Goal: Task Accomplishment & Management: Manage account settings

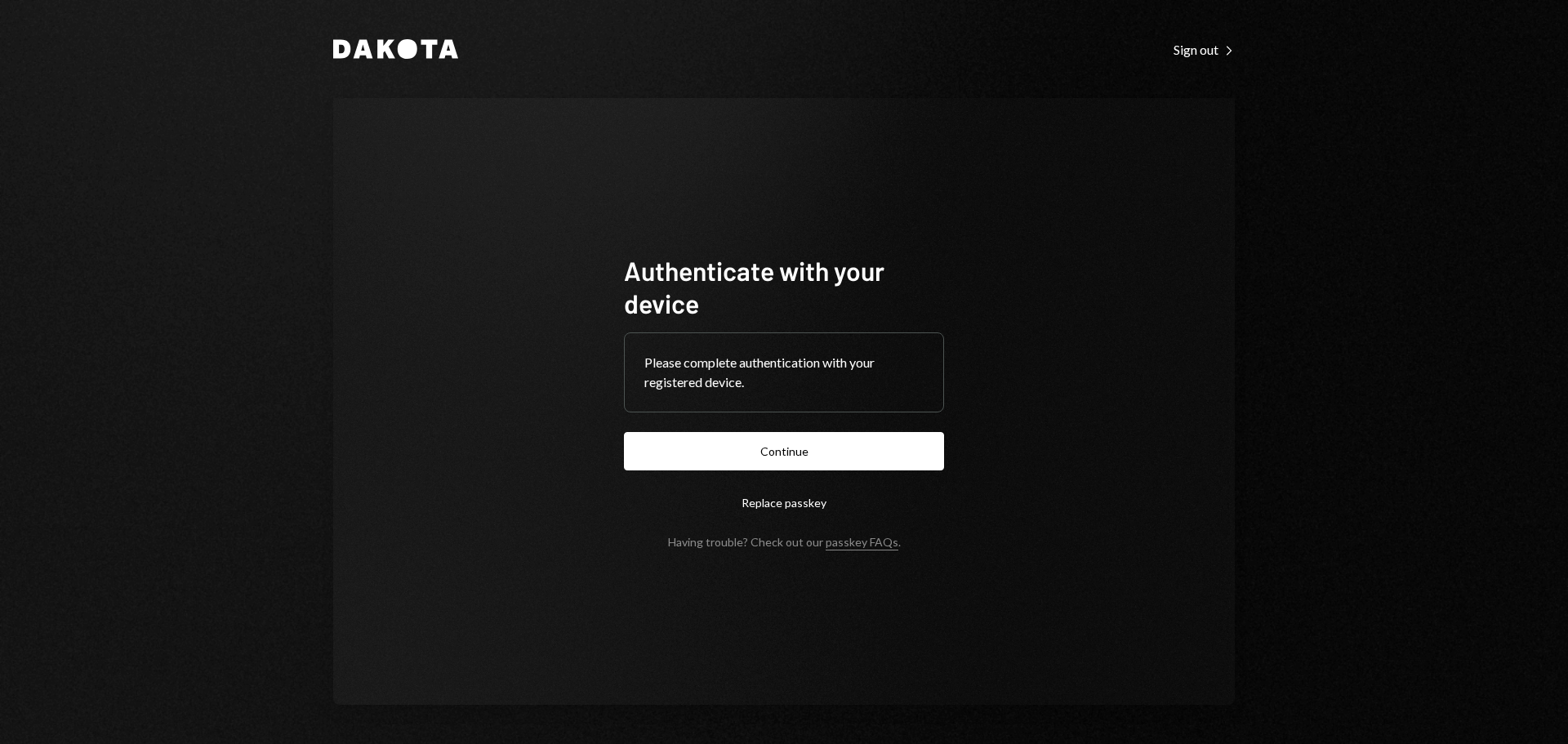
click at [719, 468] on button "Continue" at bounding box center [783, 451] width 320 height 38
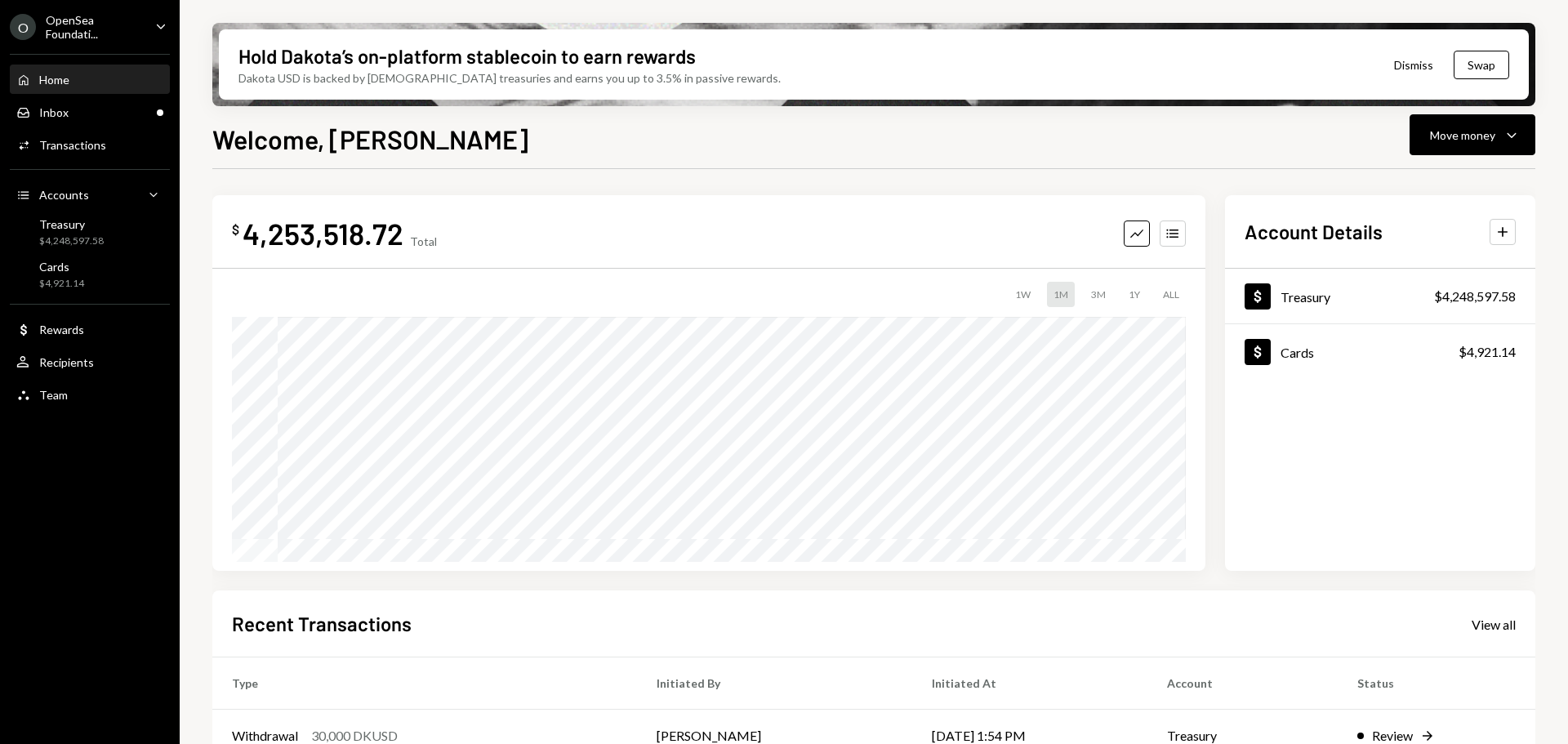
click at [93, 29] on div "OpenSea Foundati..." at bounding box center [93, 26] width 96 height 28
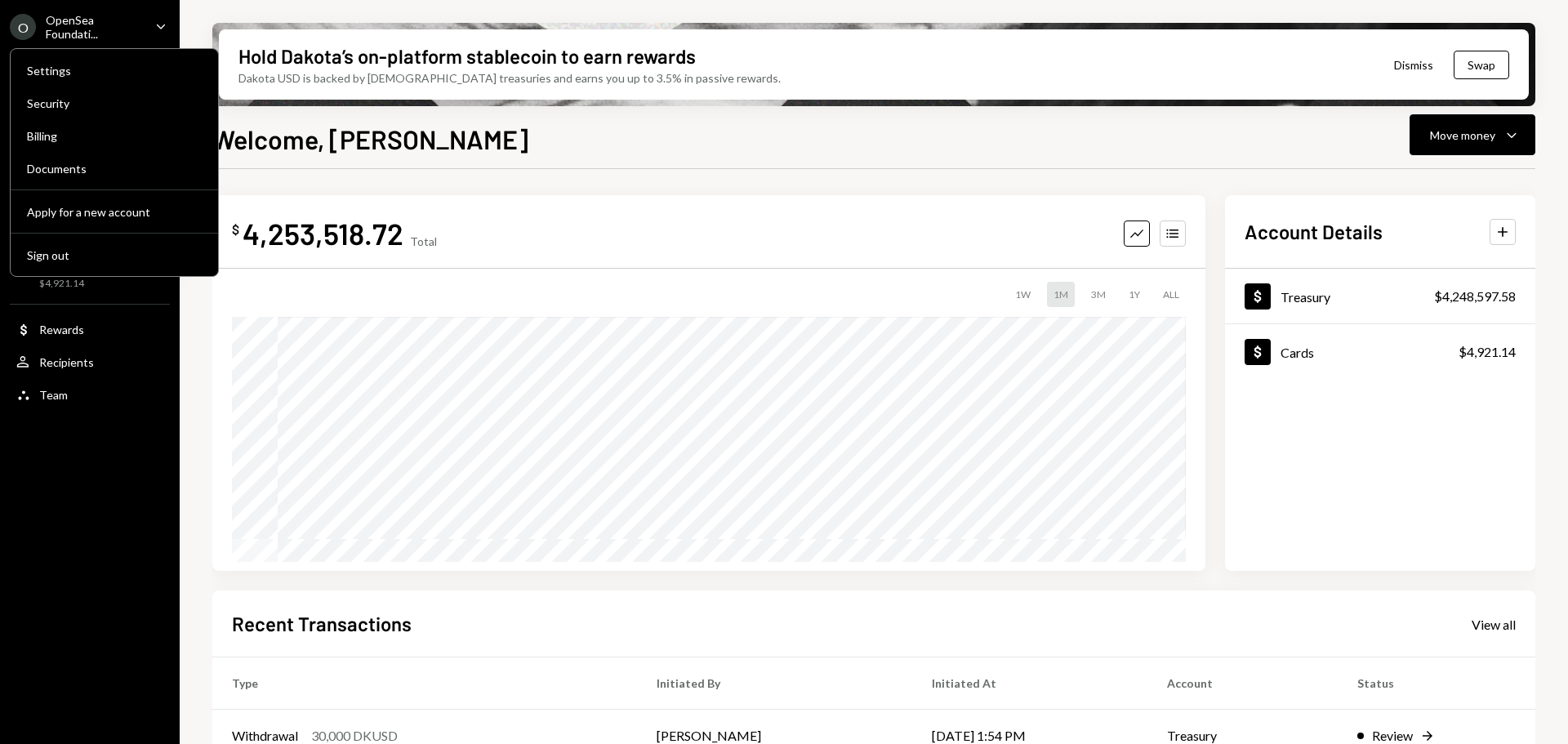
click at [122, 429] on div "O OpenSea Foundati... Caret Down Home Home Inbox Inbox Activities Transactions …" at bounding box center [90, 372] width 179 height 744
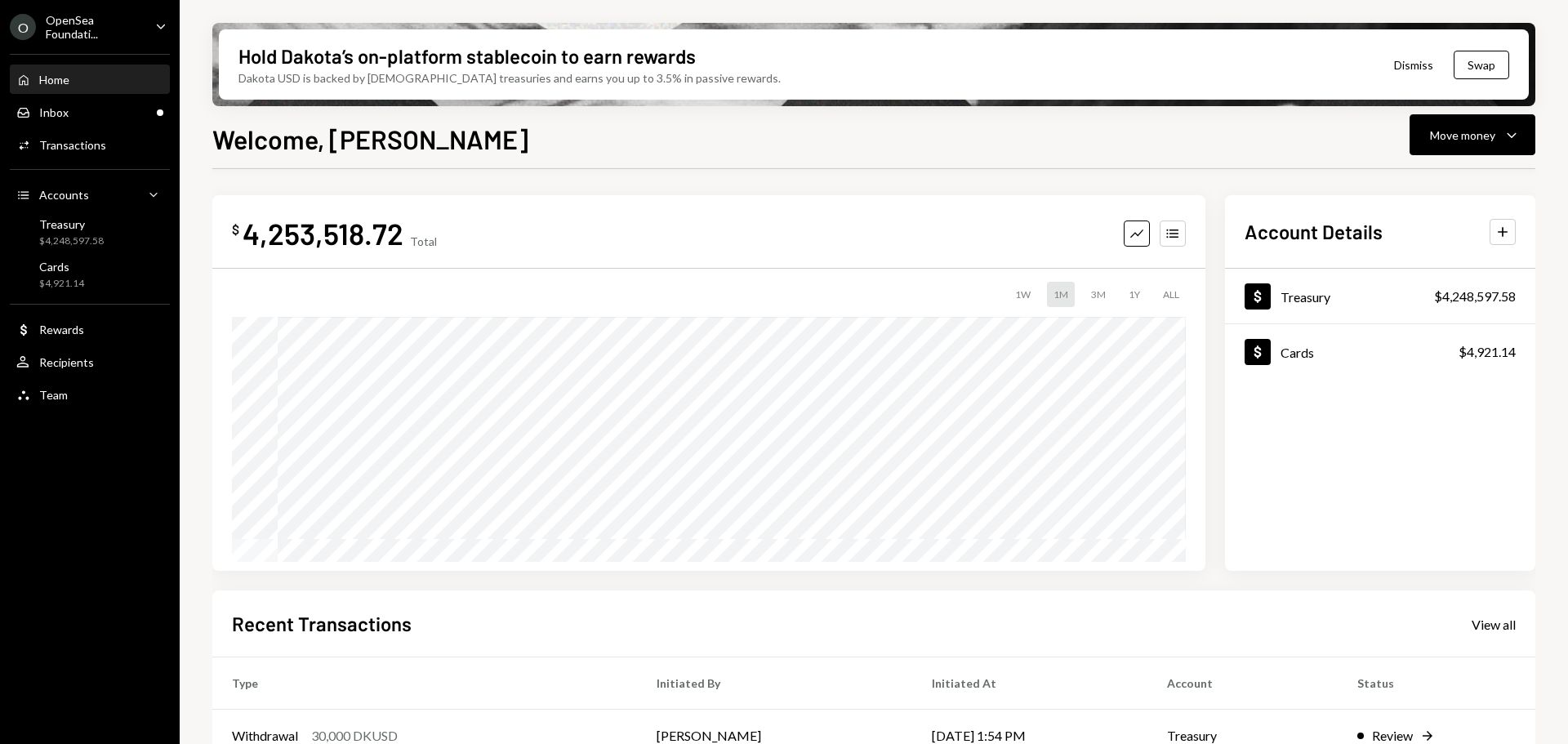
scroll to position [241, 0]
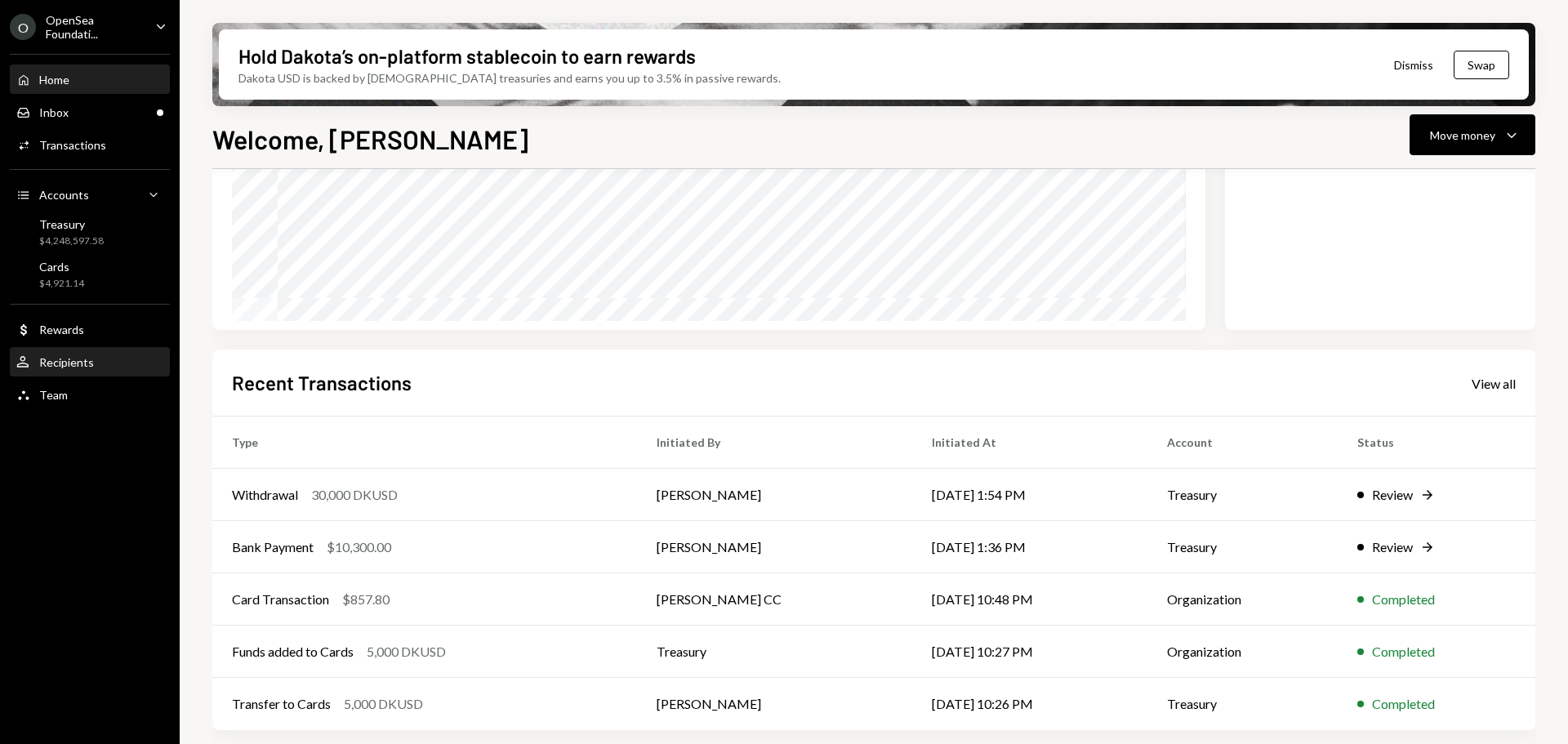
click at [86, 369] on div "User Recipients" at bounding box center [55, 362] width 78 height 14
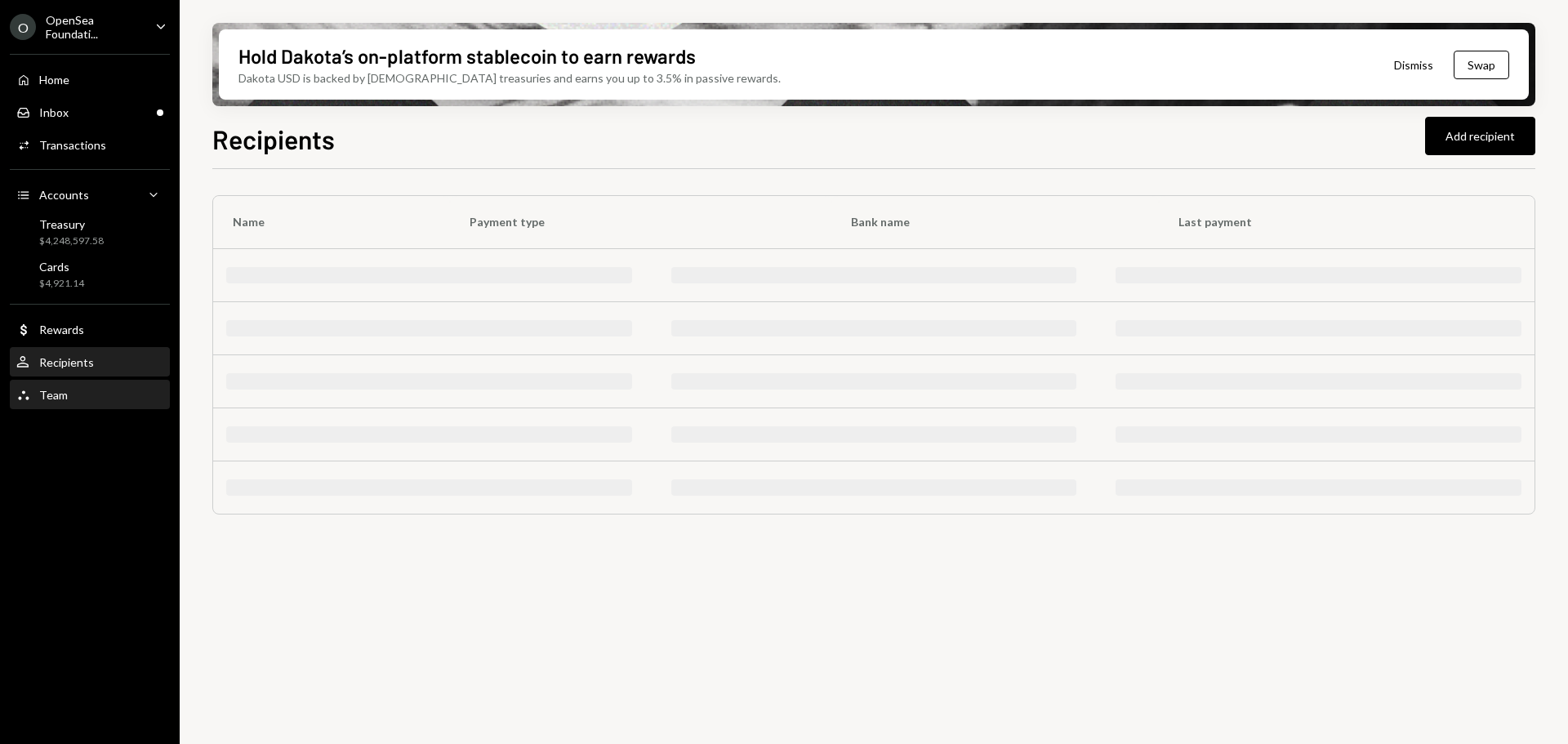
click at [69, 401] on div "Team Team" at bounding box center [90, 395] width 147 height 14
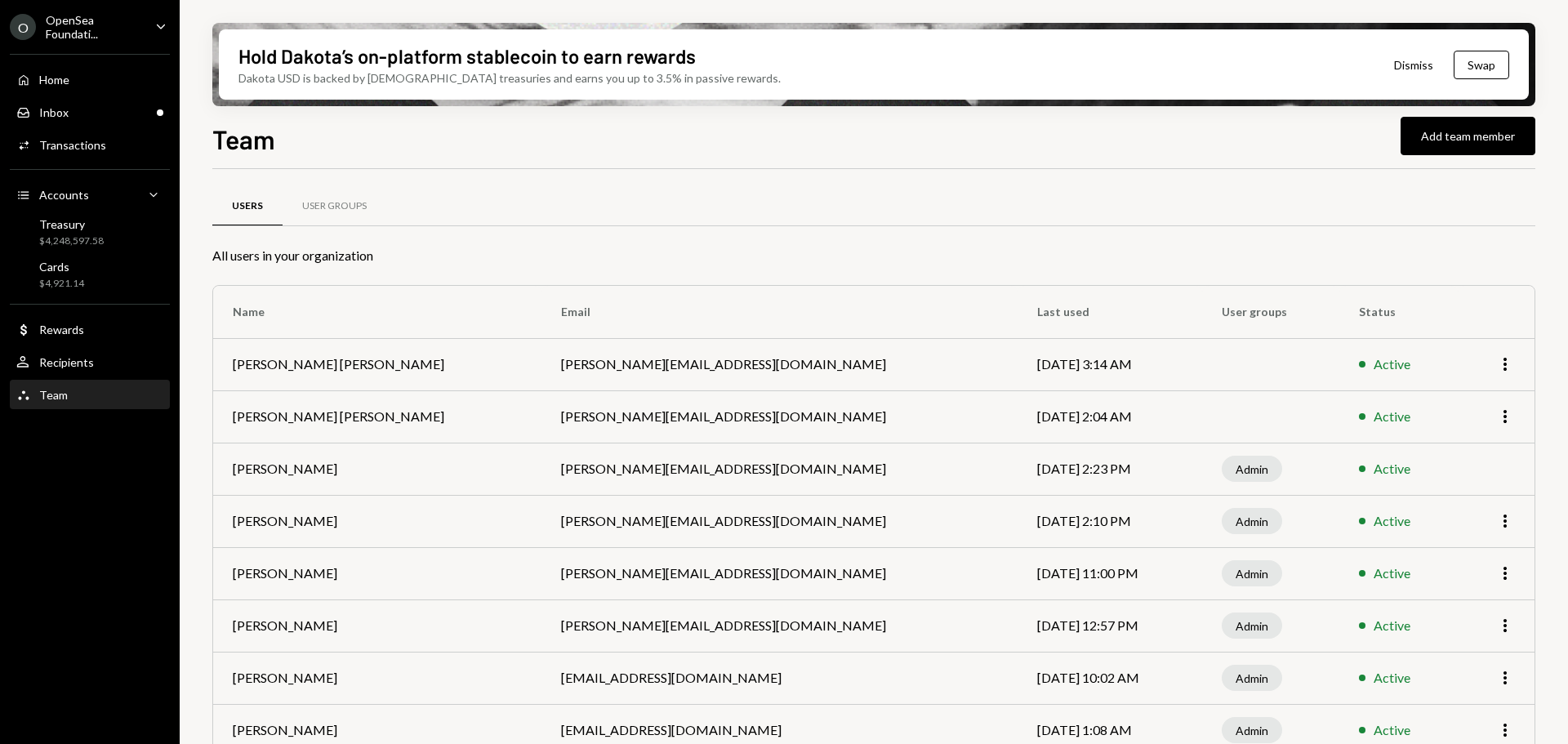
scroll to position [79, 0]
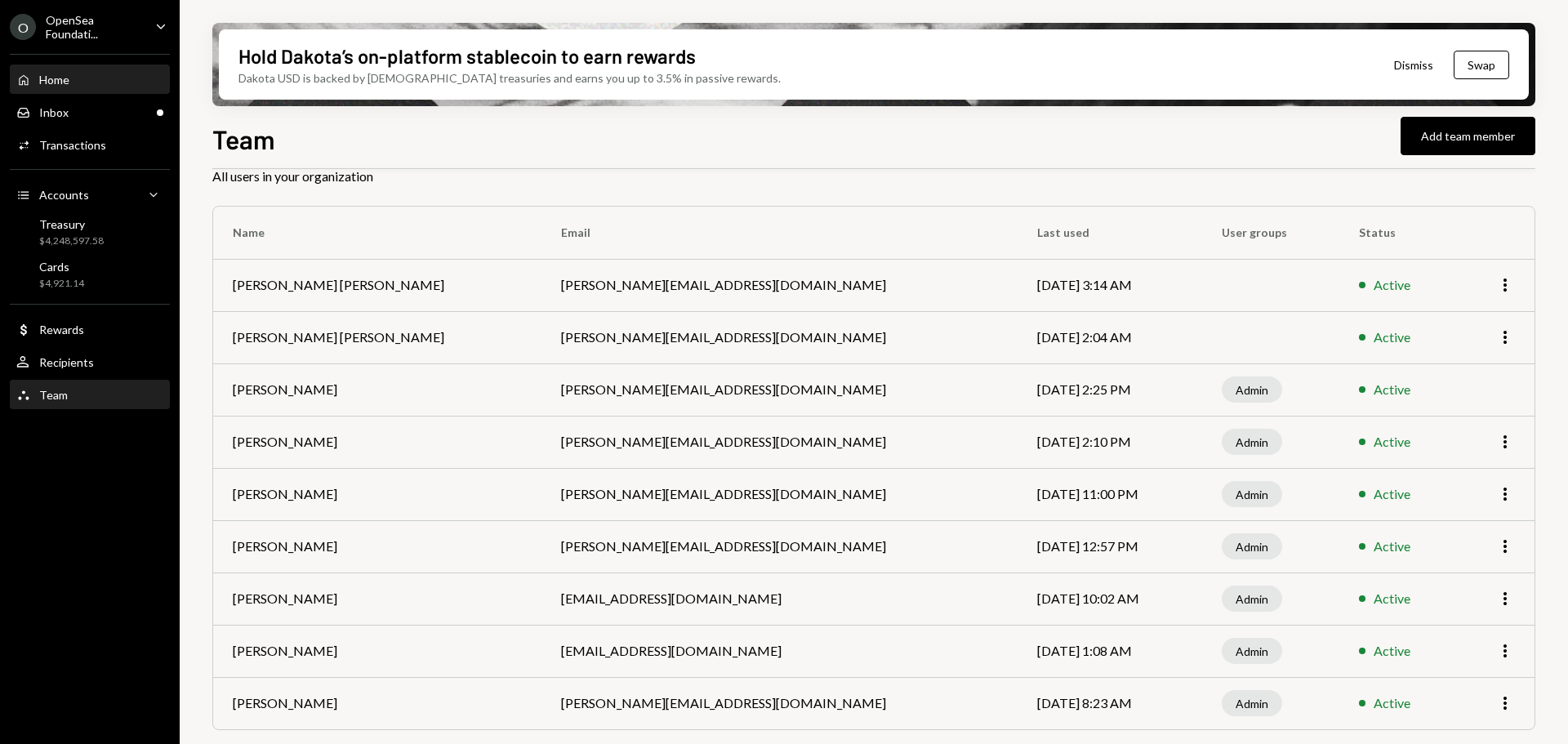
click at [152, 83] on div "Home Home" at bounding box center [90, 80] width 147 height 14
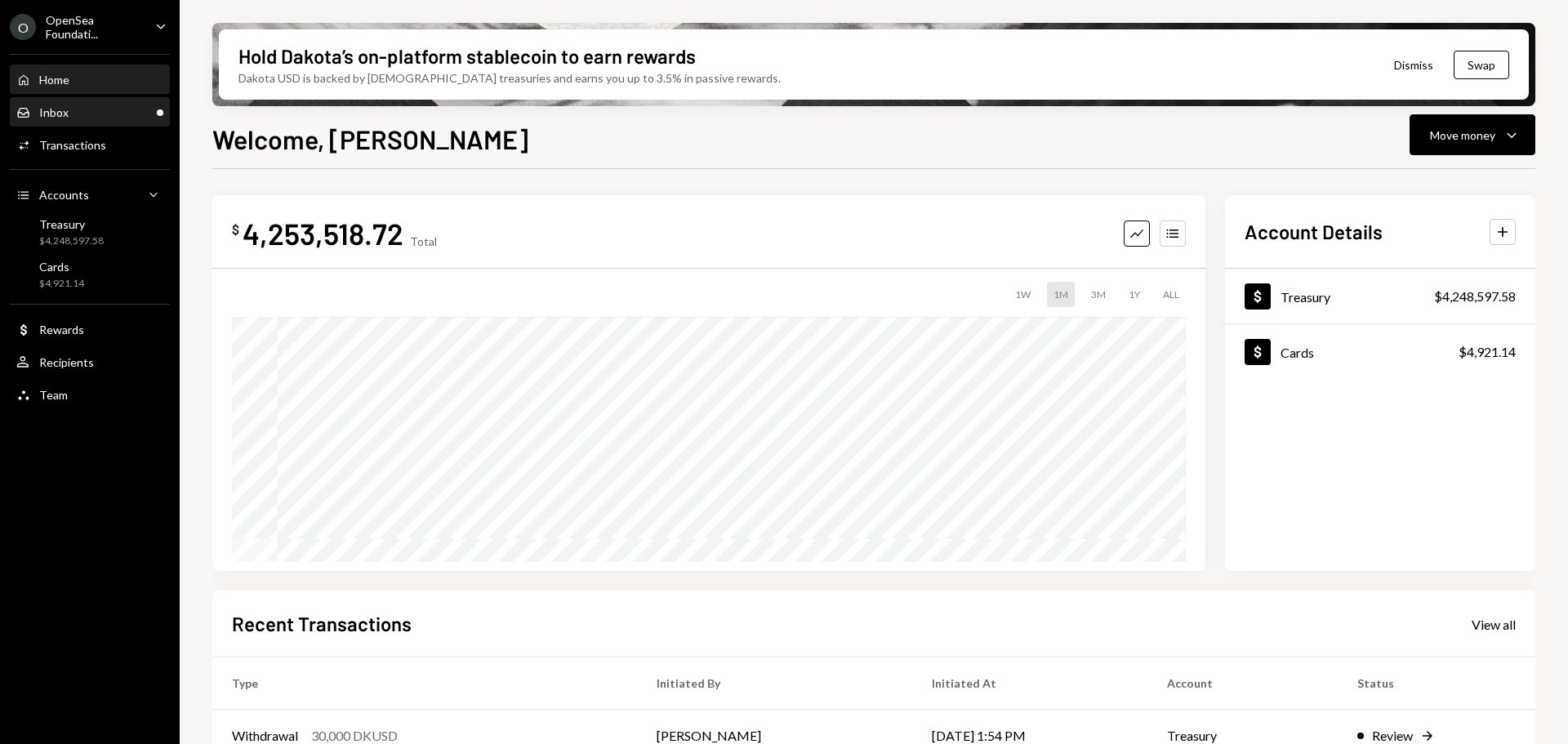
click at [128, 108] on div "Inbox Inbox" at bounding box center [90, 112] width 147 height 14
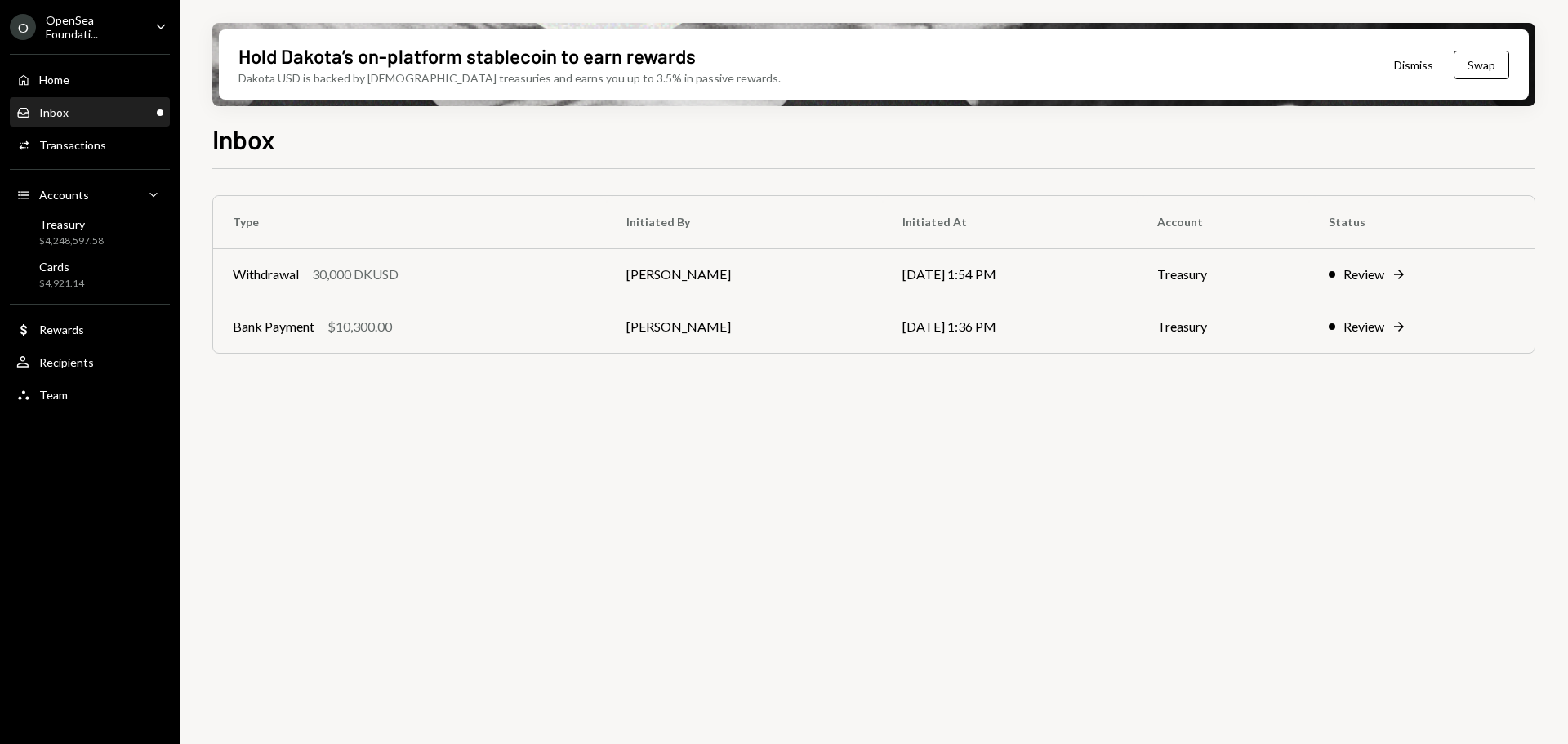
click at [113, 108] on div "Inbox Inbox" at bounding box center [90, 112] width 147 height 14
click at [57, 110] on div "Inbox" at bounding box center [53, 111] width 29 height 14
click at [406, 336] on div "Bank Payment $10,300.00" at bounding box center [410, 327] width 354 height 20
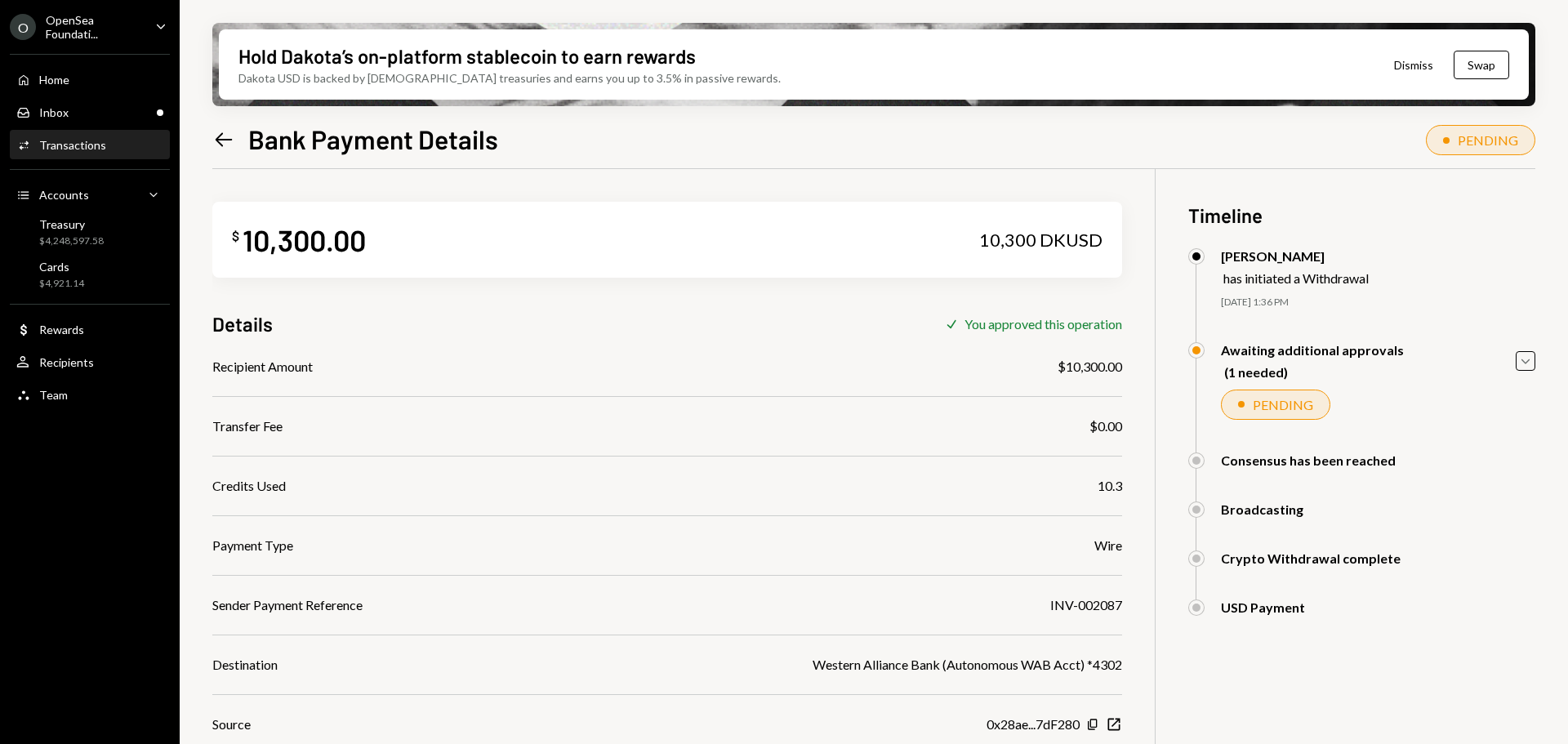
scroll to position [130, 0]
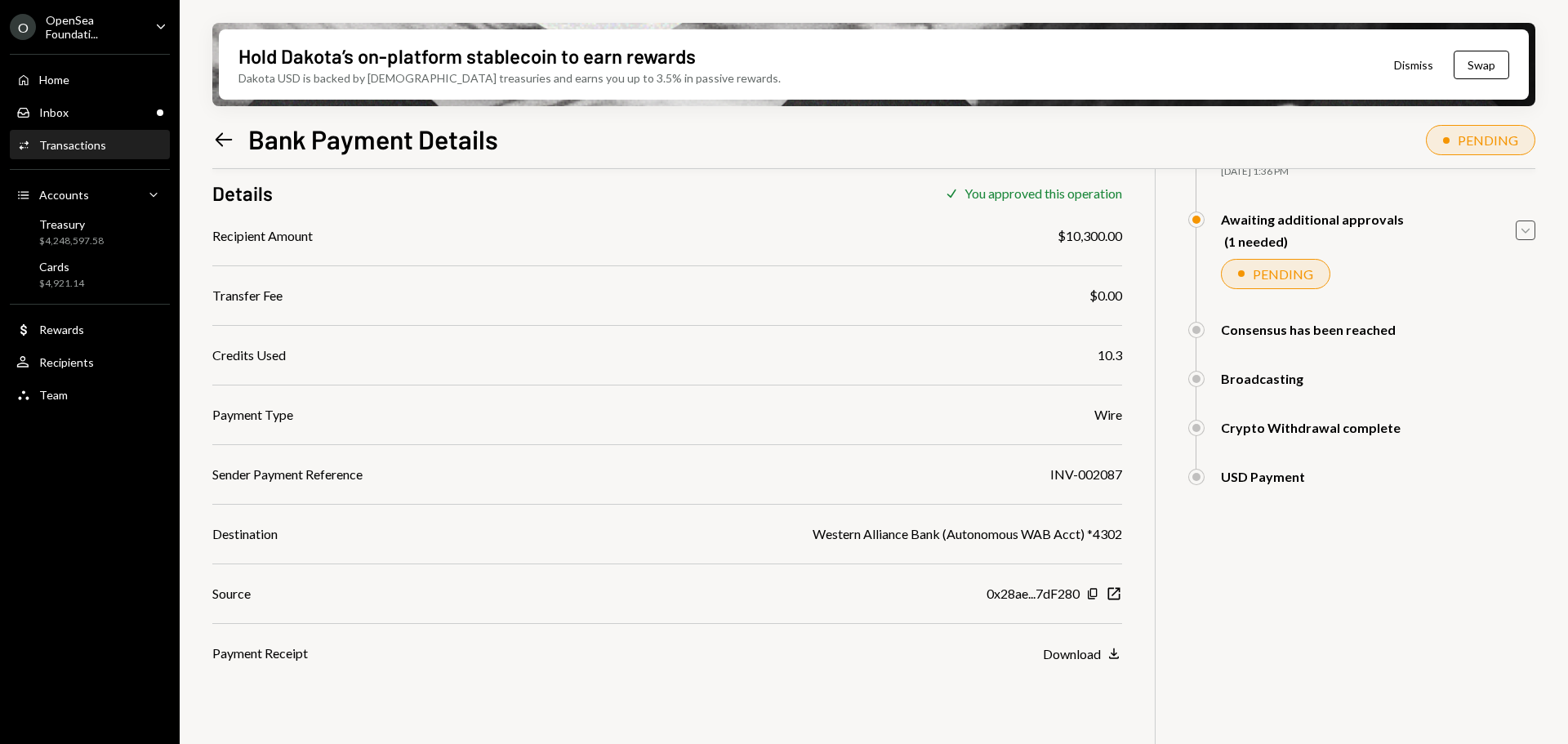
click at [1524, 236] on icon "Caret Down" at bounding box center [1525, 230] width 18 height 18
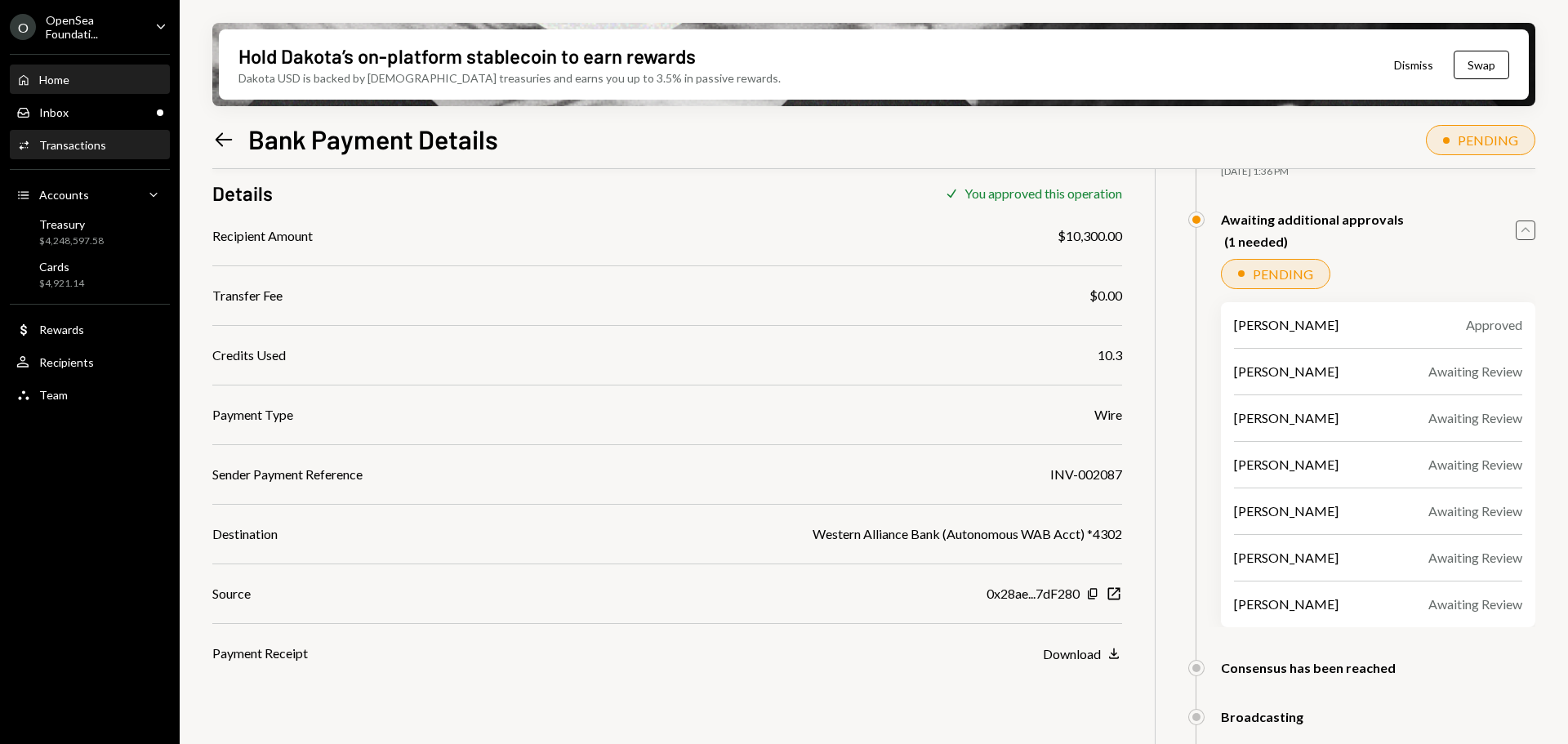
click at [88, 93] on div "Home Home" at bounding box center [90, 80] width 147 height 28
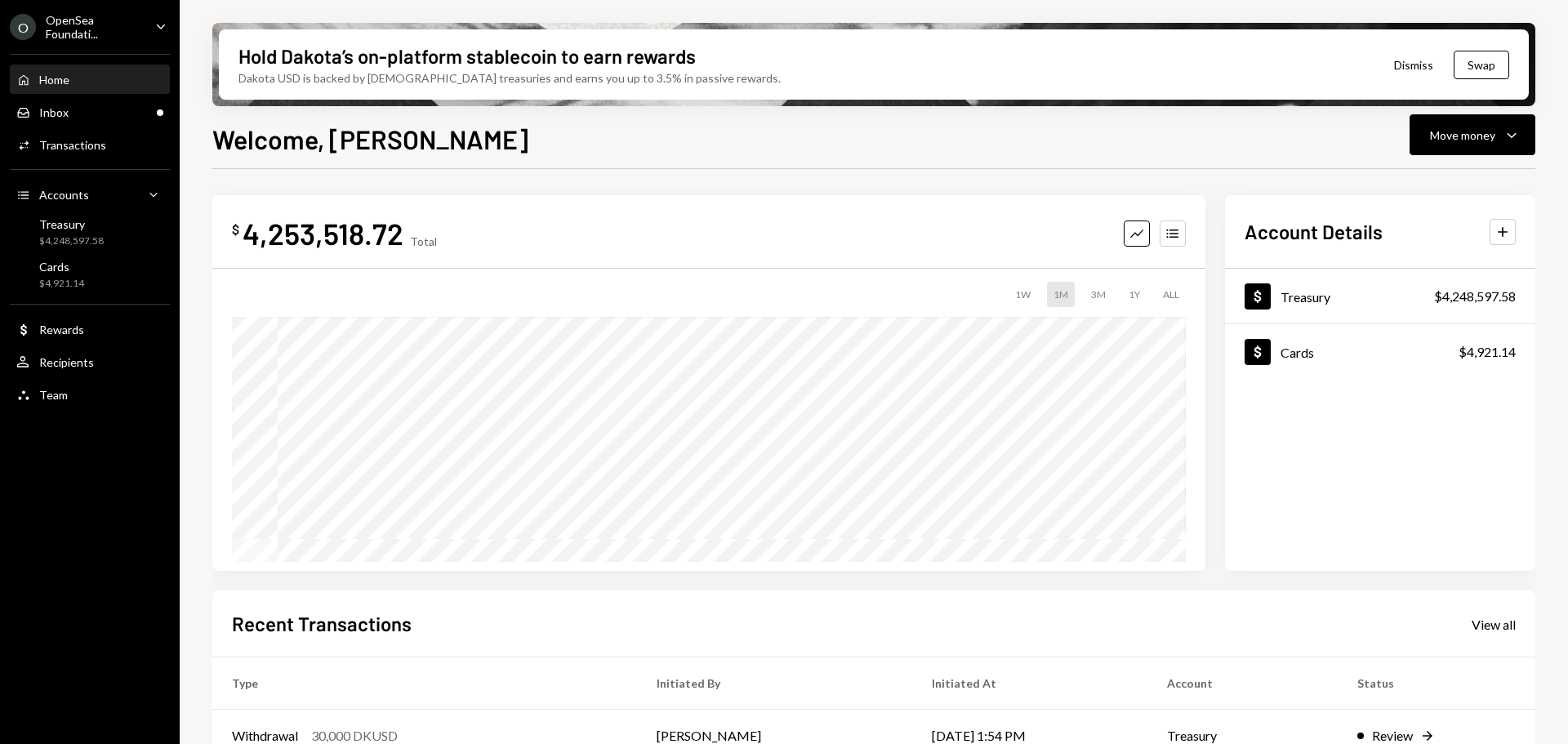
click at [82, 72] on div "Home Home" at bounding box center [90, 80] width 147 height 14
click at [109, 37] on div "OpenSea Foundati..." at bounding box center [93, 26] width 96 height 28
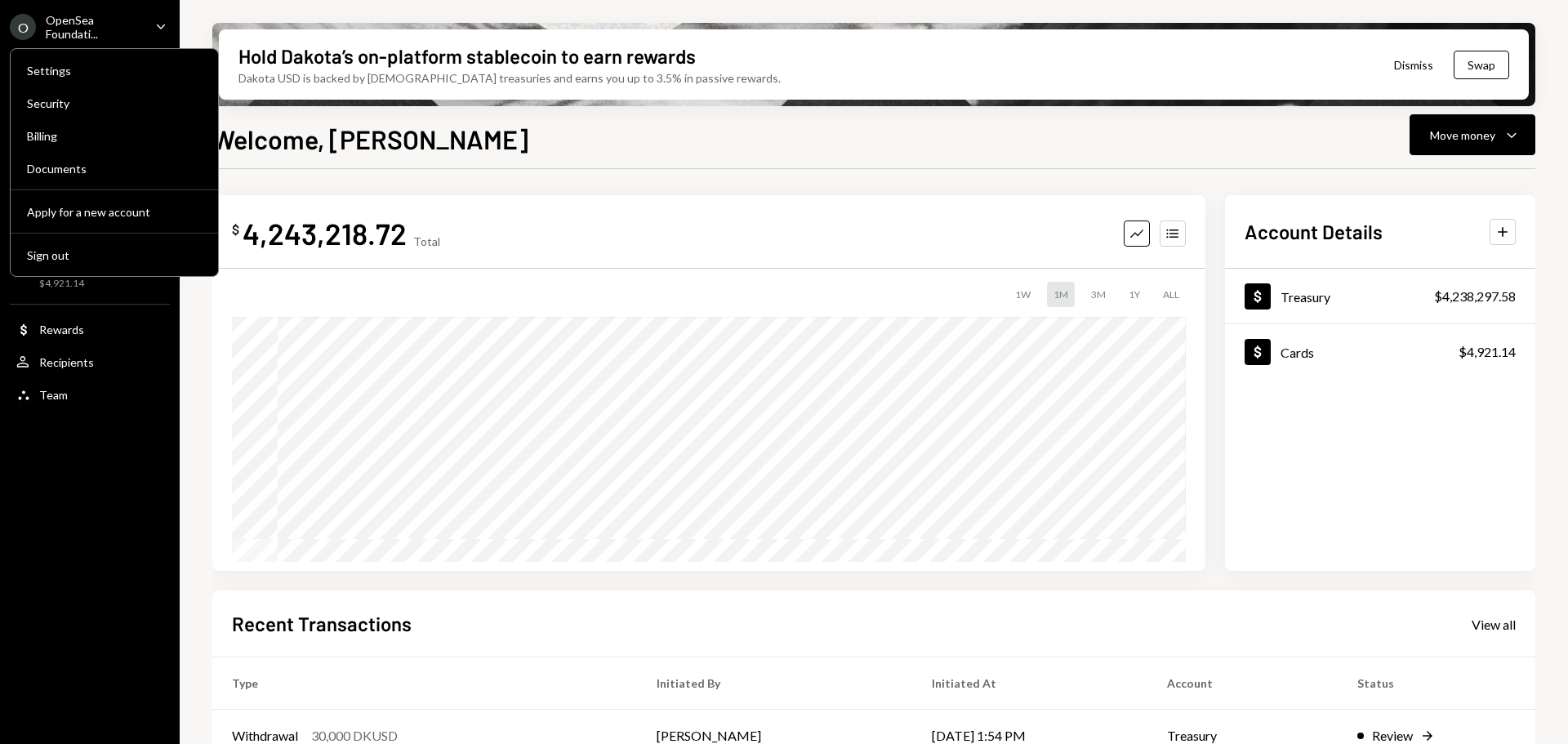
click at [2, 101] on div "Settings Security Billing Documents Apply for a new account Sign out" at bounding box center [90, 162] width 179 height 228
click at [486, 205] on div "$ 4,243,218.72 Total Graph Accounts 1W 1M 3M 1Y ALL" at bounding box center [708, 382] width 992 height 375
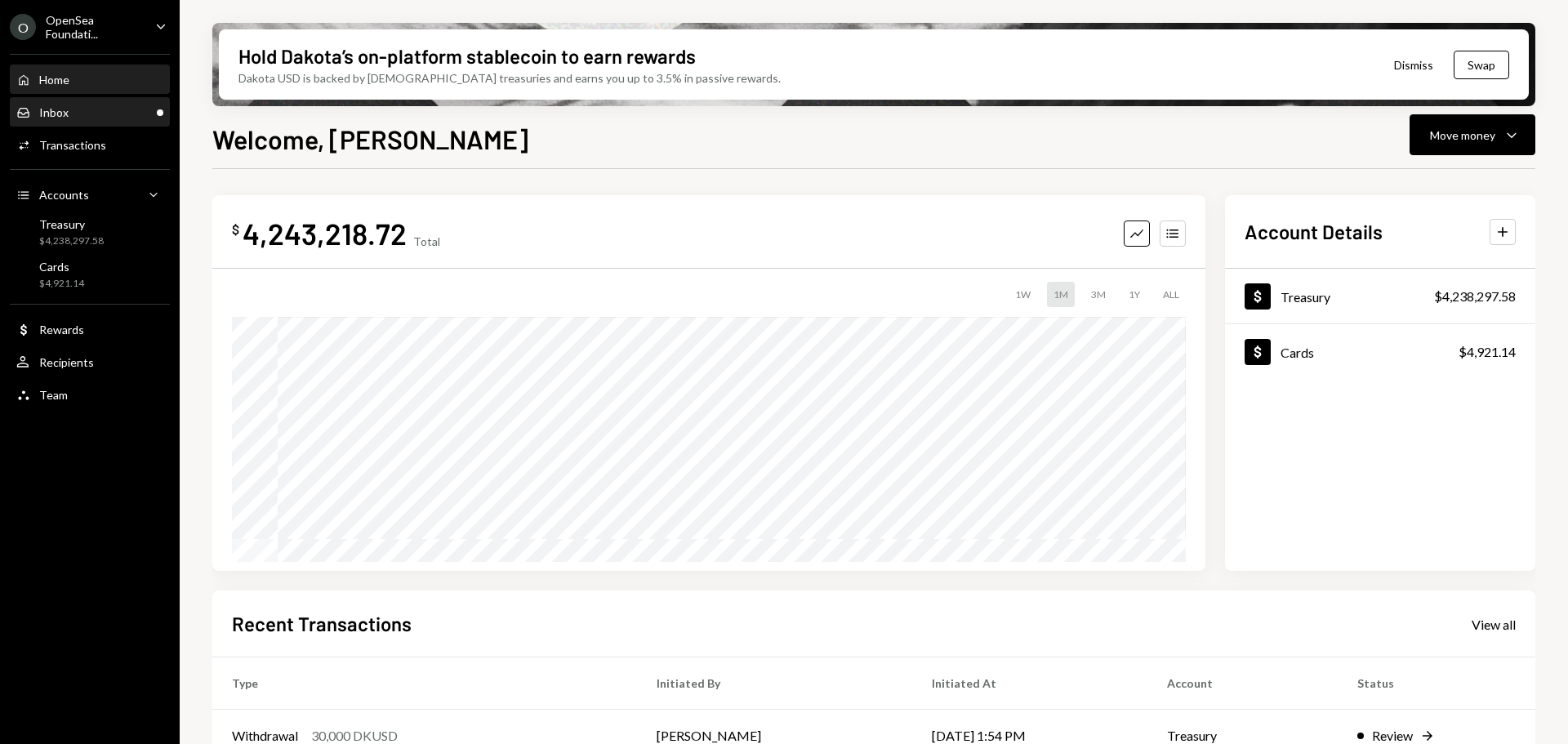
click at [86, 106] on div "Inbox Inbox" at bounding box center [90, 112] width 147 height 14
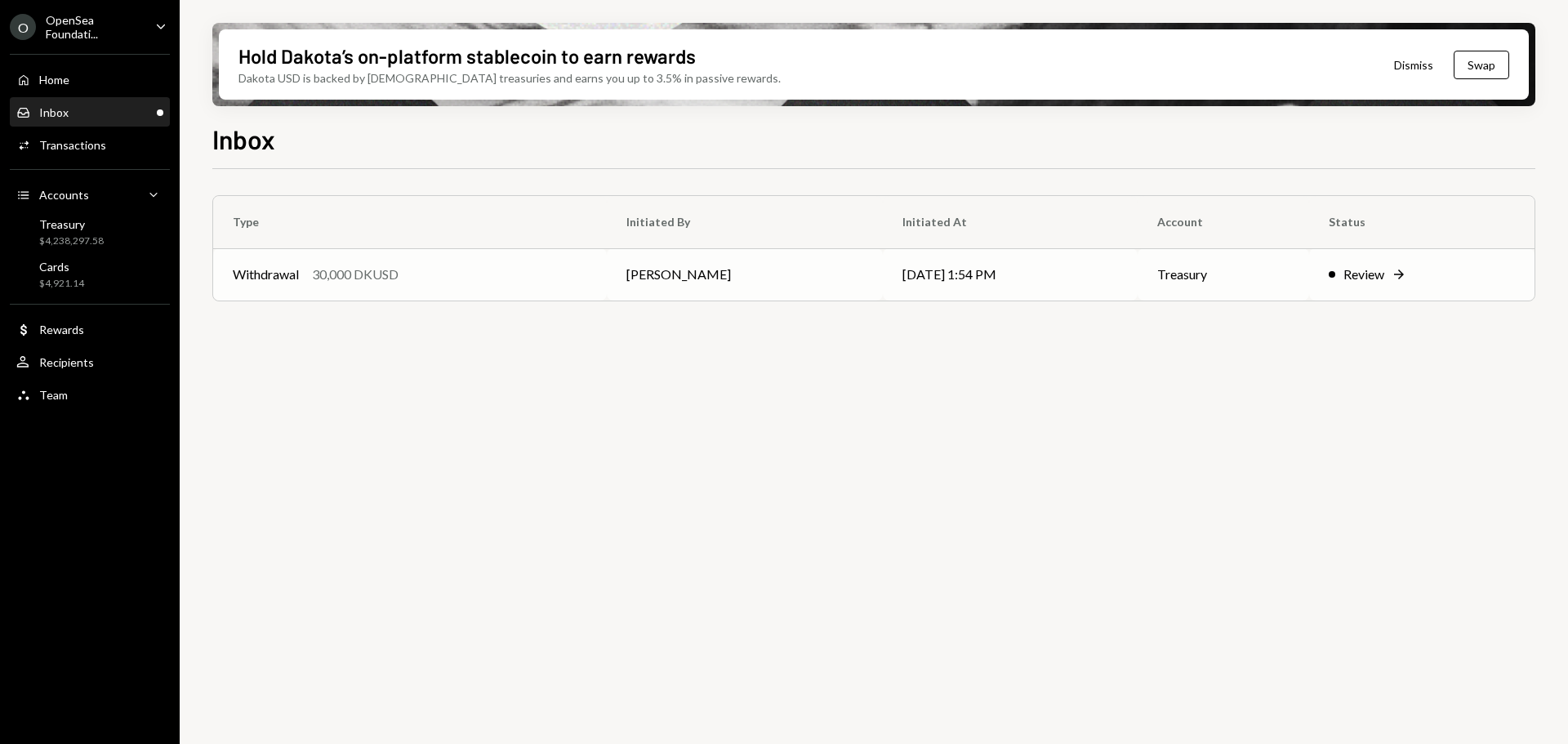
click at [360, 284] on td "Withdrawal 30,000 DKUSD" at bounding box center [410, 275] width 393 height 53
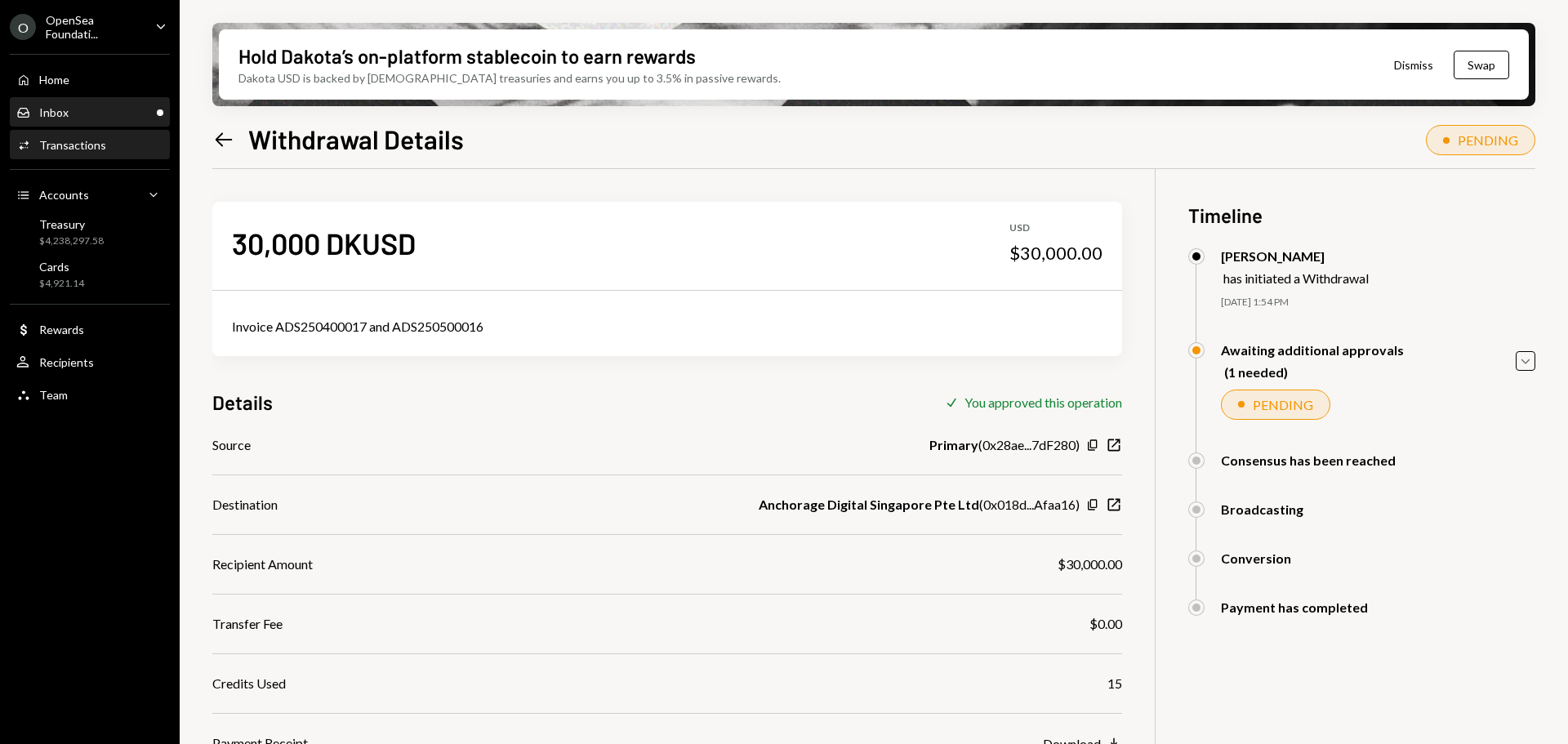
click at [85, 115] on div "Inbox Inbox" at bounding box center [90, 112] width 147 height 14
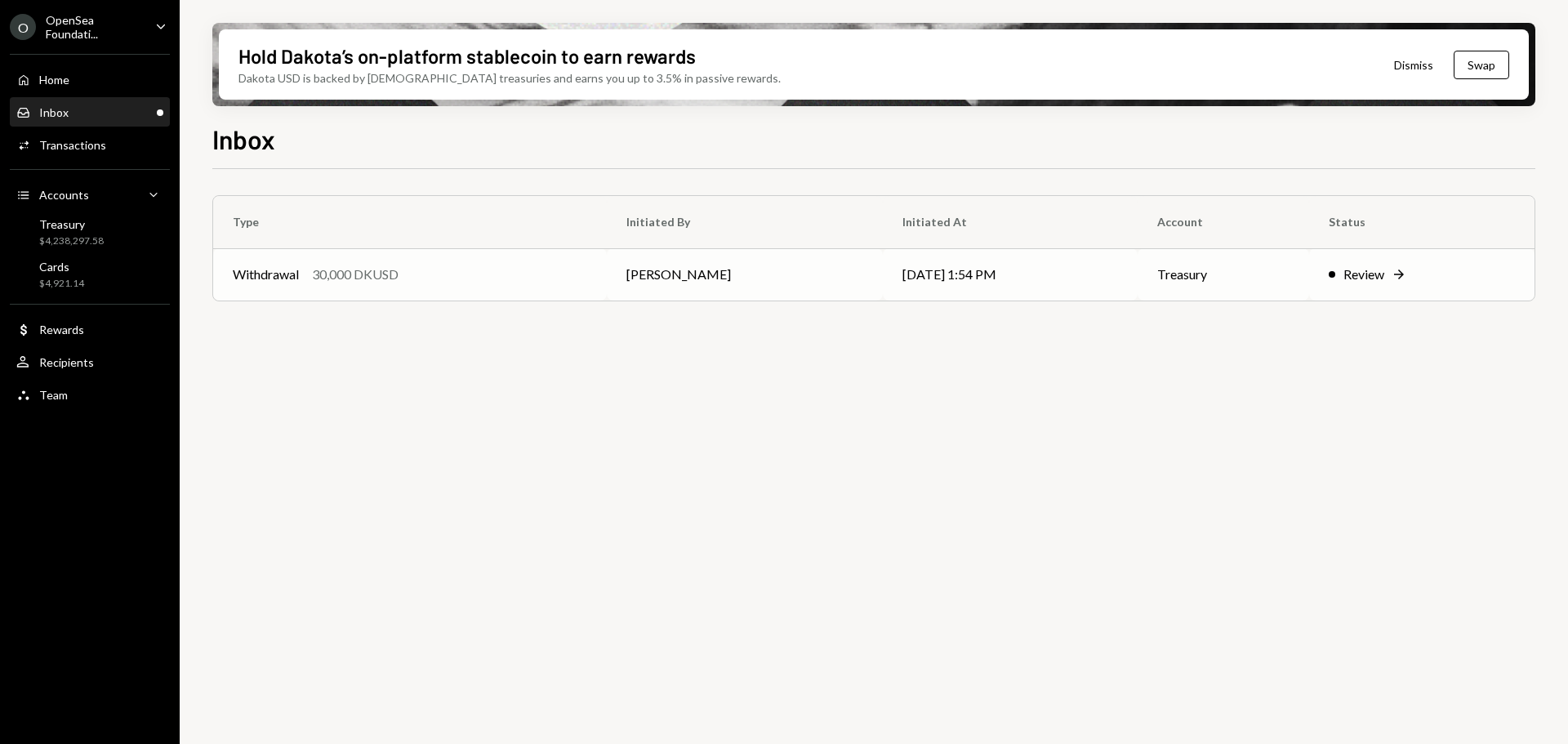
click at [450, 284] on div "Withdrawal 30,000 DKUSD" at bounding box center [410, 275] width 354 height 20
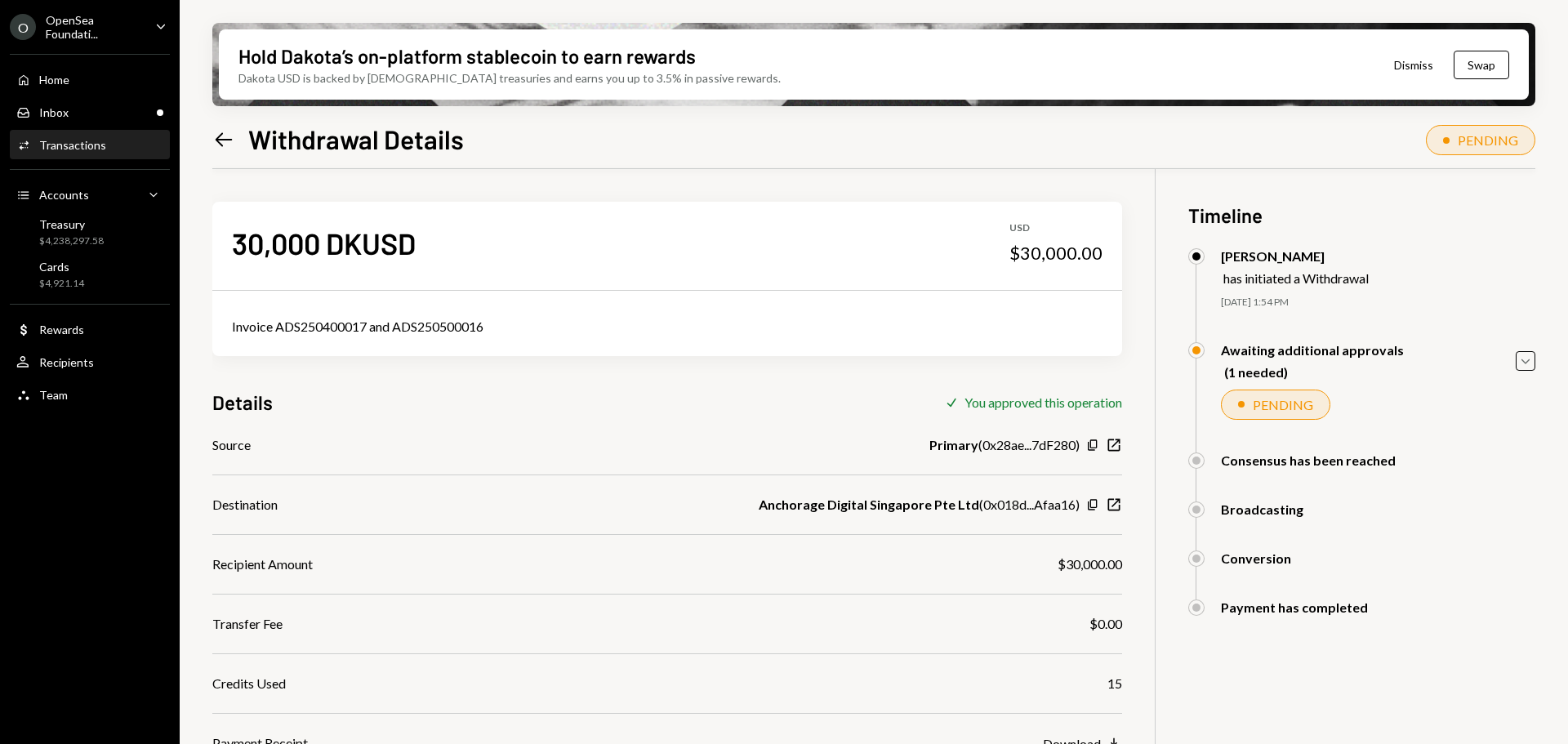
scroll to position [130, 0]
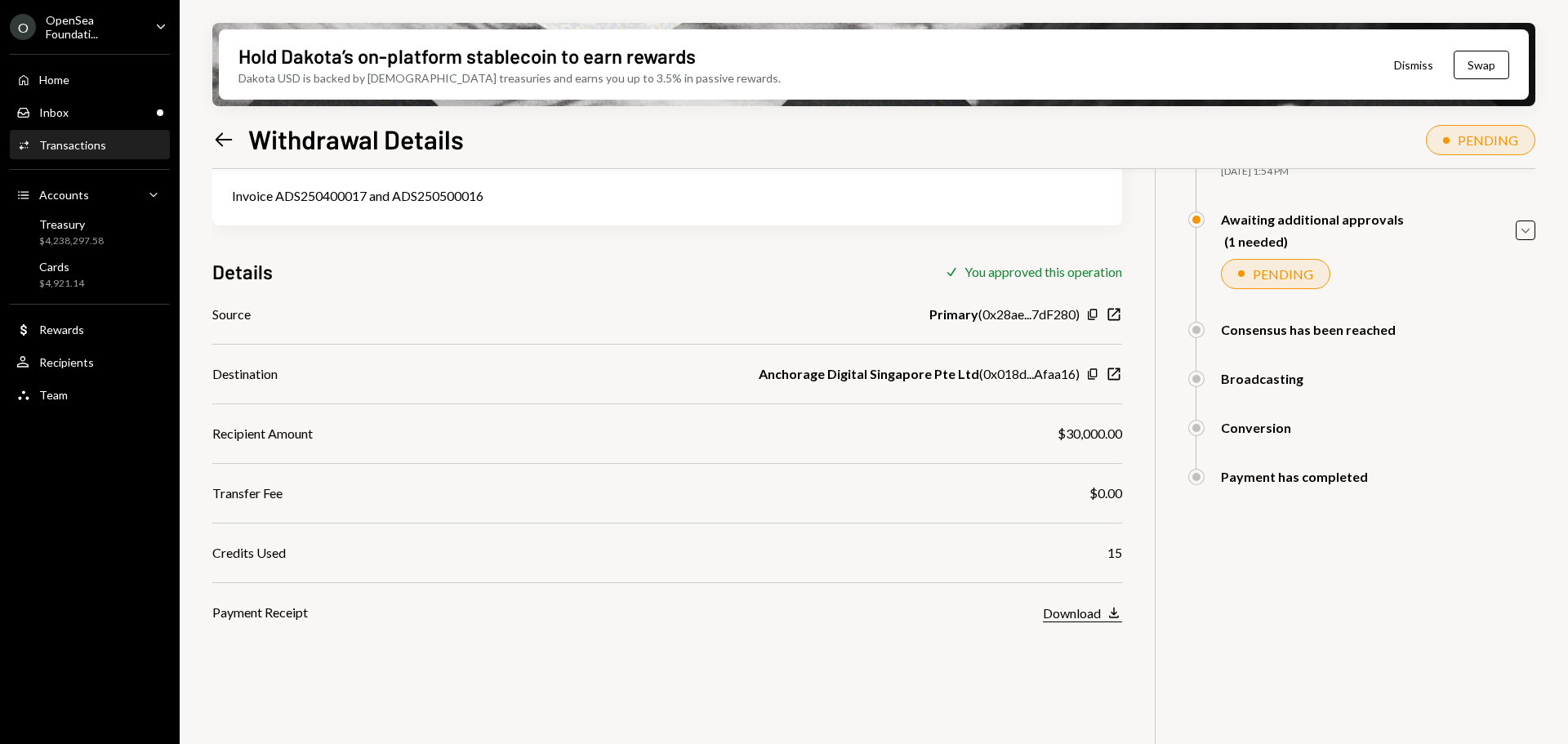
click at [1113, 614] on icon "button" at bounding box center [1113, 613] width 10 height 11
click at [73, 92] on div "Home Home" at bounding box center [90, 80] width 147 height 28
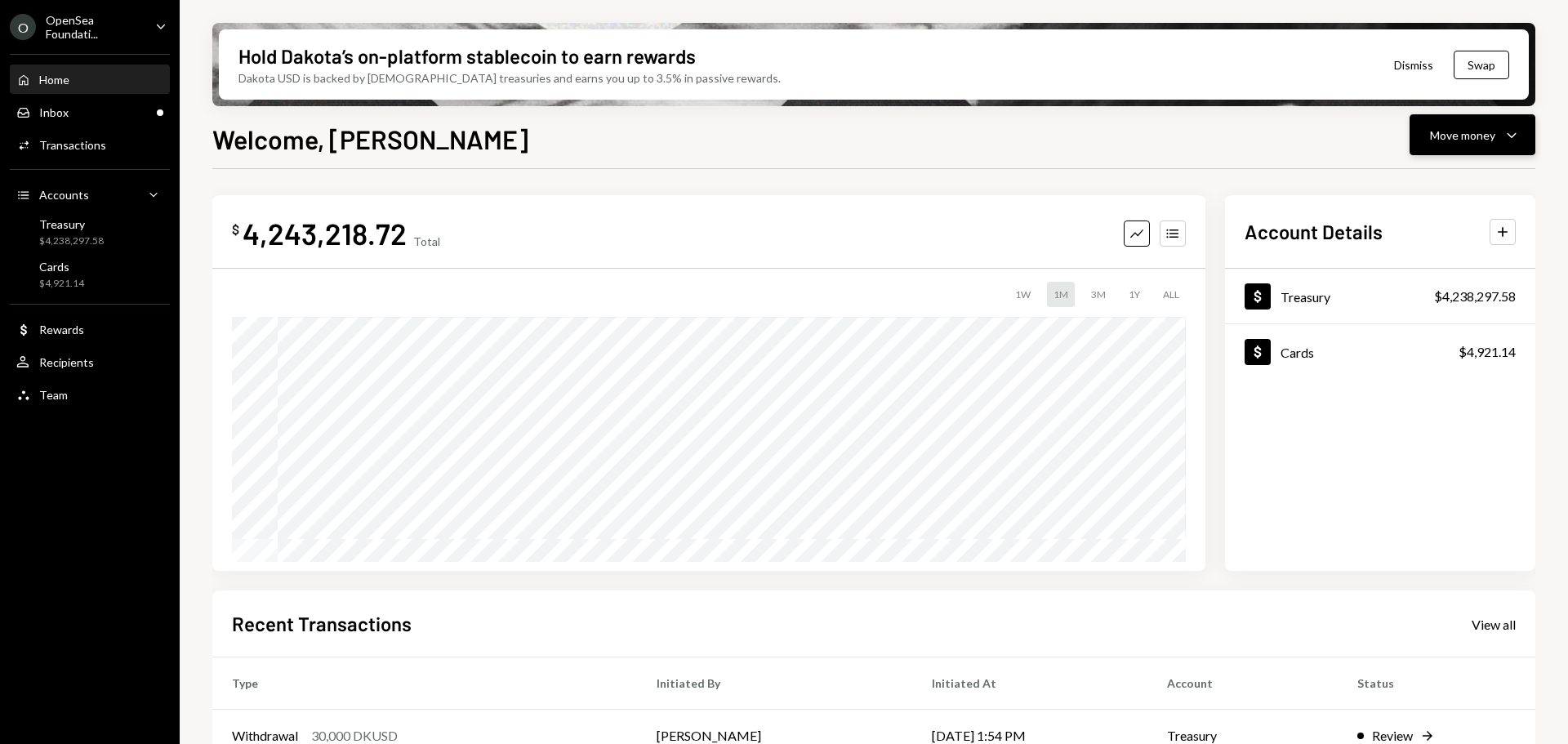
click at [1475, 131] on div "Move money" at bounding box center [1462, 135] width 65 height 17
click at [1468, 146] on button "Move money Caret Down" at bounding box center [1472, 134] width 126 height 41
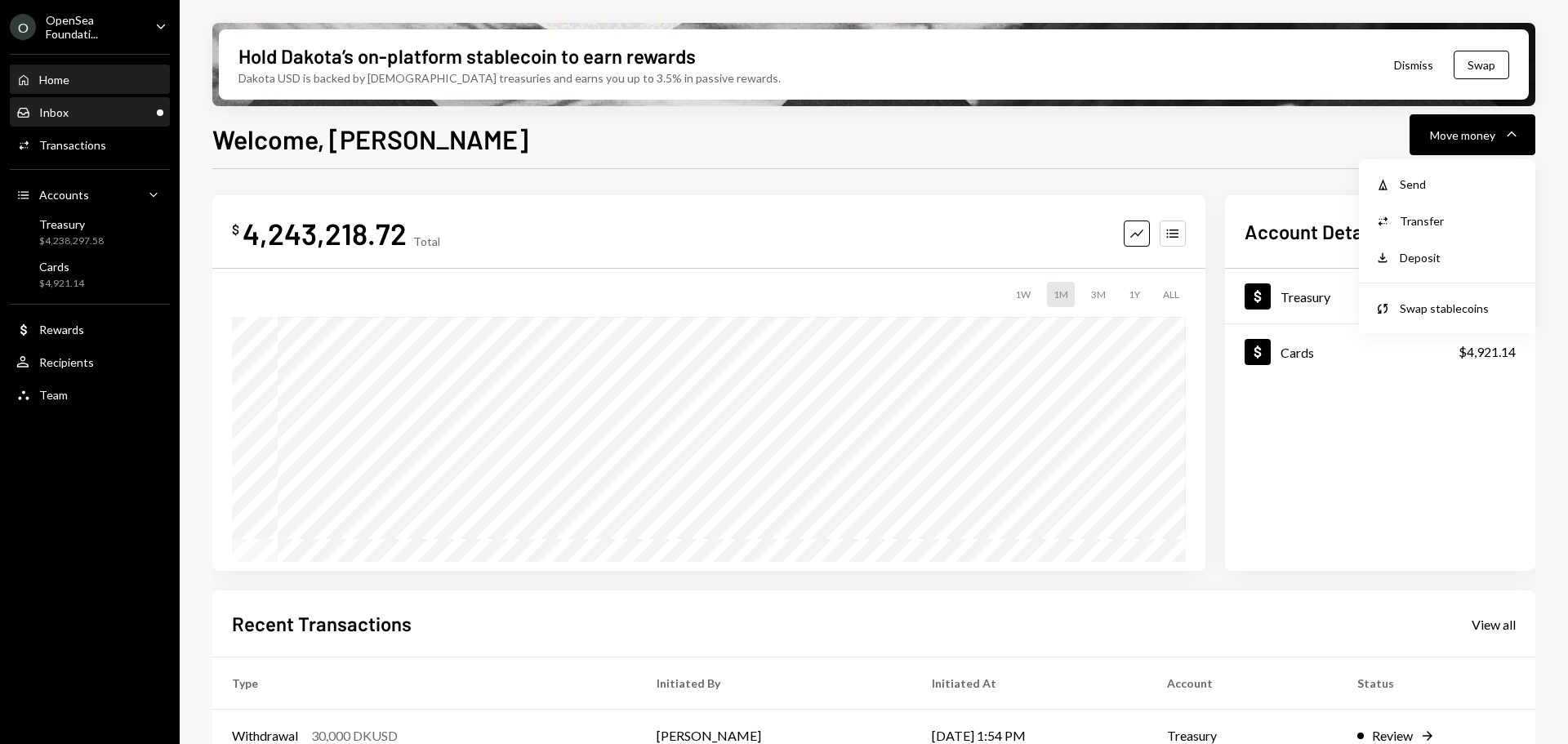
click at [96, 118] on div "Inbox Inbox" at bounding box center [90, 112] width 147 height 14
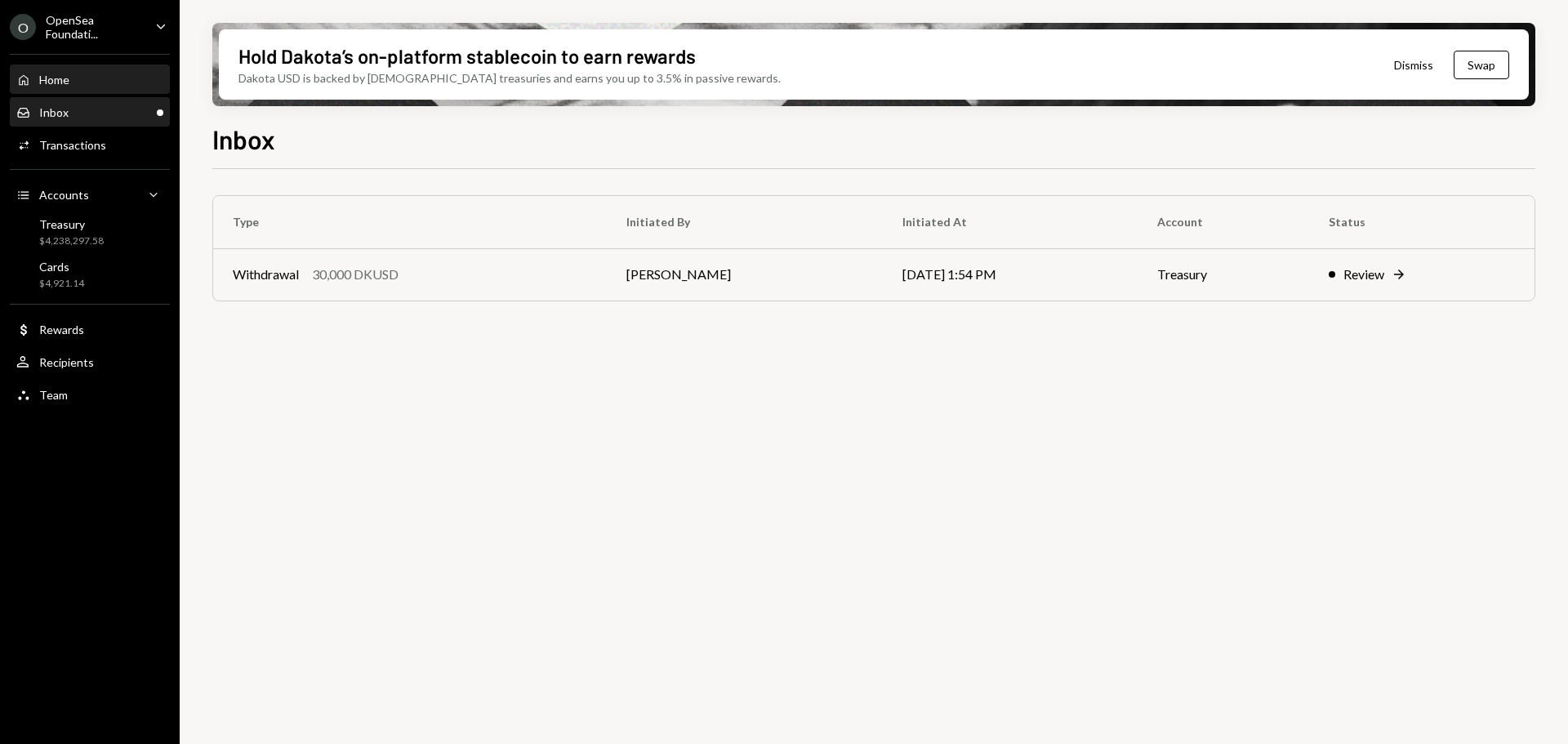
click at [82, 85] on div "Home Home" at bounding box center [90, 80] width 147 height 14
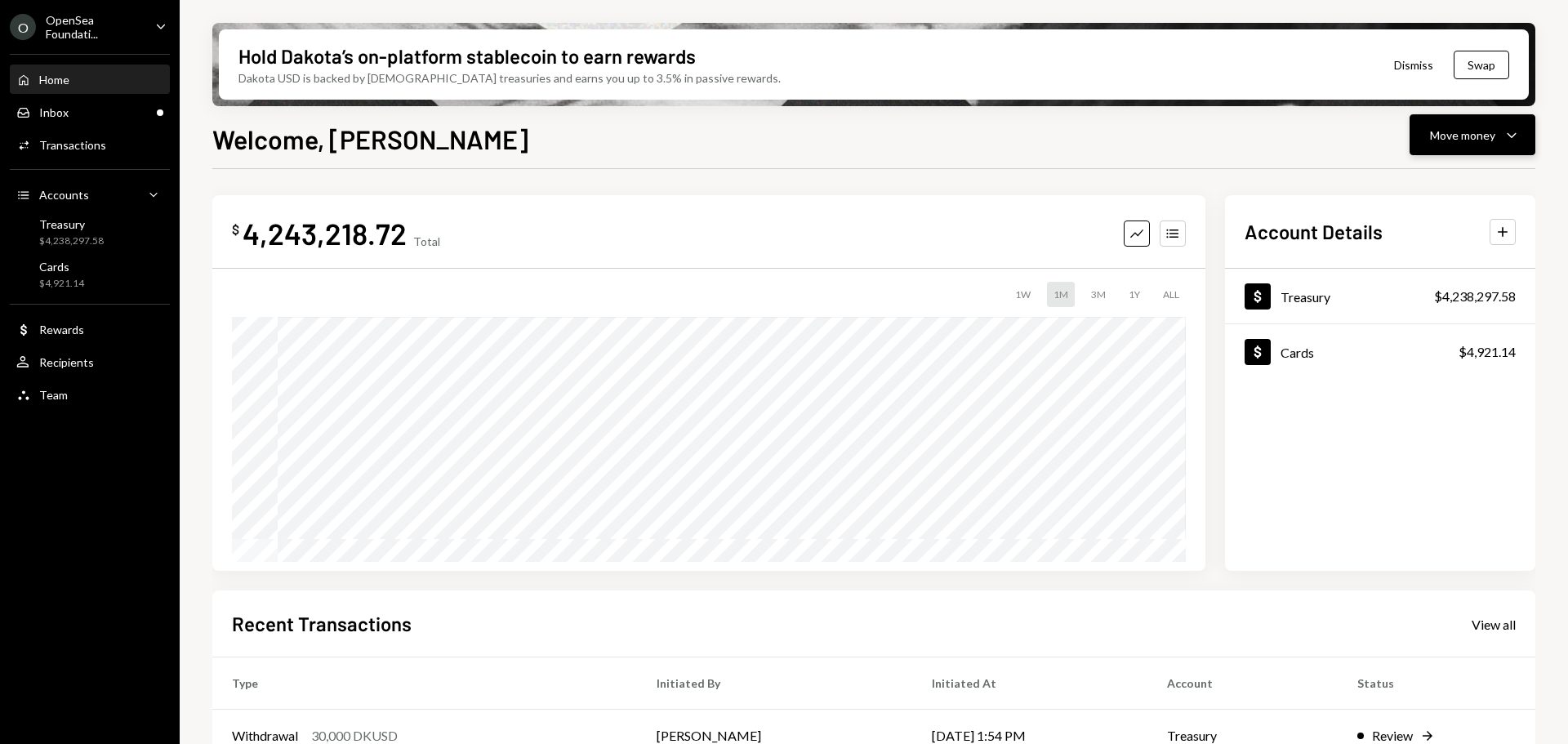
drag, startPoint x: 1501, startPoint y: 134, endPoint x: 1495, endPoint y: 157, distance: 23.8
click at [1501, 136] on div "Move money Caret Down" at bounding box center [1472, 135] width 85 height 20
click at [1413, 179] on div "Send" at bounding box center [1459, 184] width 120 height 17
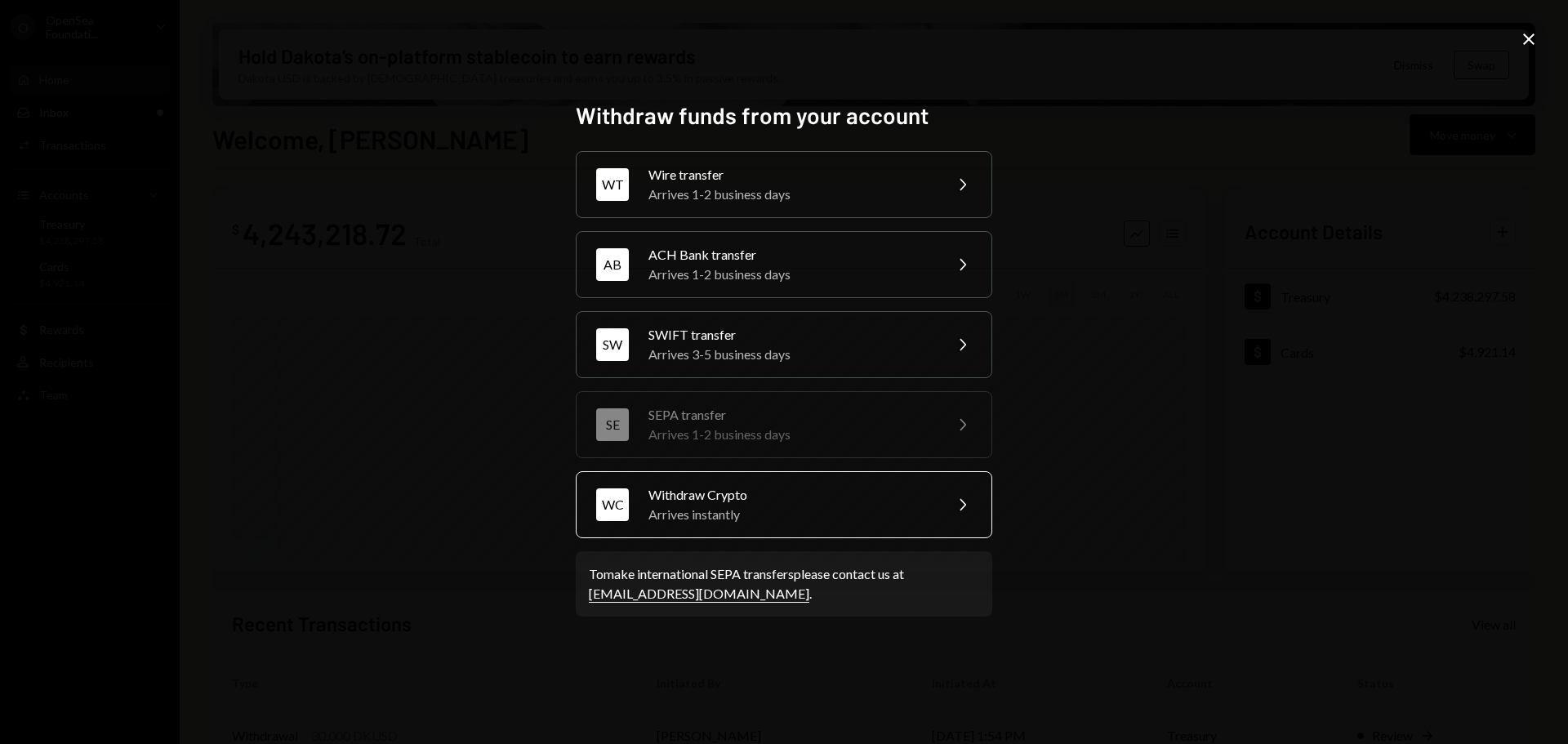
click at [789, 498] on div "Withdraw Crypto" at bounding box center [789, 495] width 284 height 20
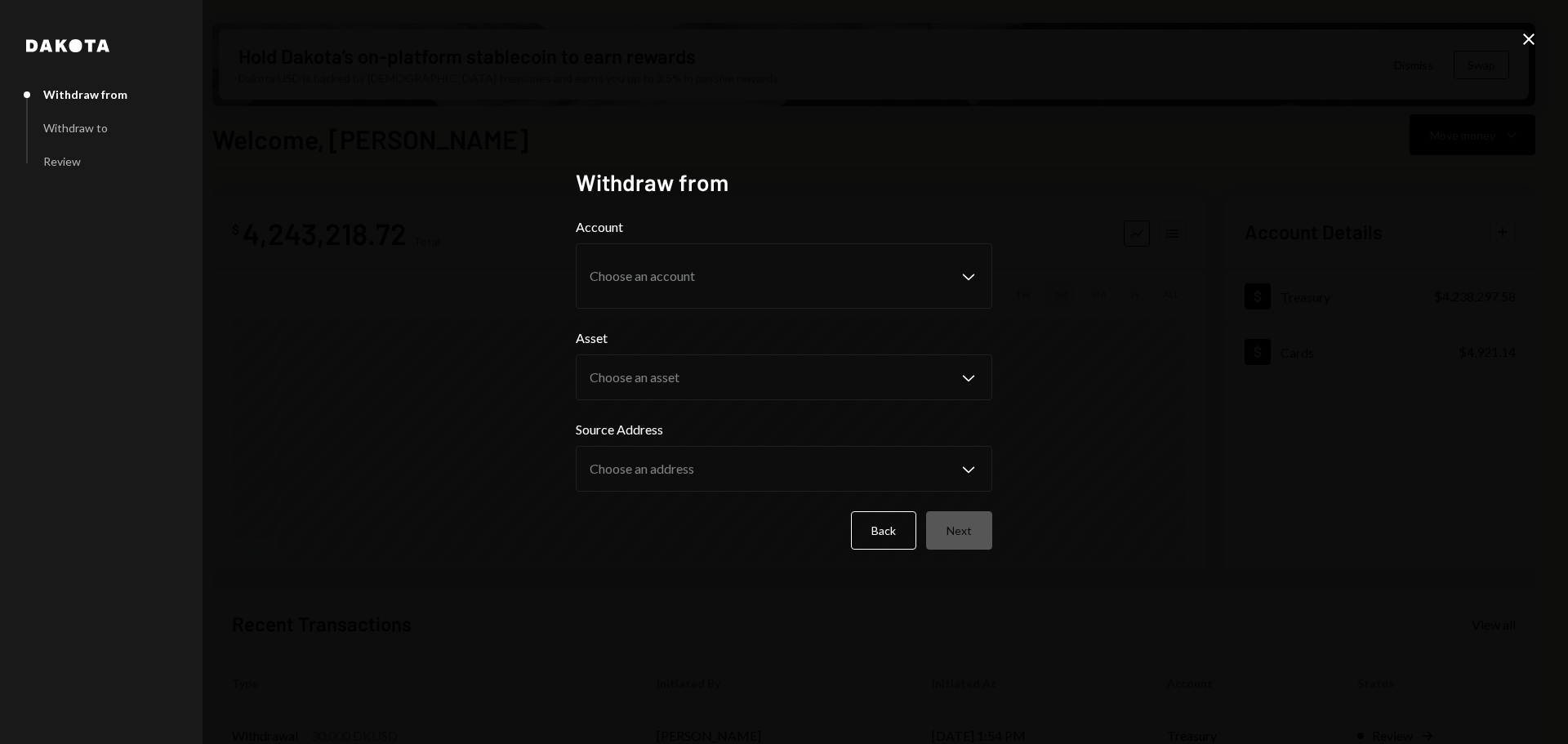
click at [728, 284] on body "O OpenSea Foundati... Caret Down Home Home Inbox Inbox Activities Transactions …" at bounding box center [784, 372] width 1568 height 744
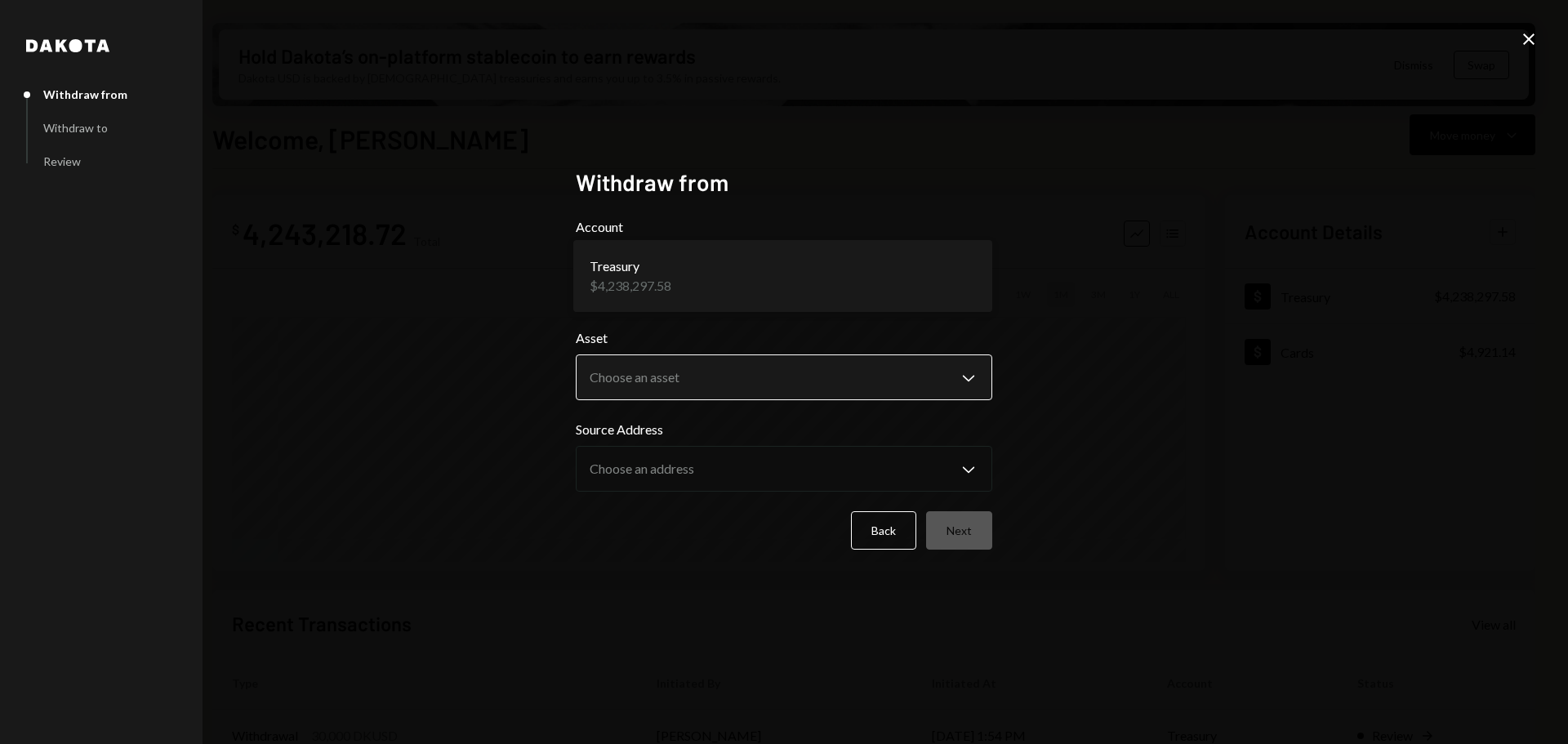
click at [705, 398] on body "O OpenSea Foundati... Caret Down Home Home Inbox Inbox Activities Transactions …" at bounding box center [784, 372] width 1568 height 744
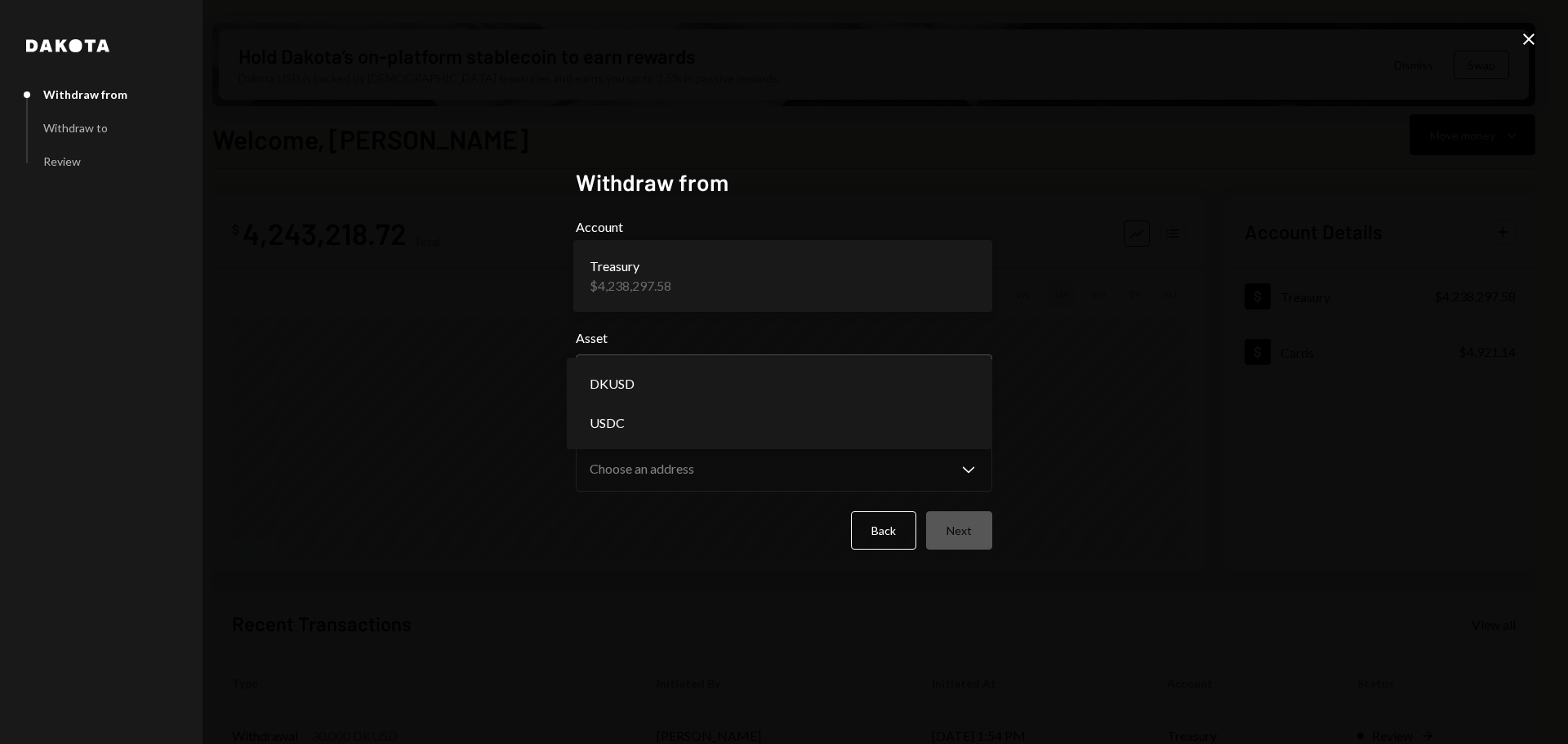
click at [1515, 46] on div "**********" at bounding box center [784, 372] width 1568 height 744
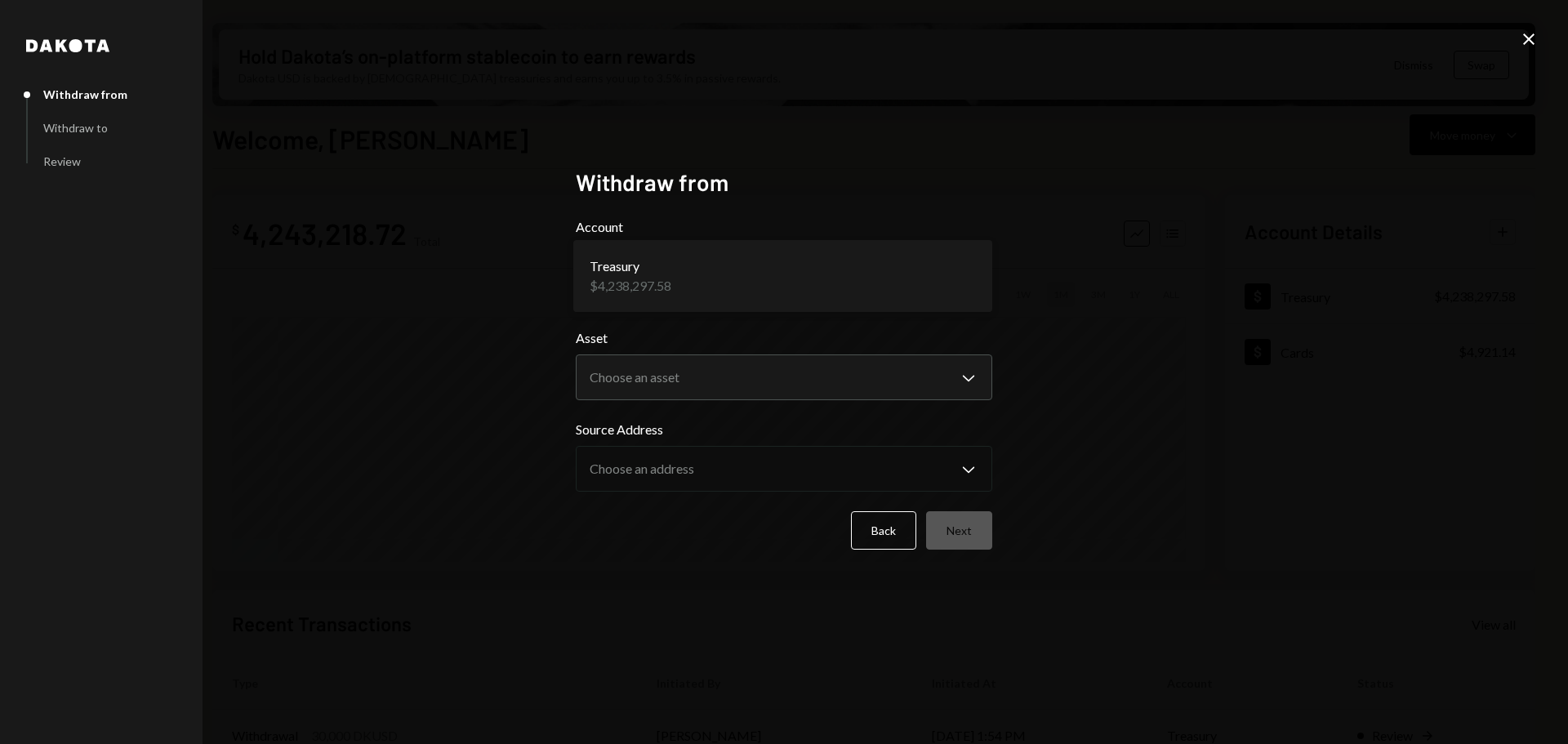
click at [1527, 42] on icon at bounding box center [1528, 39] width 12 height 12
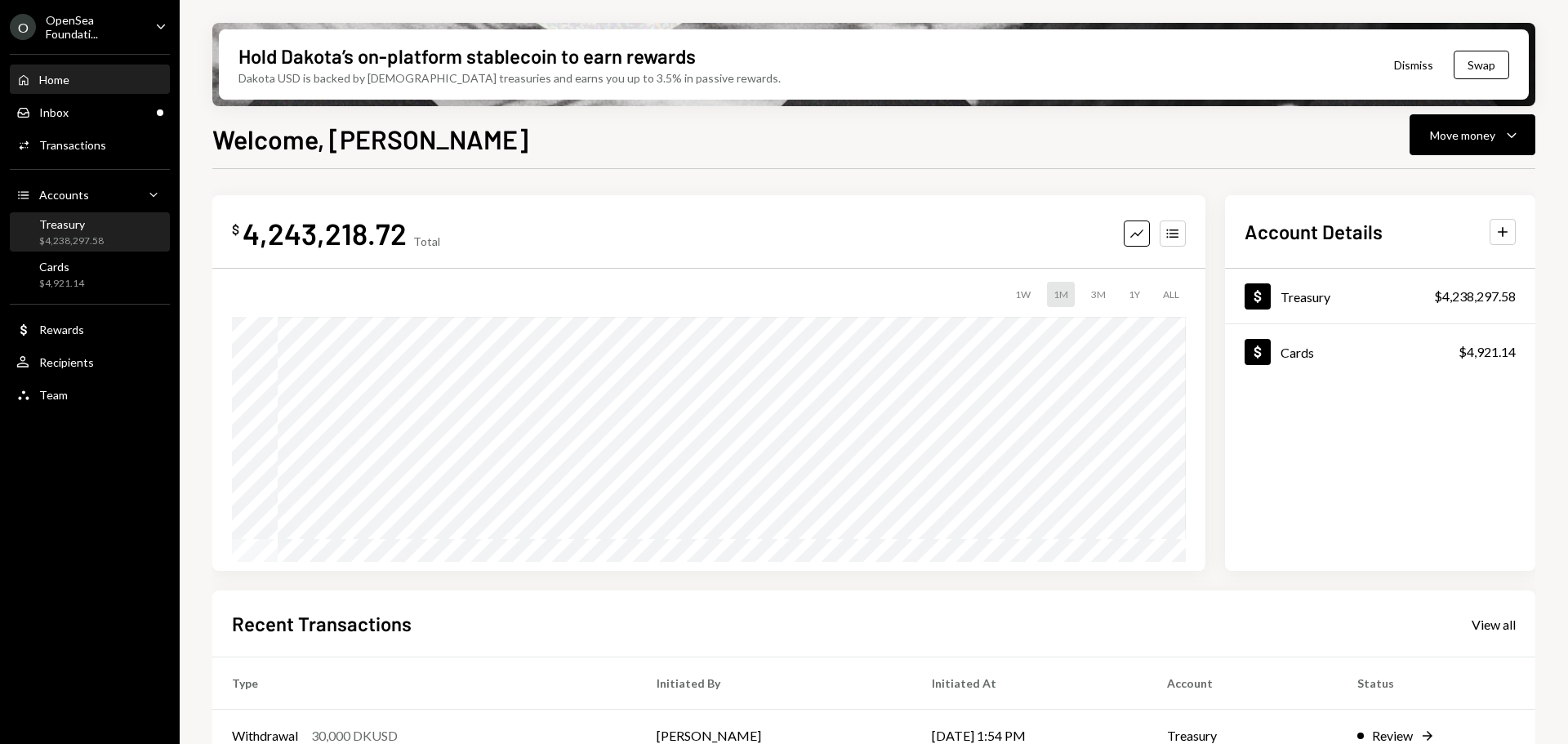
click at [112, 241] on div "Treasury $4,238,297.58" at bounding box center [90, 233] width 147 height 31
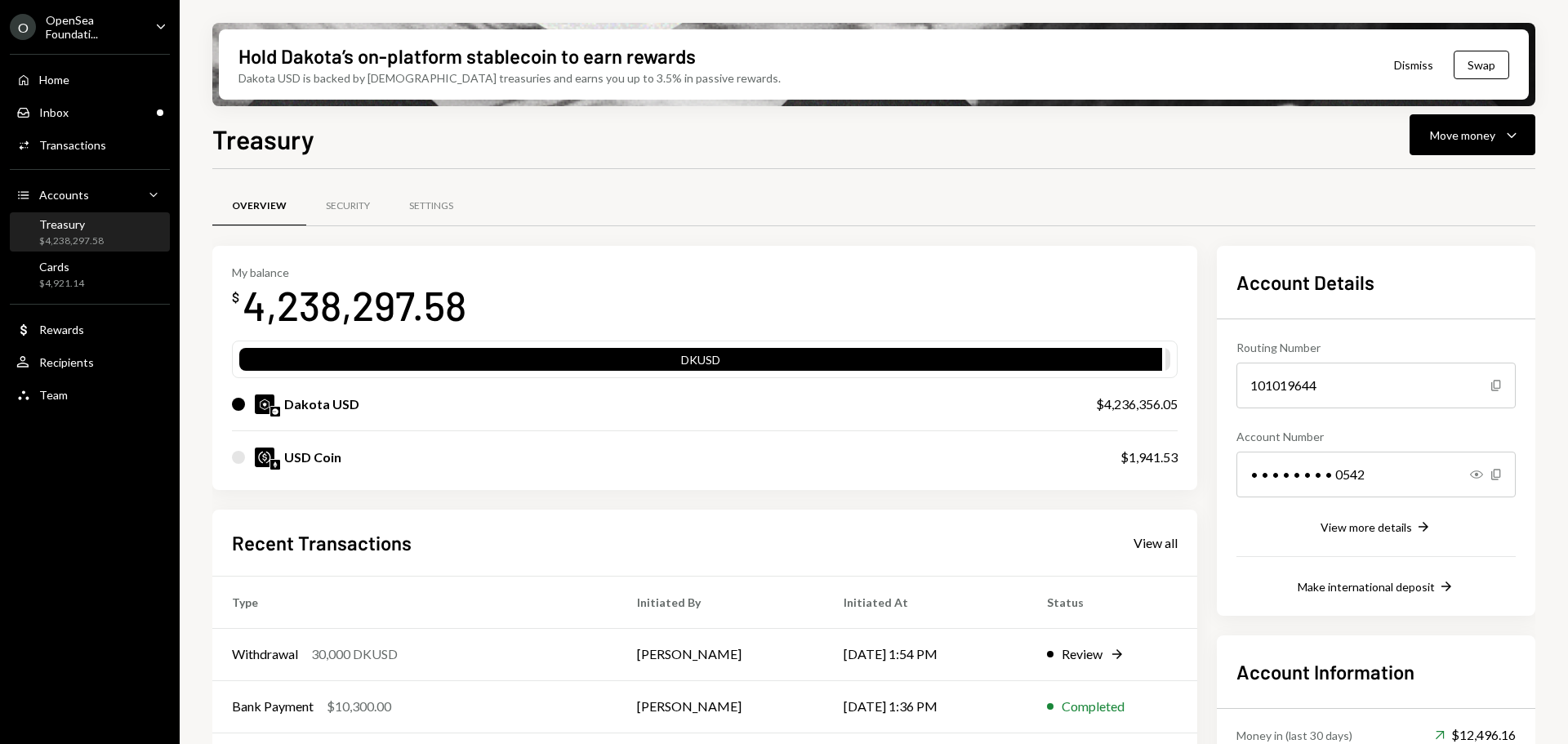
click at [329, 400] on div "Dakota USD" at bounding box center [321, 404] width 75 height 20
click at [1540, 132] on div "Hold Dakota’s on-platform stablecoin to earn rewards Dakota USD is backed by U.…" at bounding box center [873, 372] width 1388 height 744
click at [1522, 132] on button "Move money Caret Down" at bounding box center [1472, 134] width 126 height 41
click at [1422, 187] on div "Send" at bounding box center [1459, 184] width 120 height 17
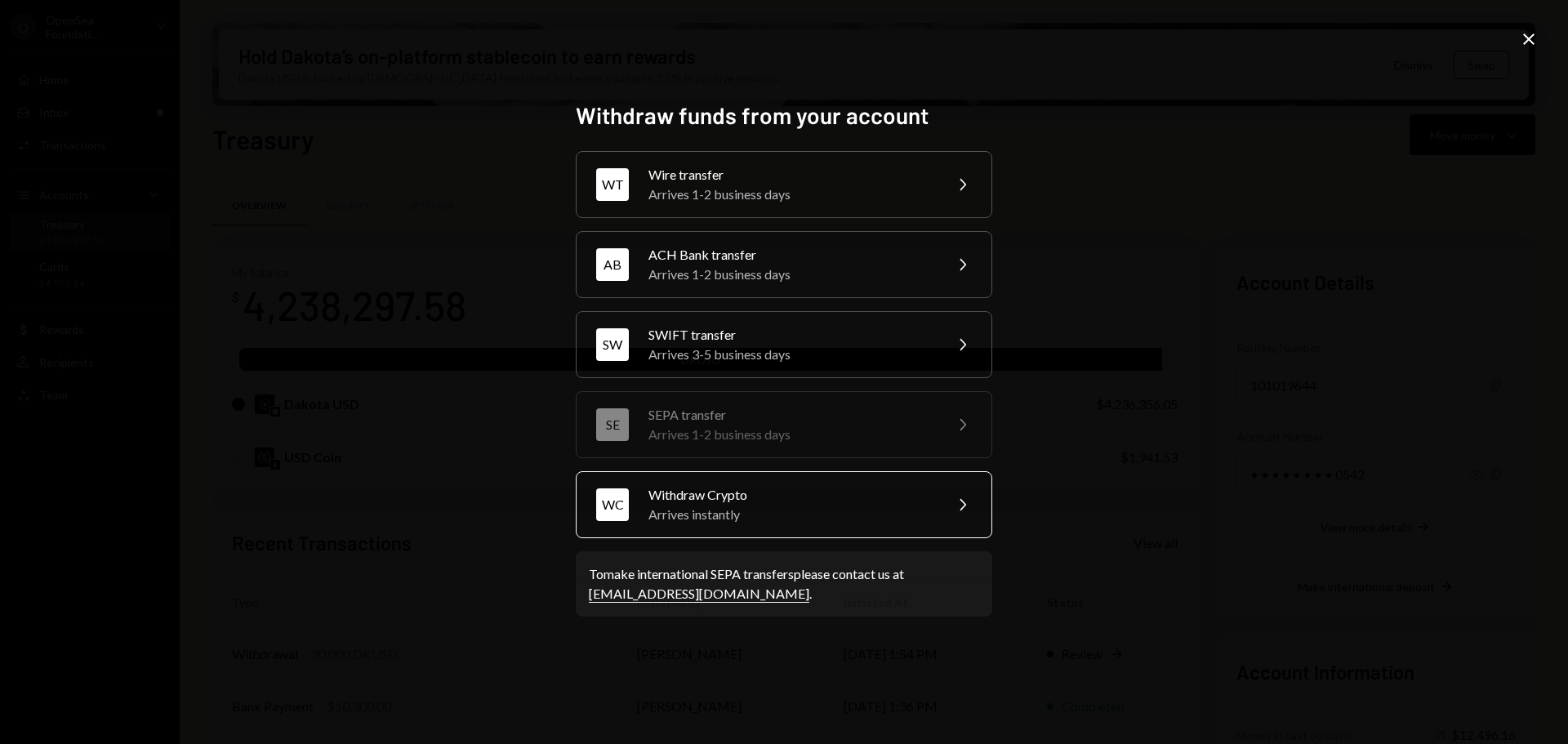
click at [712, 497] on div "Withdraw Crypto" at bounding box center [789, 495] width 284 height 20
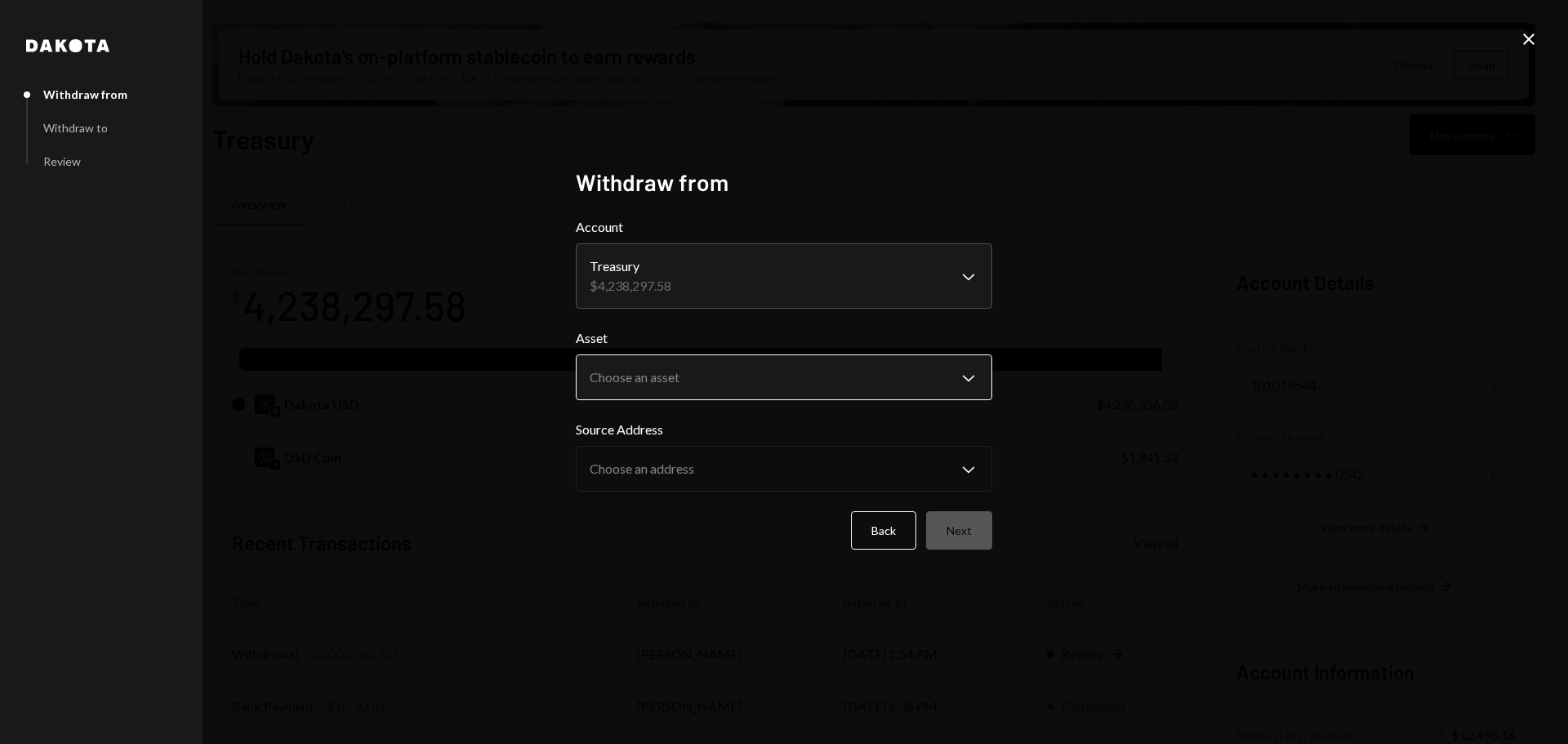
click at [731, 398] on body "O OpenSea Foundati... Caret Down Home Home Inbox Inbox Activities Transactions …" at bounding box center [784, 372] width 1568 height 744
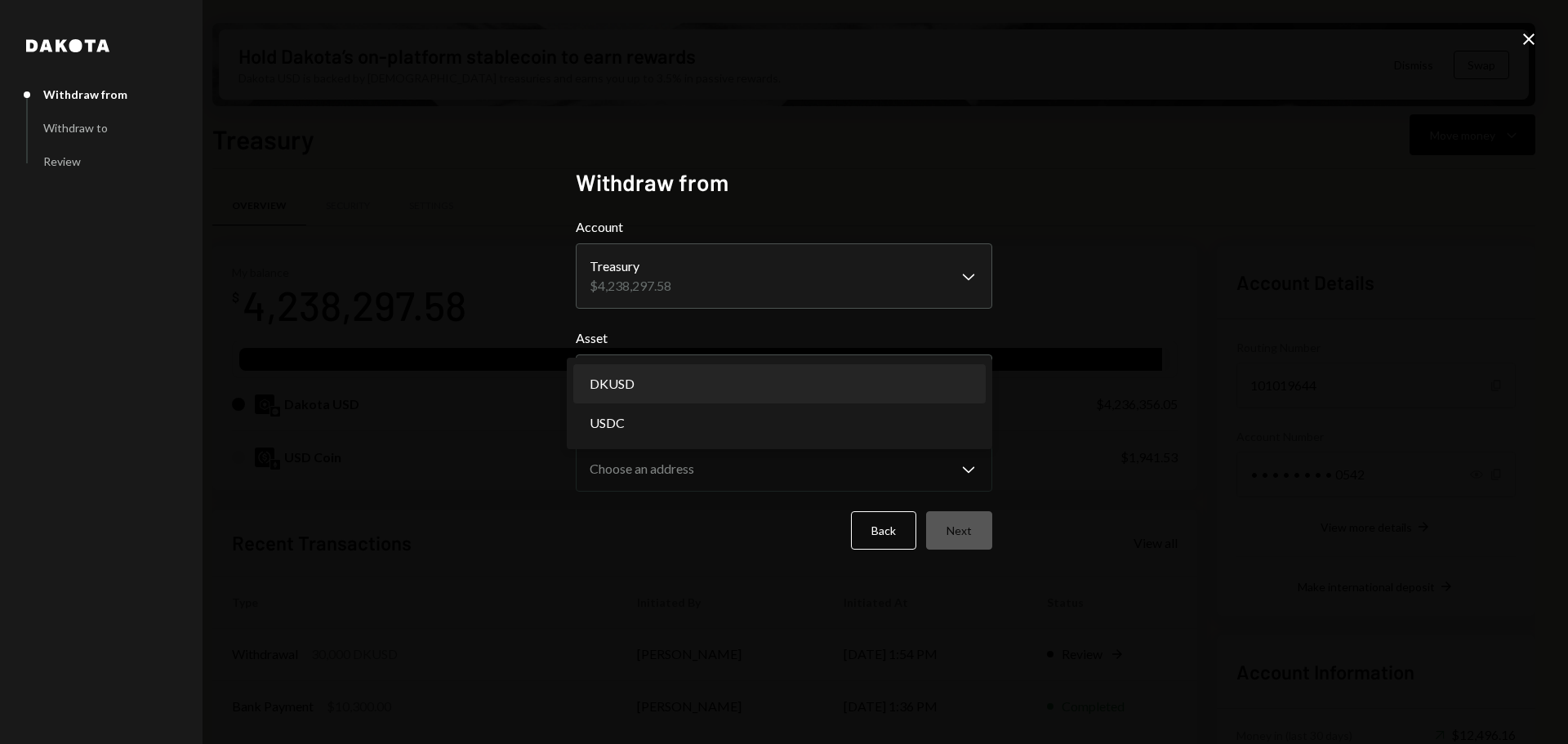
select select "*****"
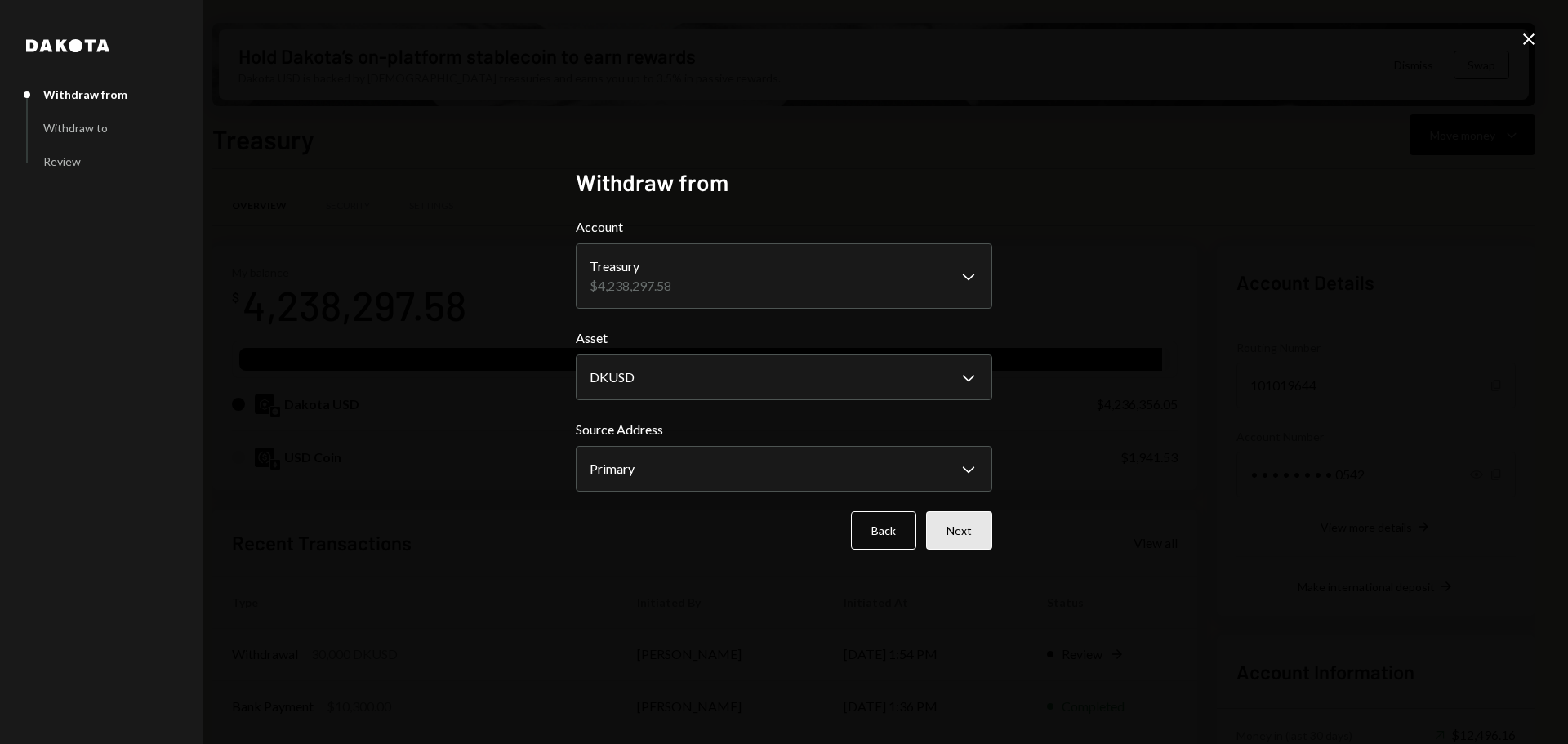
click at [949, 529] on button "Next" at bounding box center [959, 530] width 66 height 38
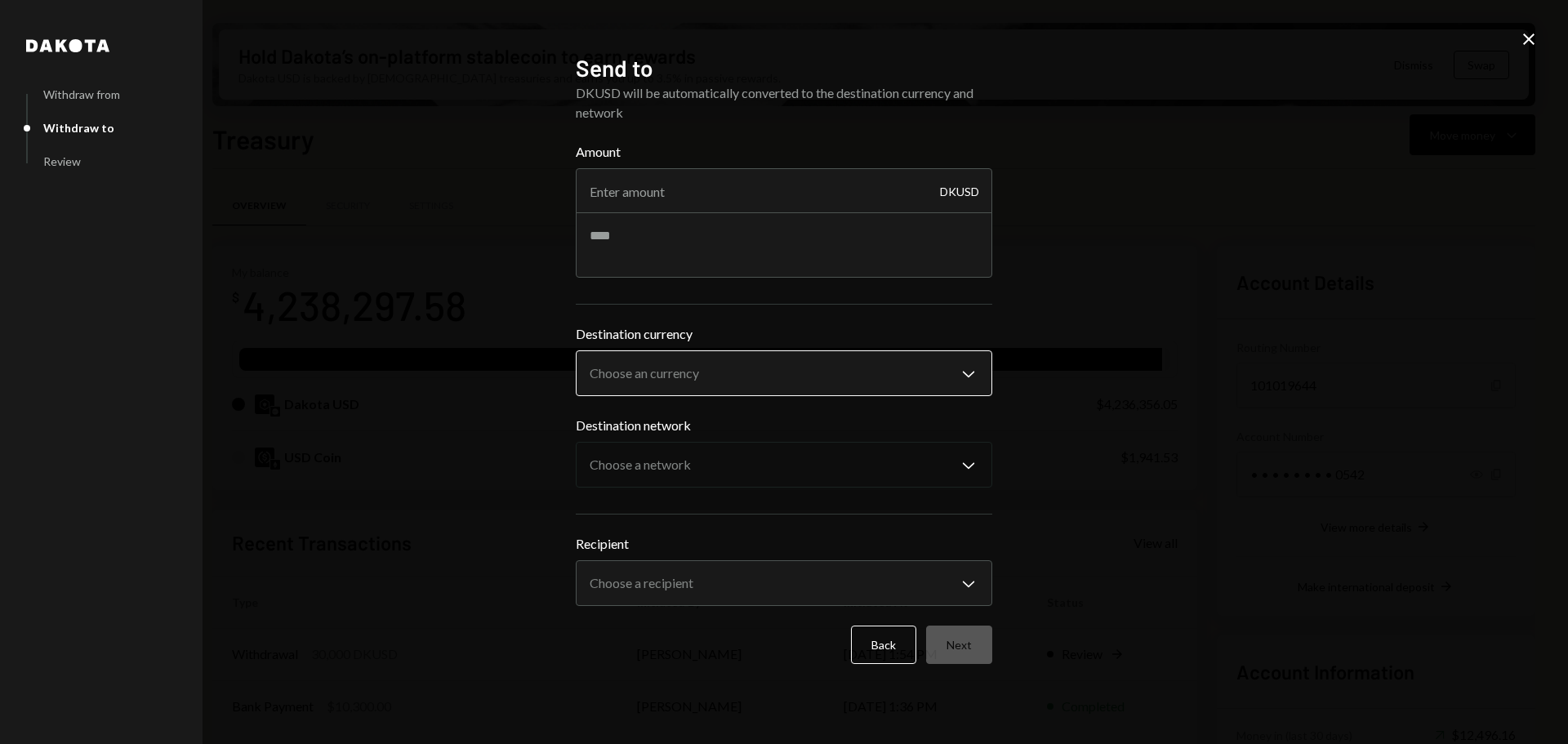
click at [852, 382] on body "O OpenSea Foundati... Caret Down Home Home Inbox Inbox Activities Transactions …" at bounding box center [784, 372] width 1568 height 744
click at [1112, 382] on div "**********" at bounding box center [784, 372] width 1568 height 744
click at [934, 365] on body "O OpenSea Foundati... Caret Down Home Home Inbox Inbox Activities Transactions …" at bounding box center [784, 372] width 1568 height 744
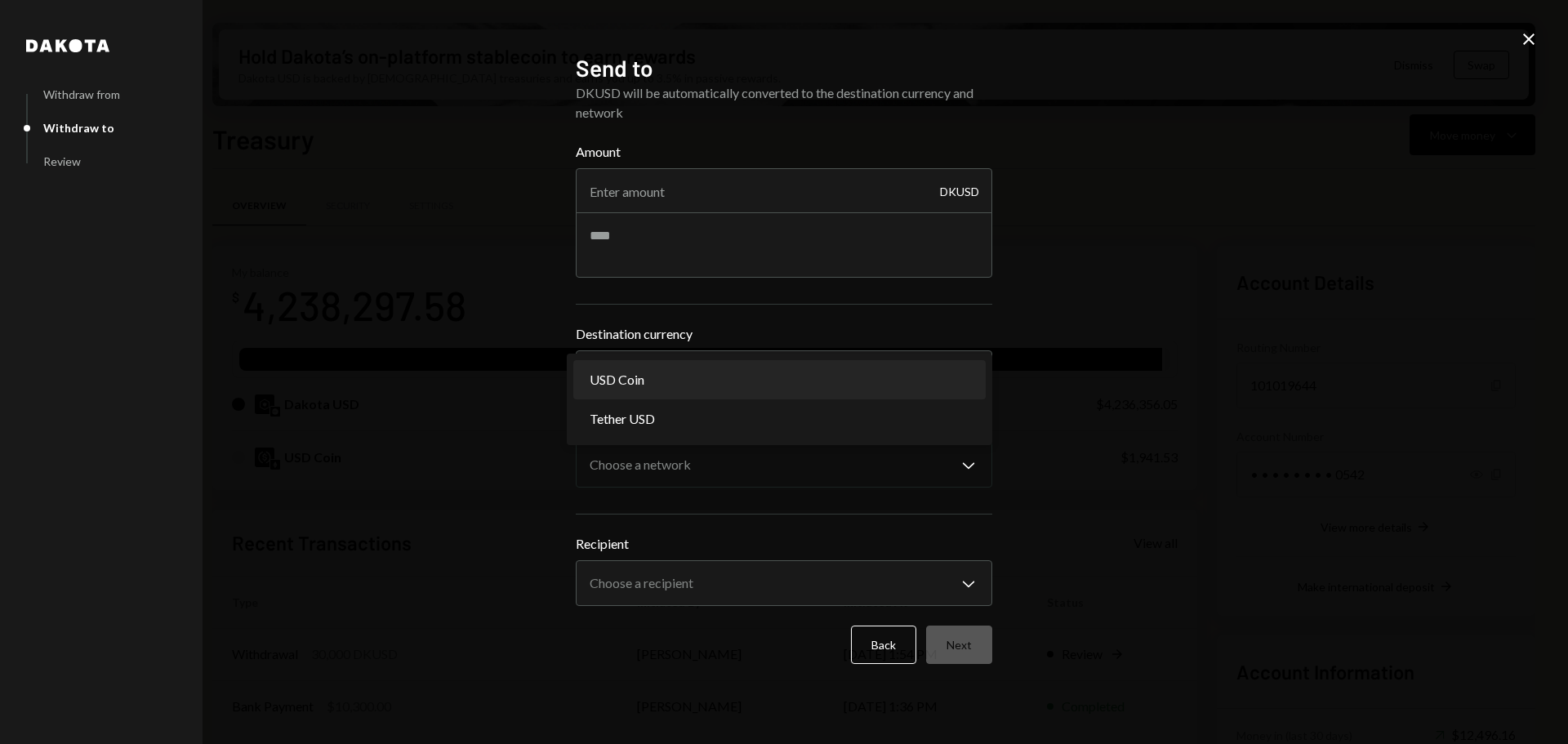
select select "****"
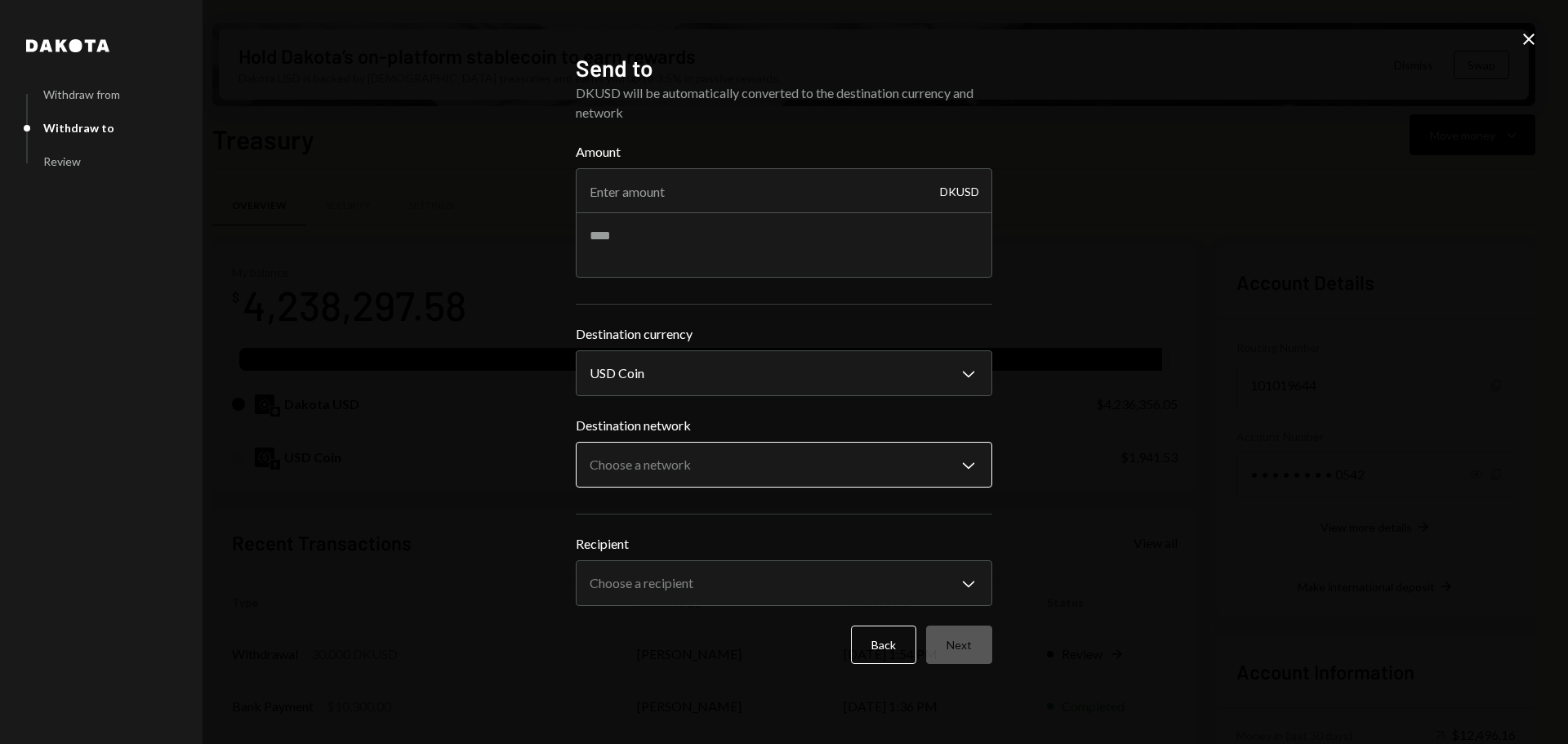
click at [886, 468] on body "O OpenSea Foundati... Caret Down Home Home Inbox Inbox Activities Transactions …" at bounding box center [784, 372] width 1568 height 744
click at [1289, 353] on div "**********" at bounding box center [784, 372] width 1568 height 744
drag, startPoint x: 1535, startPoint y: 35, endPoint x: 1521, endPoint y: 38, distance: 14.3
click at [1534, 35] on icon "Close" at bounding box center [1529, 39] width 20 height 20
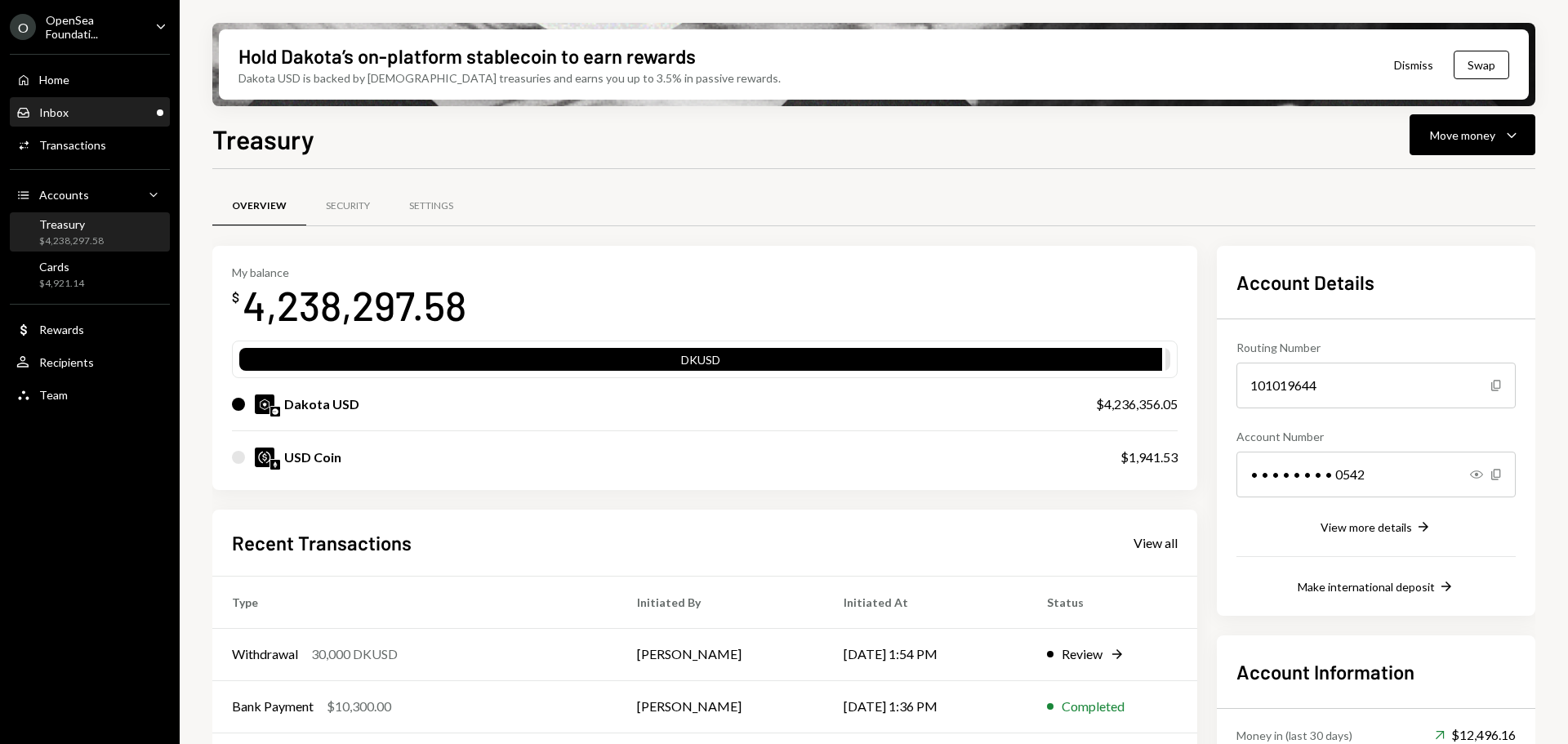
click at [92, 121] on div "Inbox Inbox" at bounding box center [90, 112] width 147 height 28
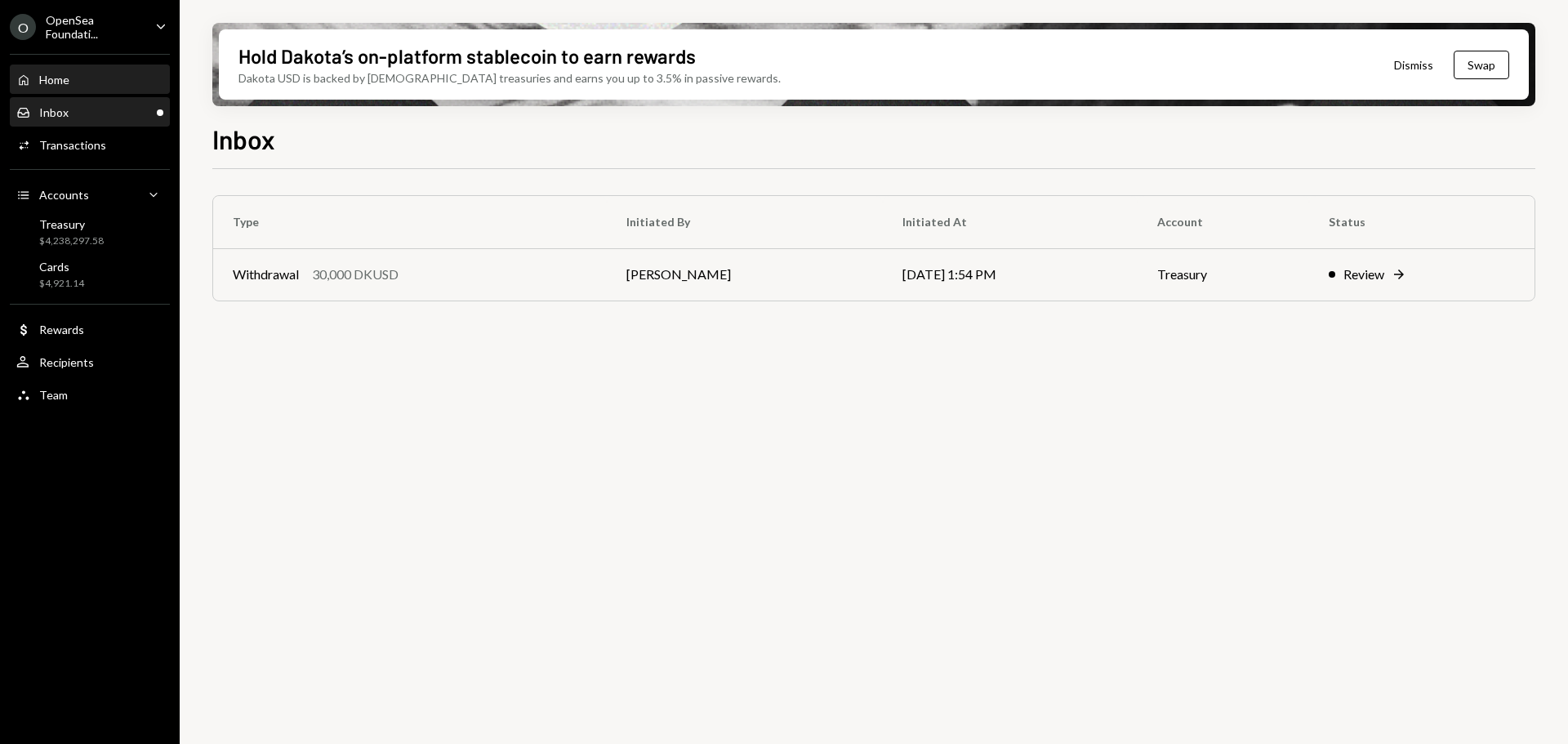
click at [57, 82] on div "Home" at bounding box center [53, 79] width 30 height 14
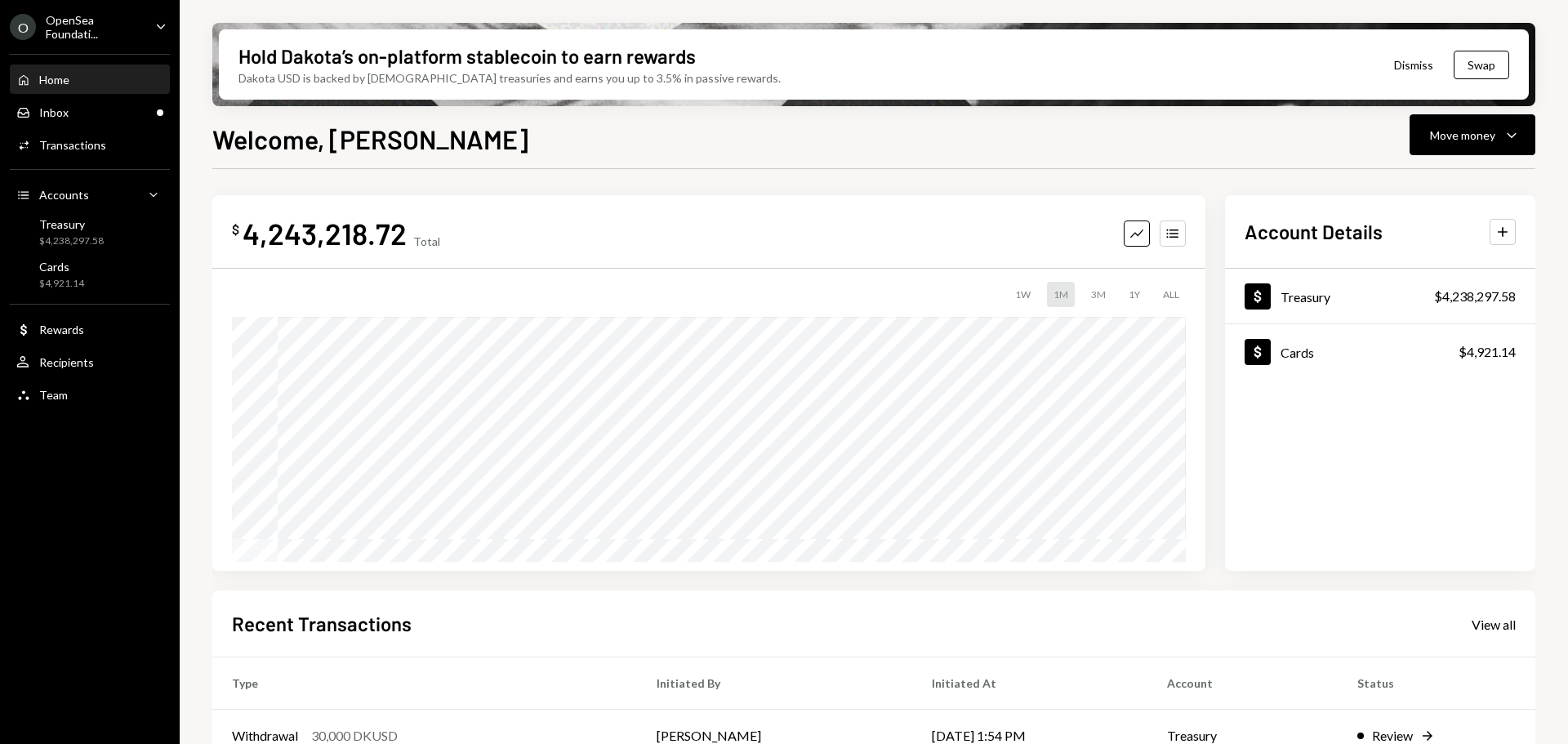
click at [78, 33] on div "OpenSea Foundati..." at bounding box center [93, 26] width 96 height 28
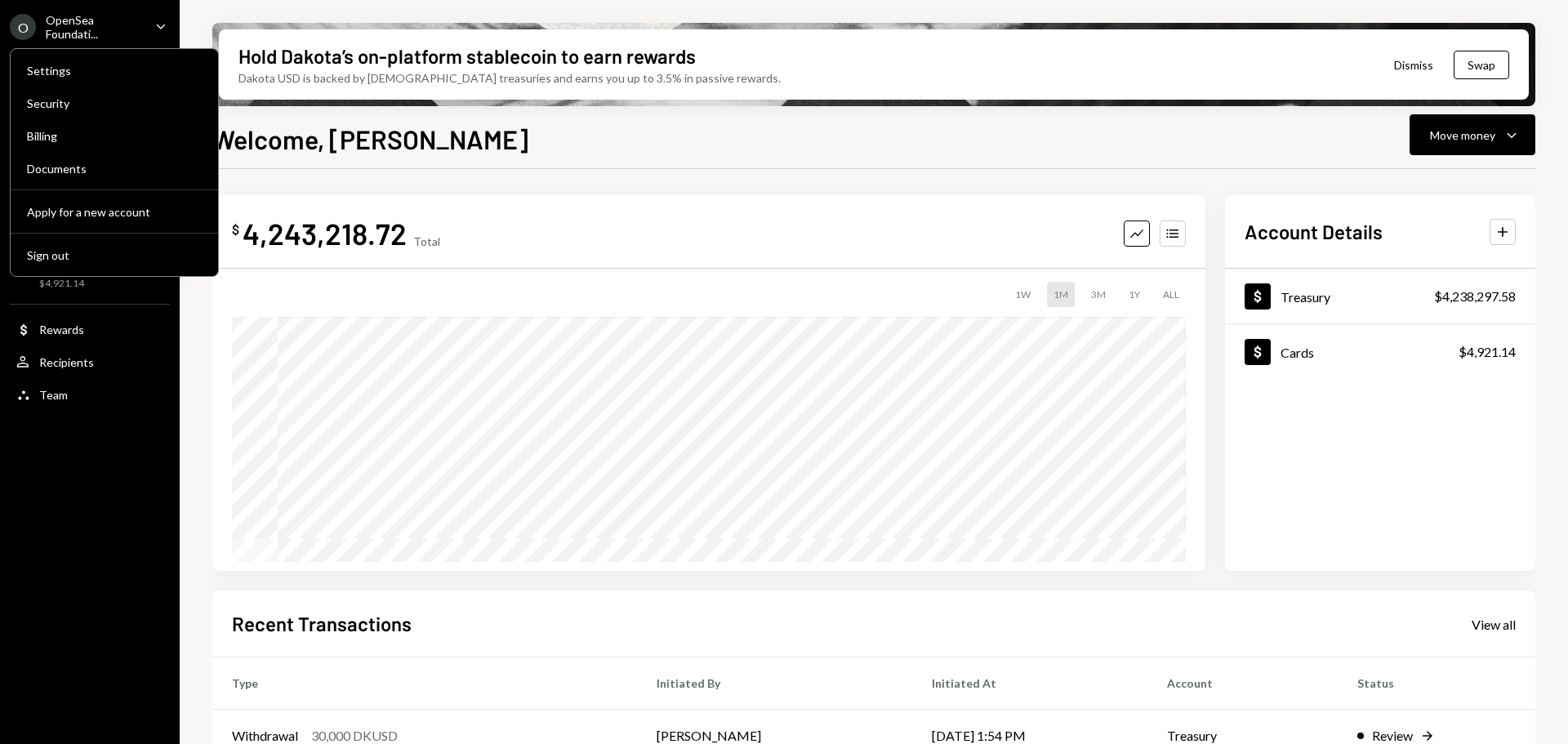
click at [92, 425] on div "O OpenSea Foundati... Caret Down Home Home Inbox Inbox Activities Transactions …" at bounding box center [90, 372] width 179 height 744
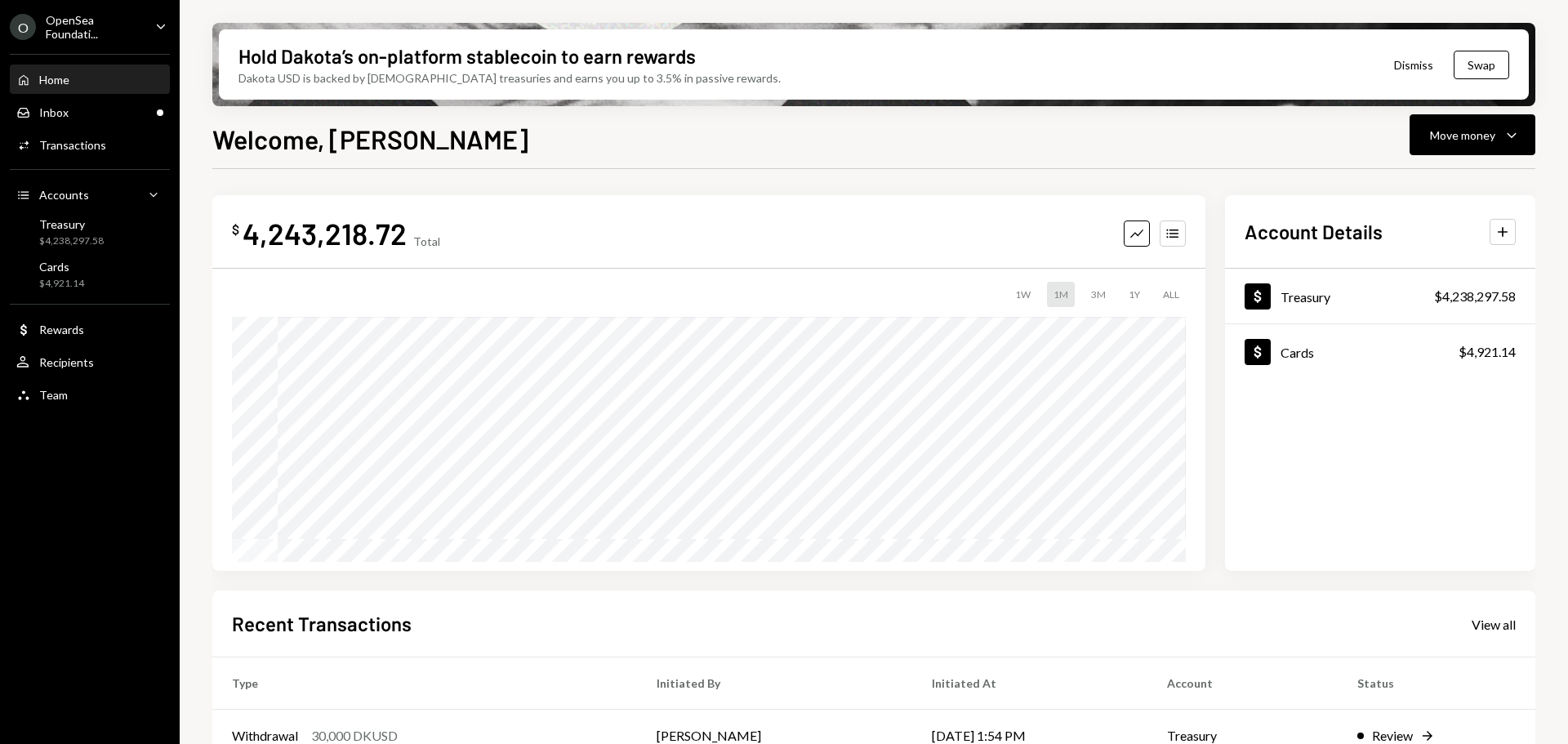
click at [71, 27] on div "OpenSea Foundati..." at bounding box center [93, 26] width 96 height 28
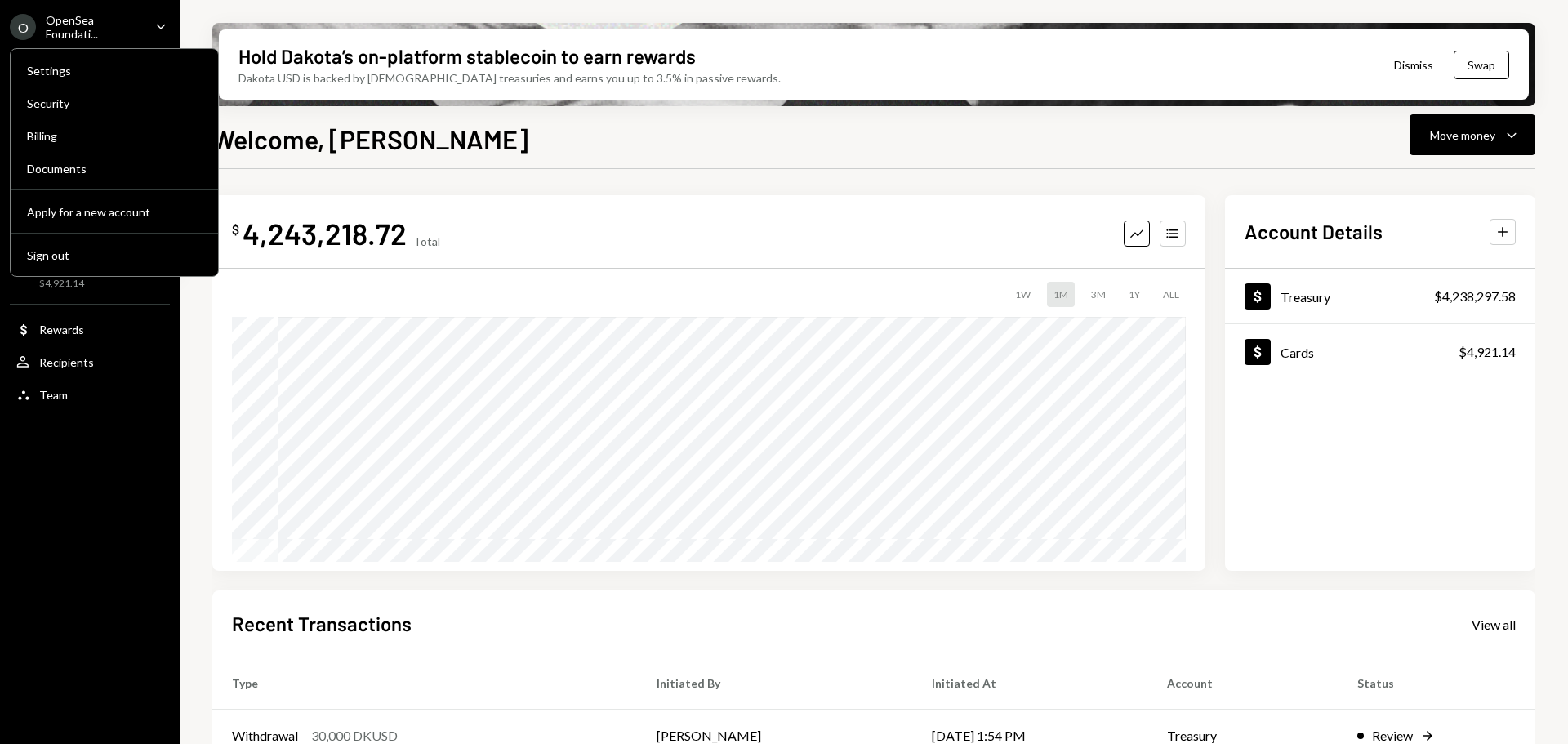
click at [49, 31] on div "OpenSea Foundati..." at bounding box center [93, 26] width 96 height 28
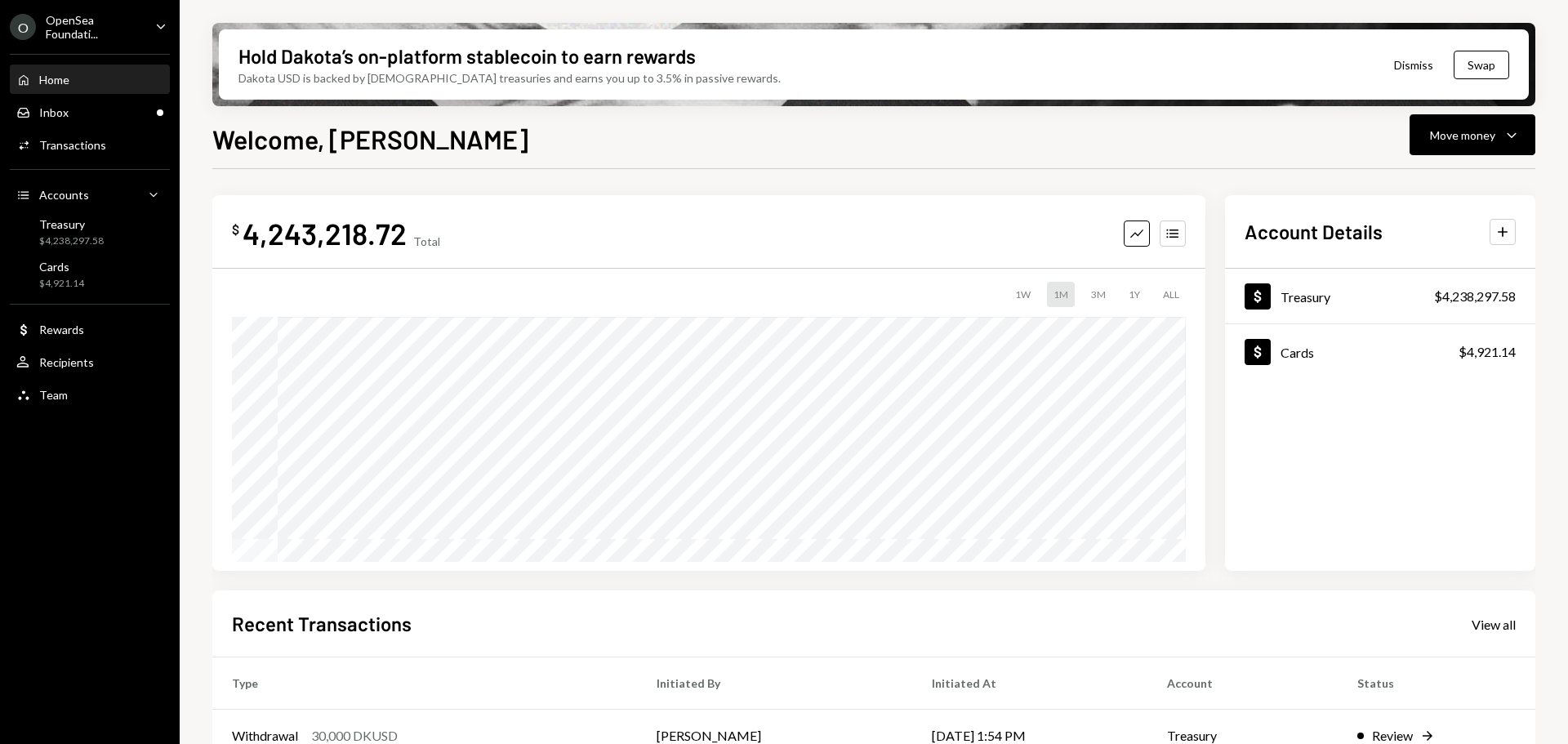
click at [30, 76] on icon "Home" at bounding box center [24, 80] width 15 height 14
click at [121, 113] on div "Inbox Inbox" at bounding box center [90, 112] width 147 height 14
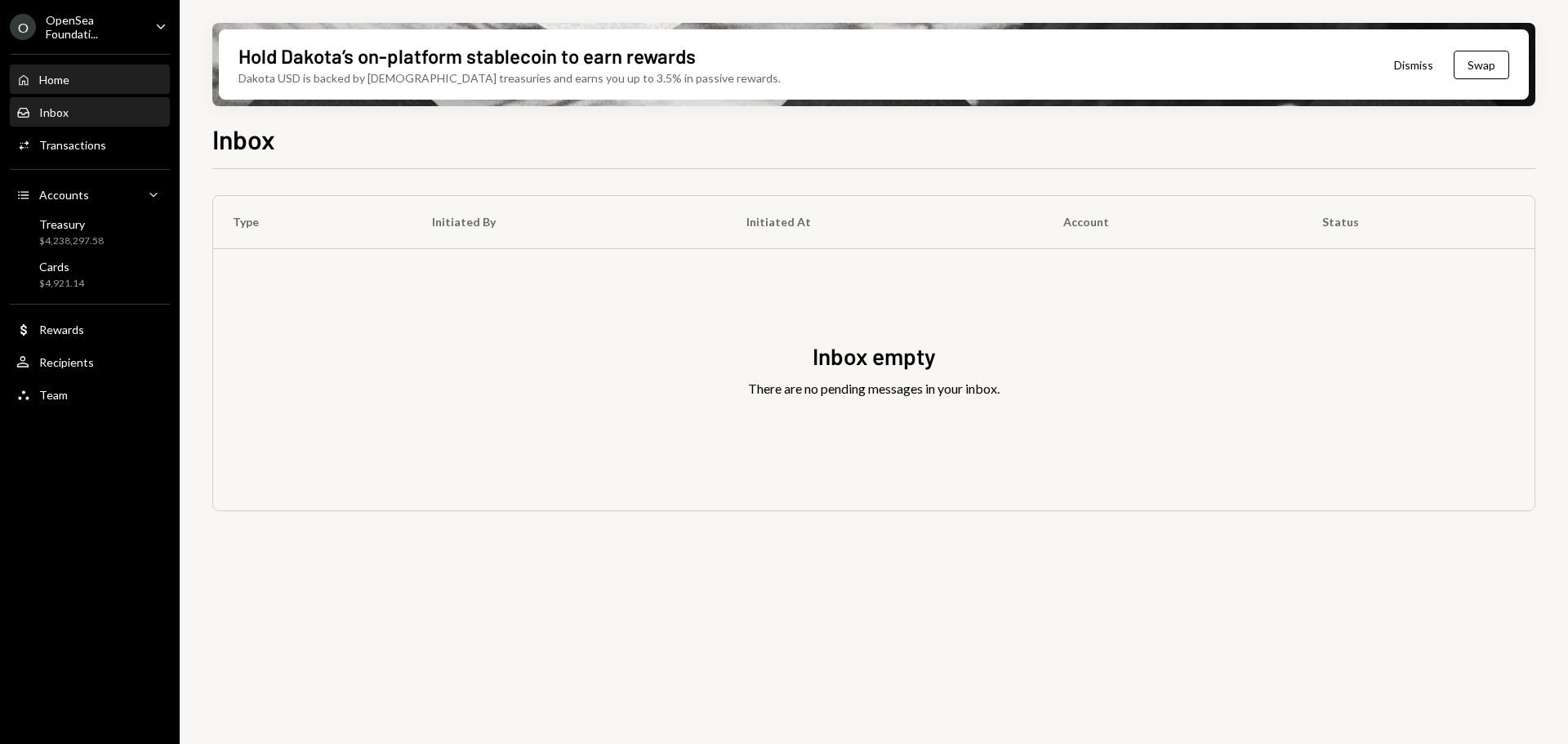
click at [78, 79] on div "Home Home" at bounding box center [90, 80] width 147 height 14
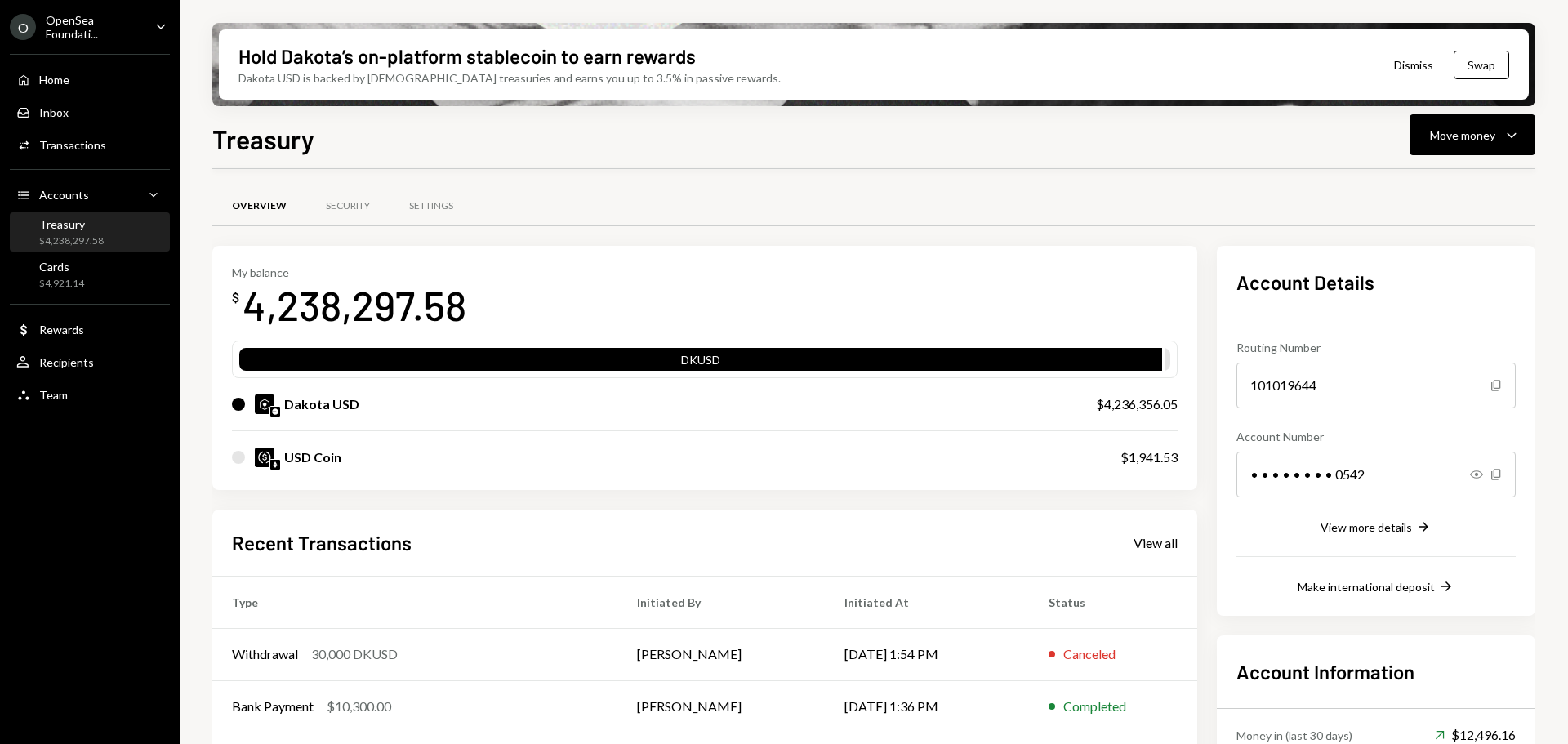
scroll to position [78, 0]
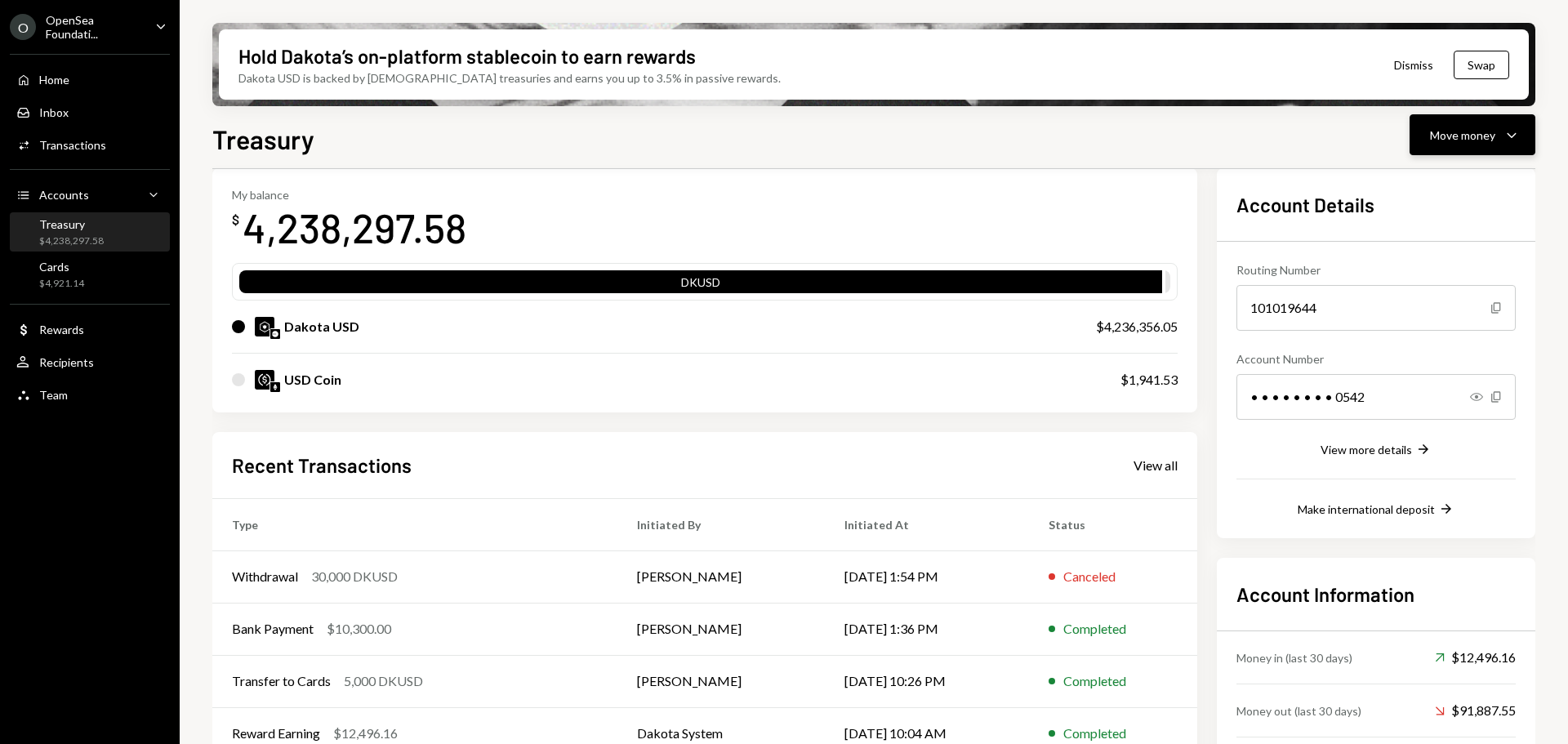
drag, startPoint x: 1459, startPoint y: 131, endPoint x: 1457, endPoint y: 140, distance: 9.2
click at [1457, 140] on div "Move money" at bounding box center [1462, 135] width 65 height 17
click at [1435, 169] on div "Withdraw Send" at bounding box center [1447, 184] width 163 height 37
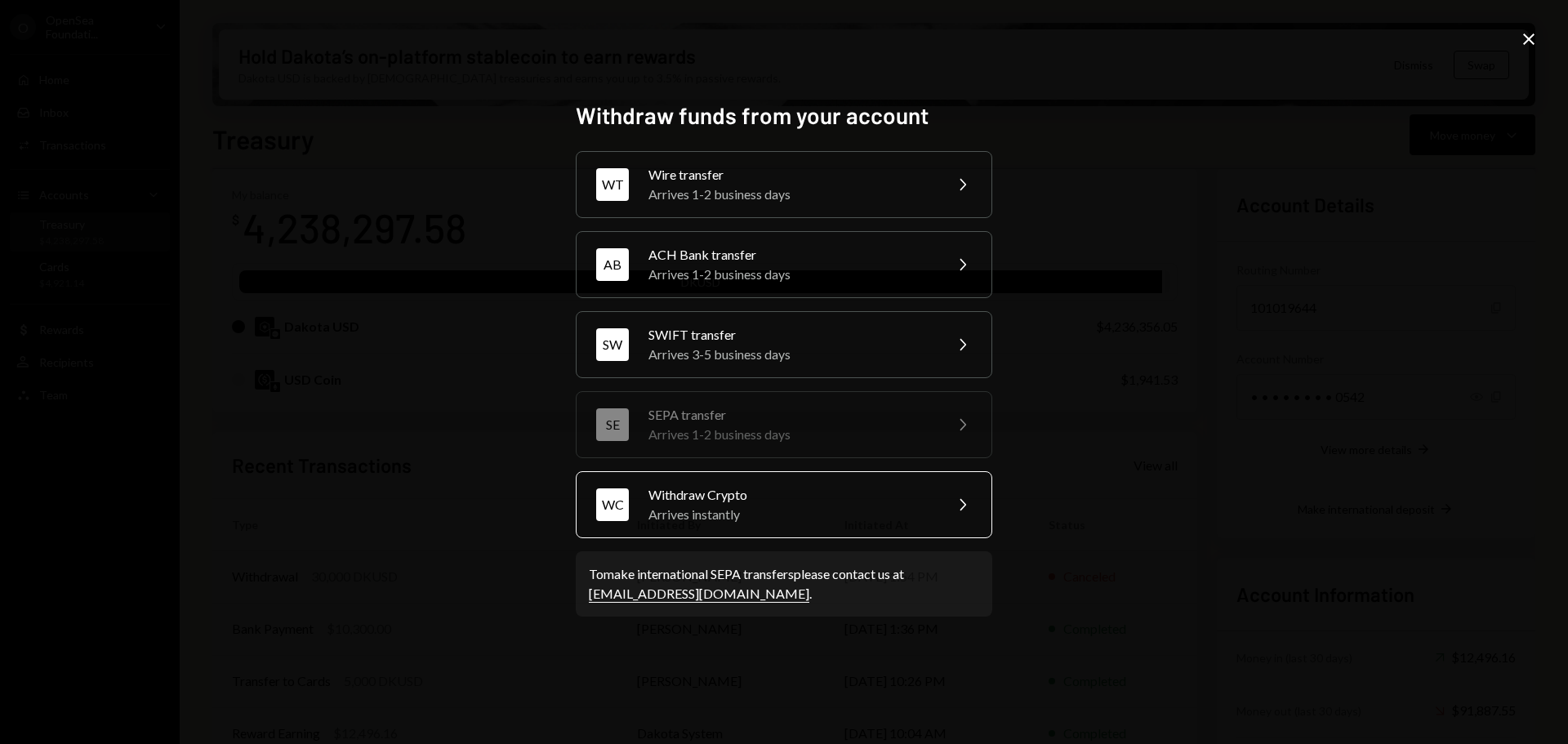
click at [728, 493] on div "Withdraw Crypto" at bounding box center [789, 495] width 284 height 20
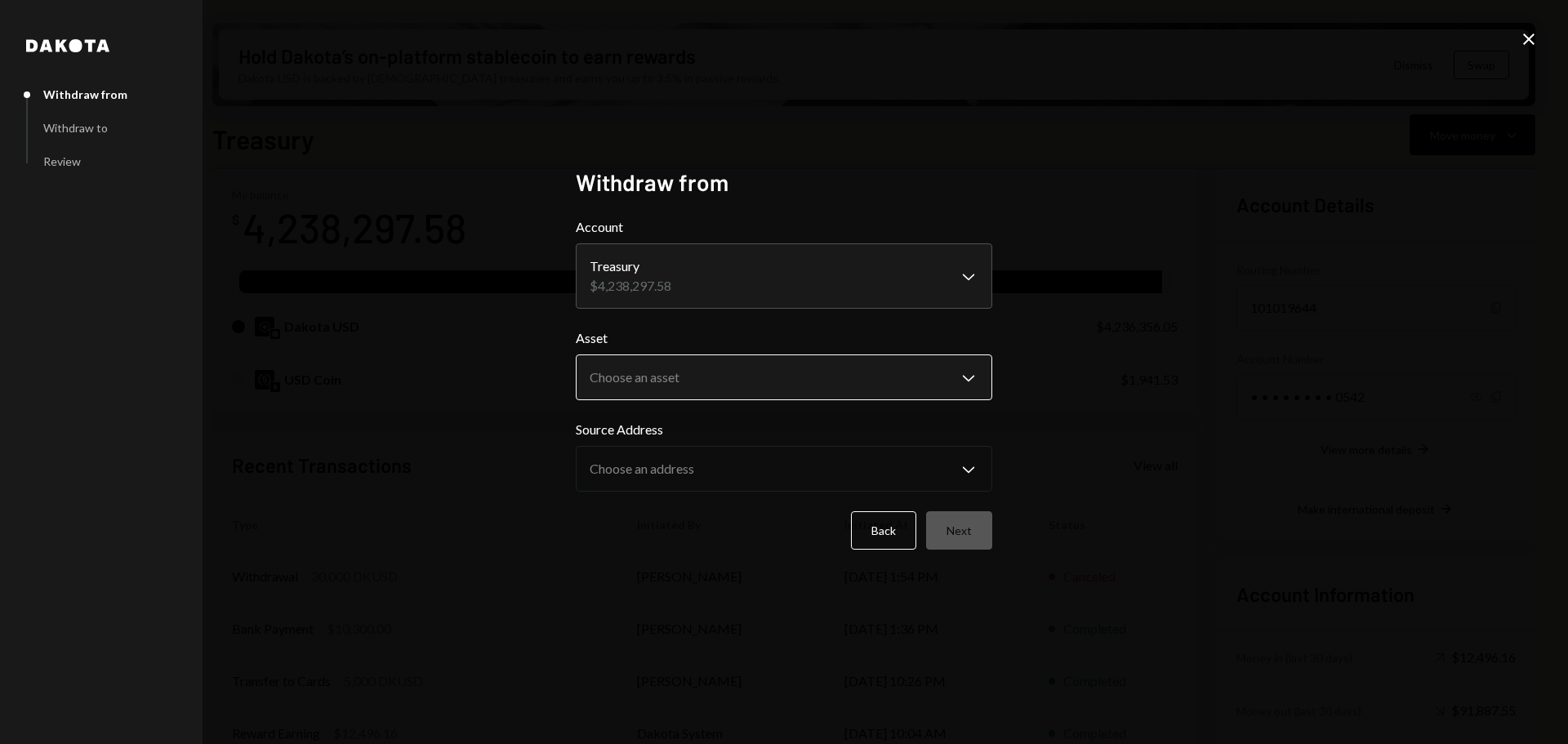
click at [679, 380] on body "O OpenSea Foundati... Caret Down Home Home Inbox Inbox Activities Transactions …" at bounding box center [784, 372] width 1568 height 744
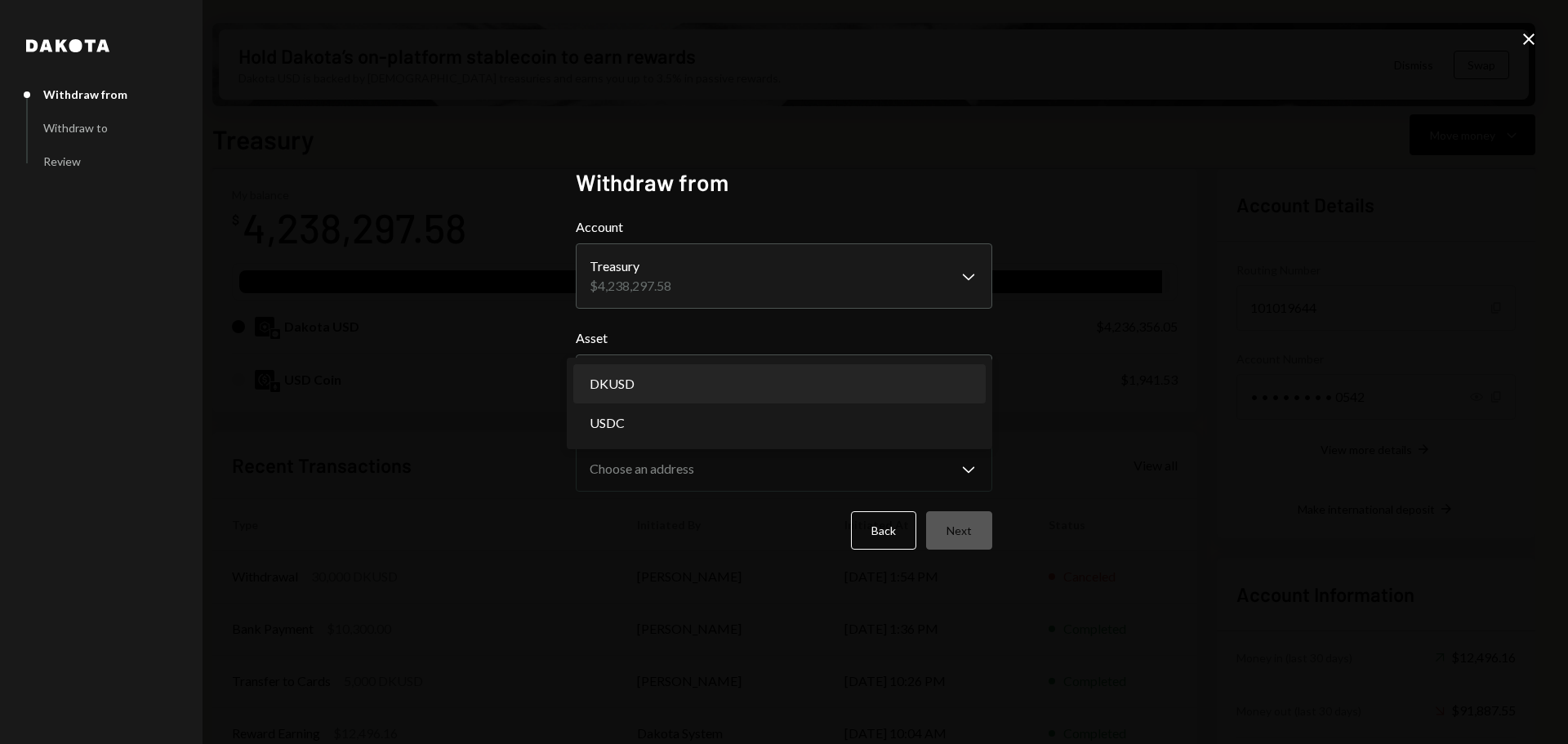
select select "*****"
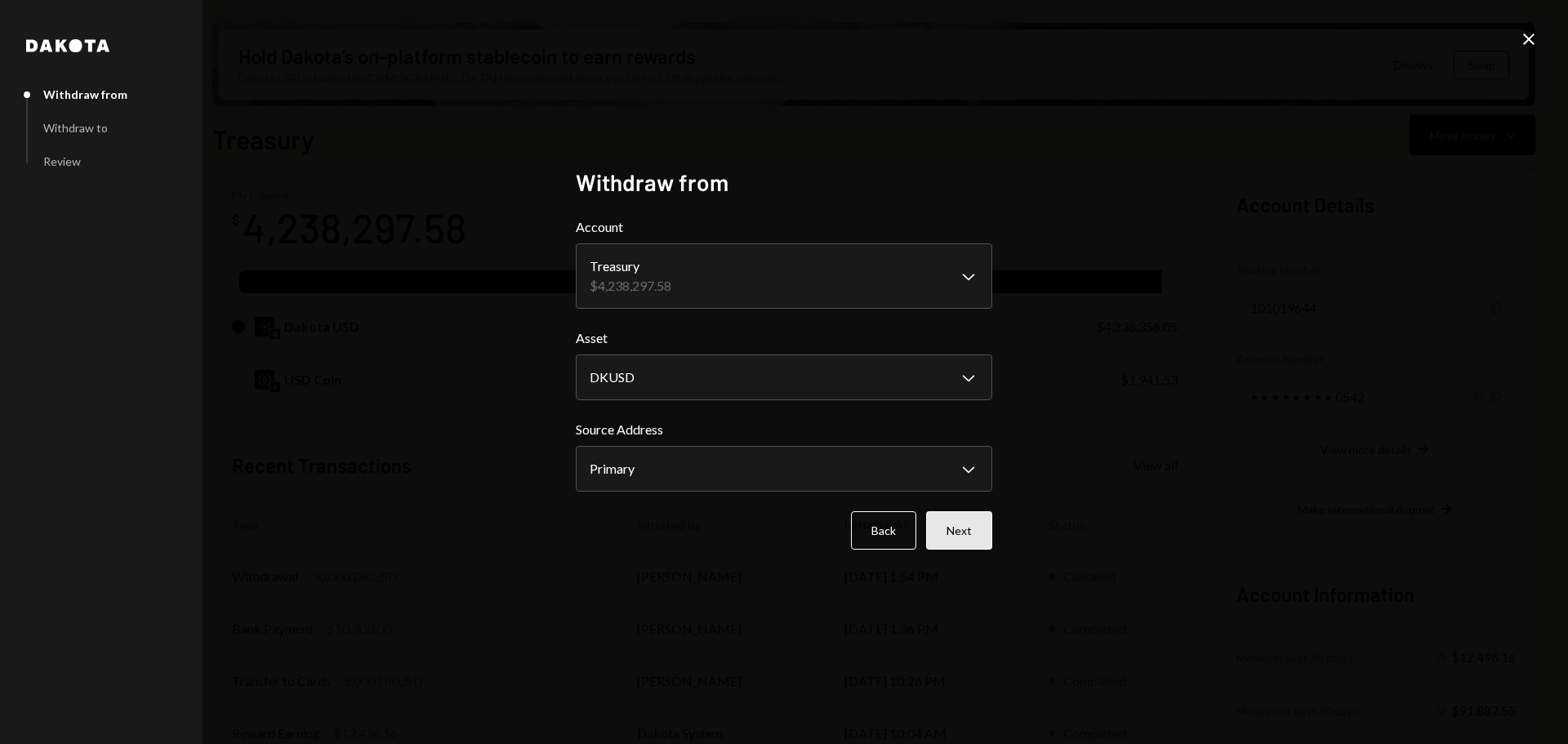
click at [963, 531] on button "Next" at bounding box center [959, 530] width 66 height 38
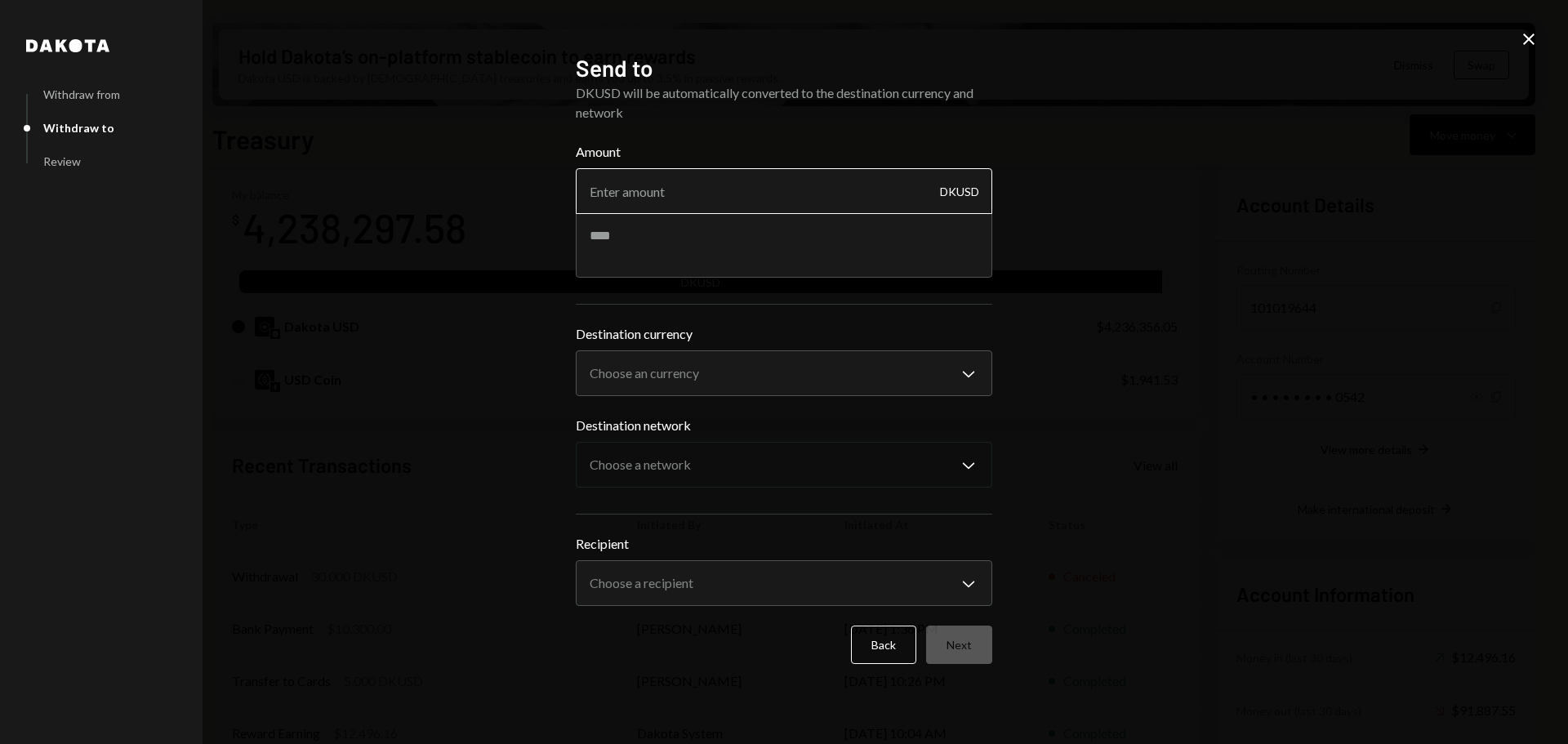
click at [775, 185] on input "Amount" at bounding box center [783, 191] width 416 height 45
type input "30000"
click at [731, 242] on textarea at bounding box center [783, 245] width 416 height 65
click at [708, 367] on body "O OpenSea Foundati... Caret Down Home Home Inbox Inbox Activities Transactions …" at bounding box center [784, 372] width 1568 height 744
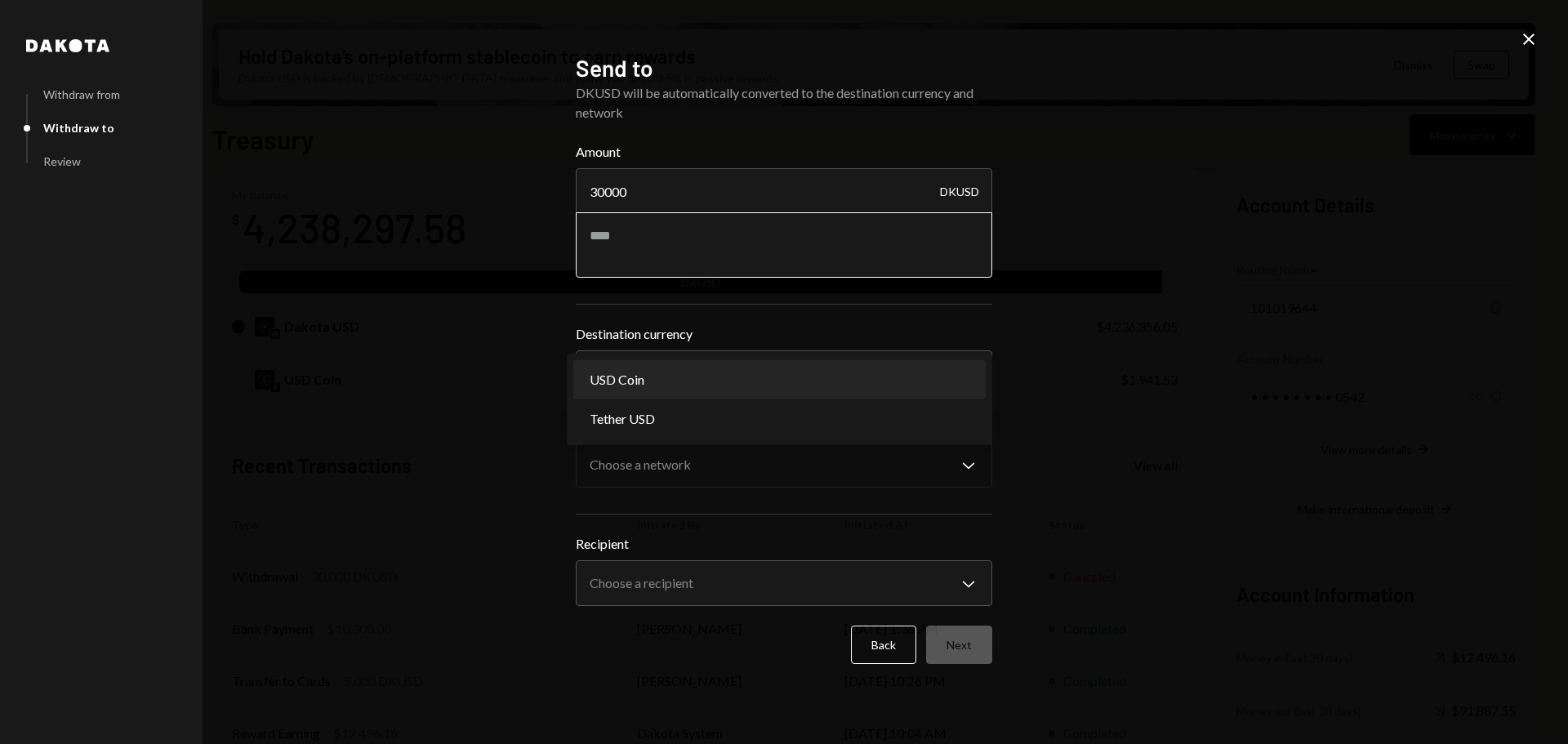
select select "****"
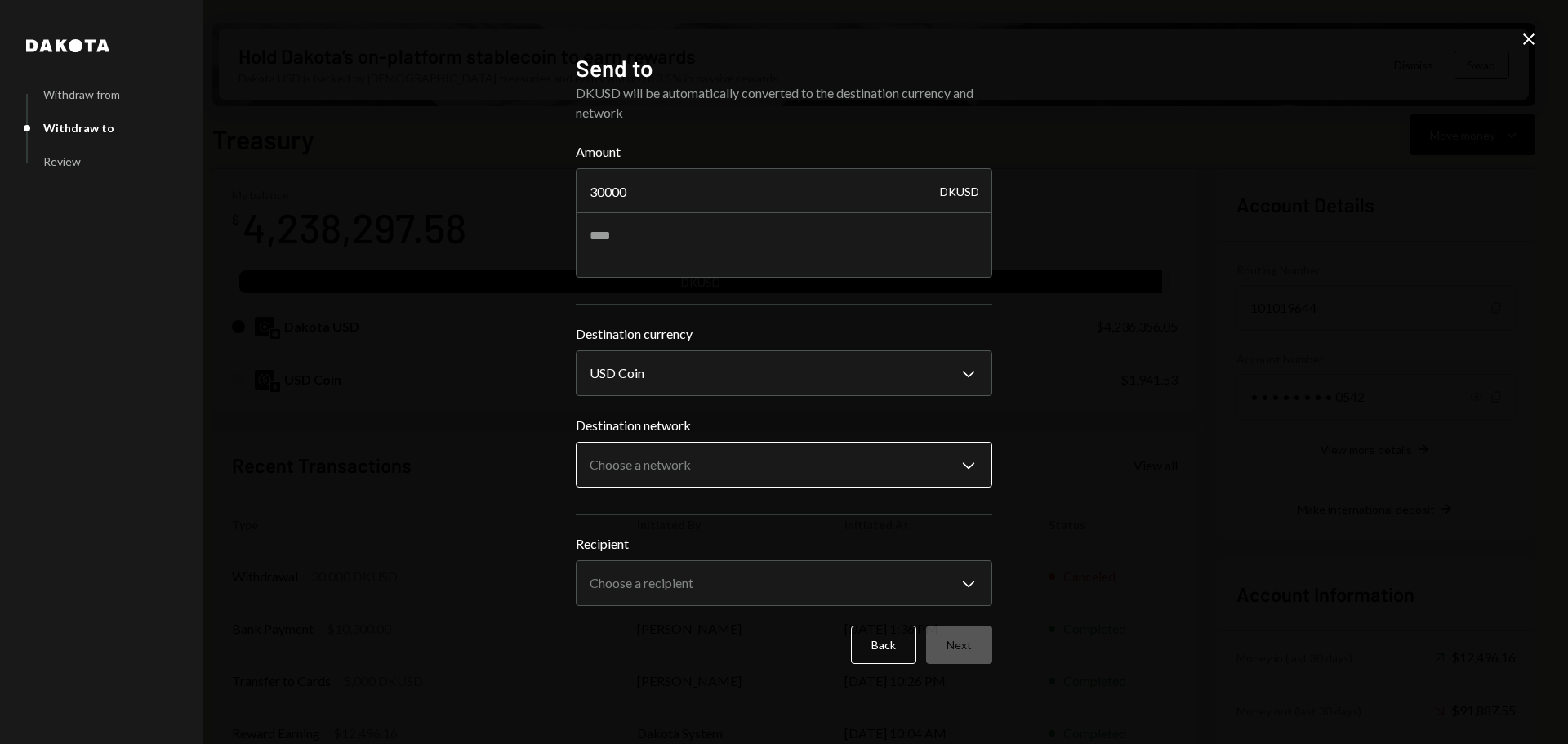
click at [679, 457] on body "O OpenSea Foundati... Caret Down Home Home Inbox Inbox Activities Transactions …" at bounding box center [784, 372] width 1568 height 744
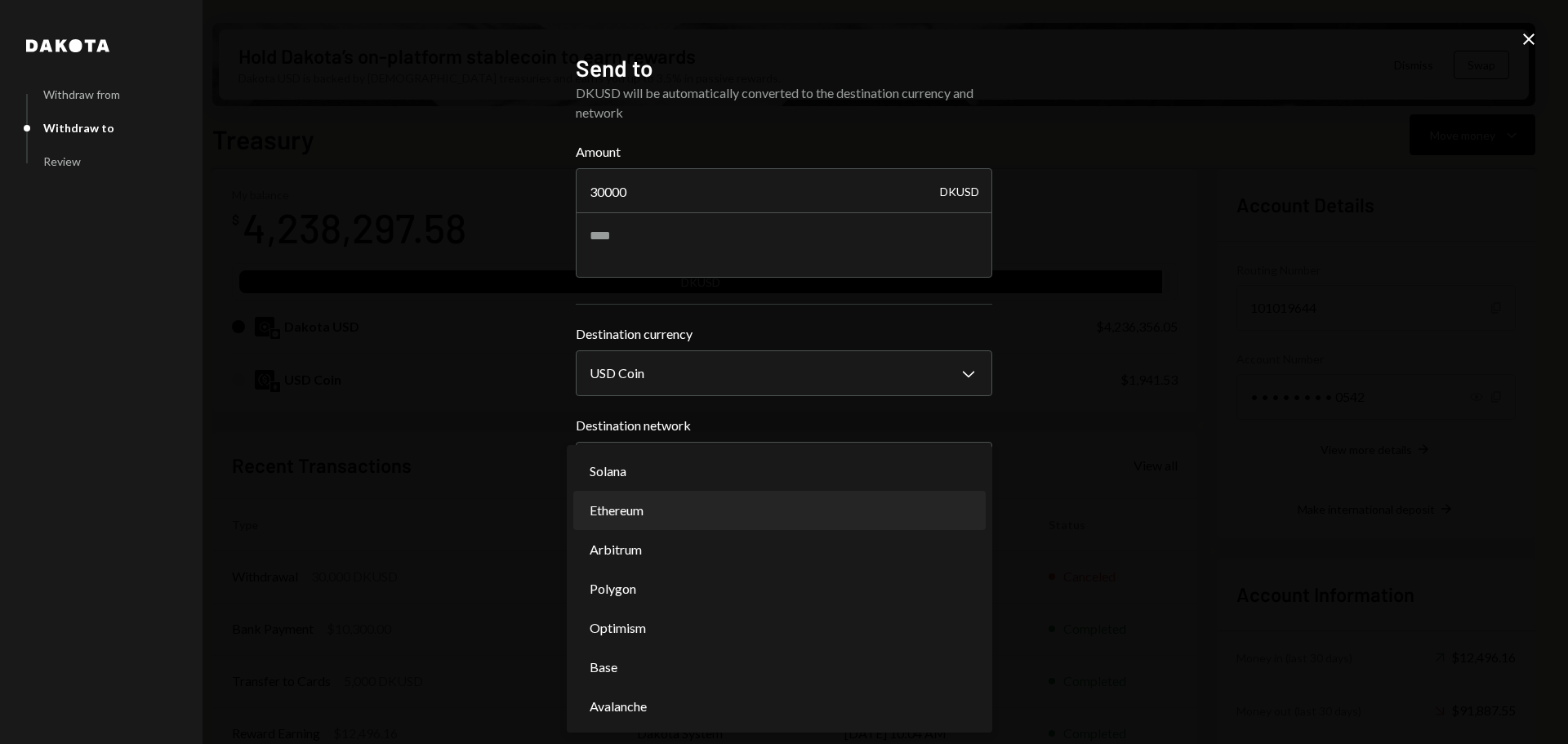
select select "**********"
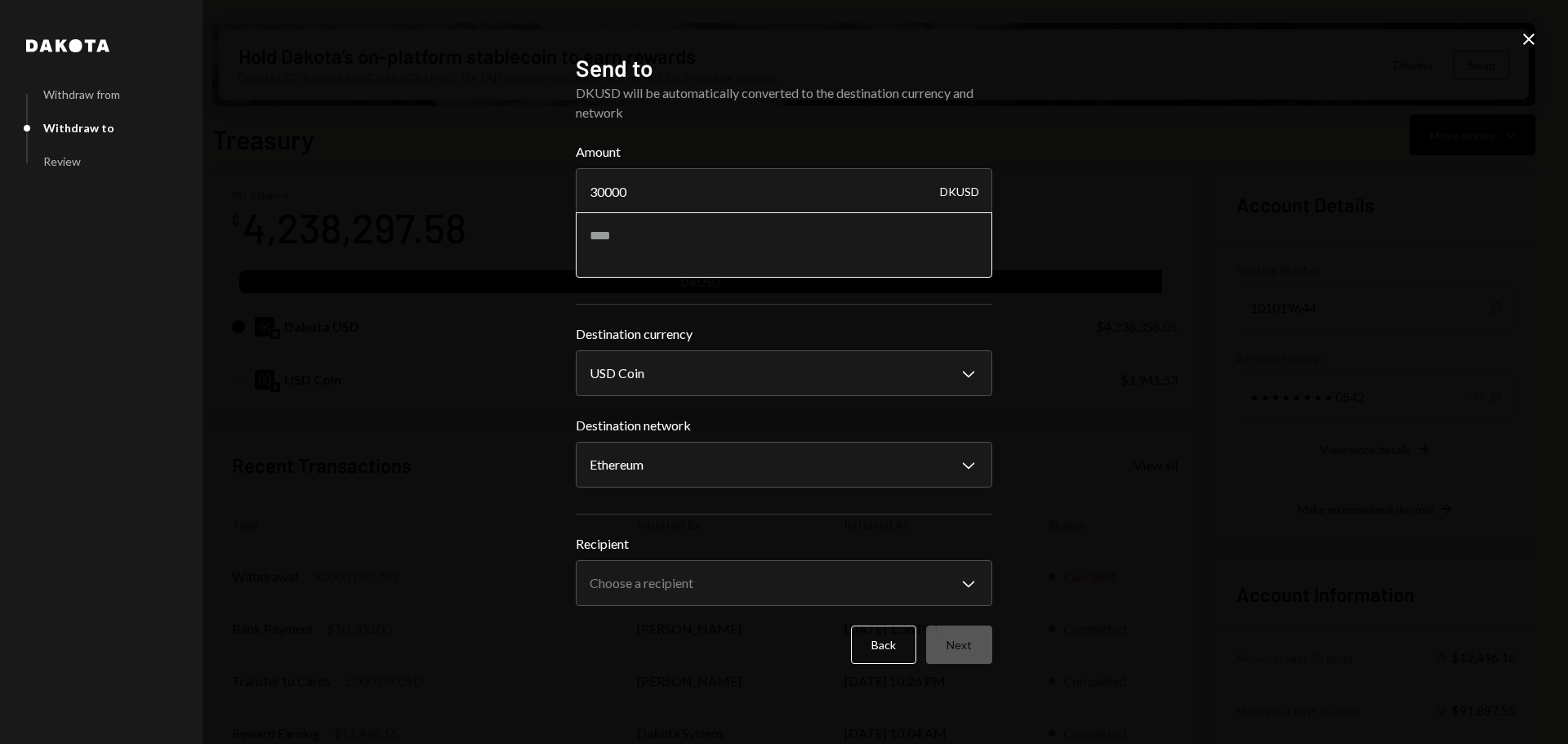
click at [761, 265] on textarea at bounding box center [783, 245] width 416 height 65
paste textarea "**********"
type textarea "**********"
click at [737, 469] on body "O OpenSea Foundati... Caret Down Home Home Inbox Inbox Activities Transactions …" at bounding box center [784, 372] width 1568 height 744
click at [773, 243] on textarea "**********" at bounding box center [783, 245] width 416 height 65
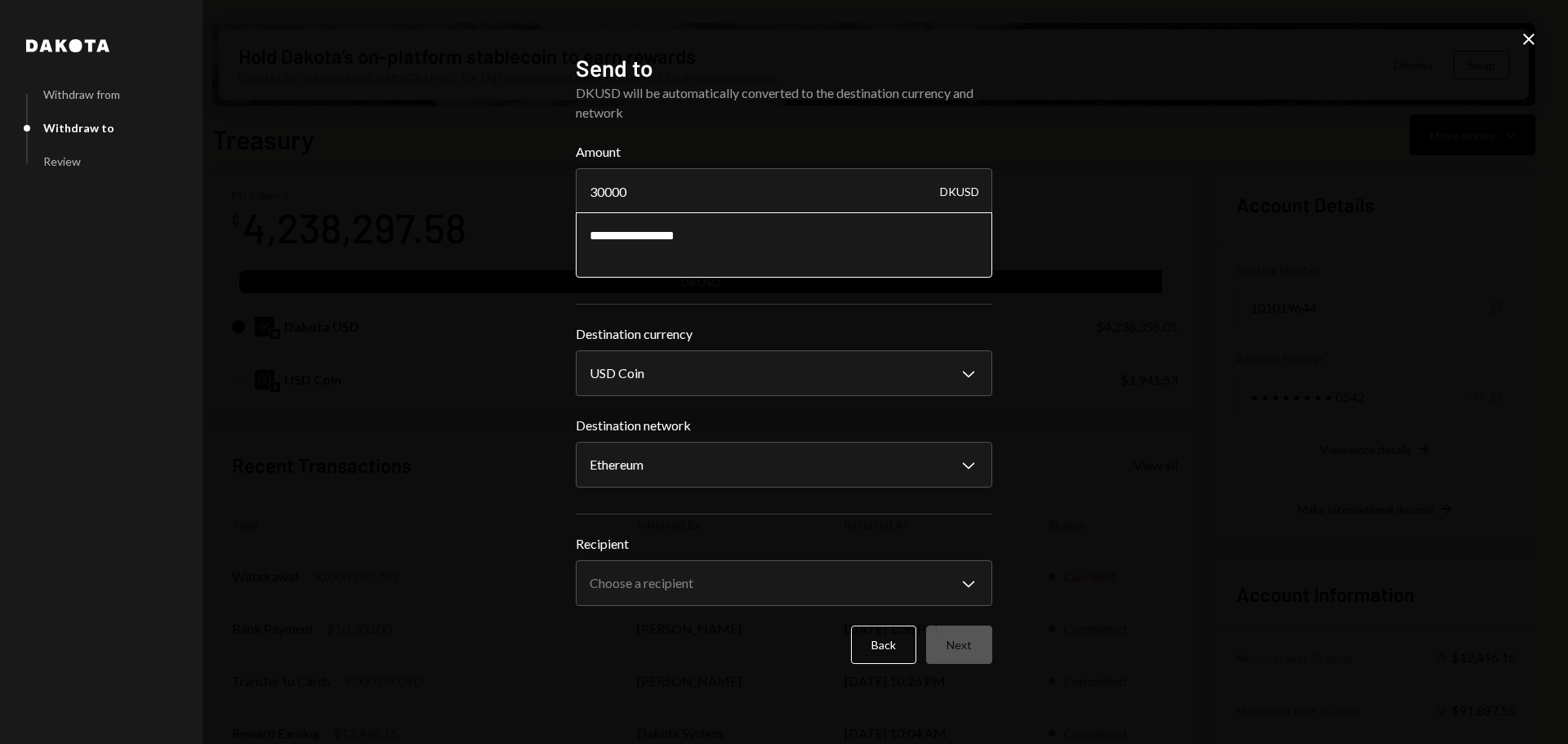
click at [767, 237] on textarea "**********" at bounding box center [783, 245] width 416 height 65
paste textarea "**********"
type textarea "**********"
click at [482, 580] on div "**********" at bounding box center [784, 372] width 1568 height 744
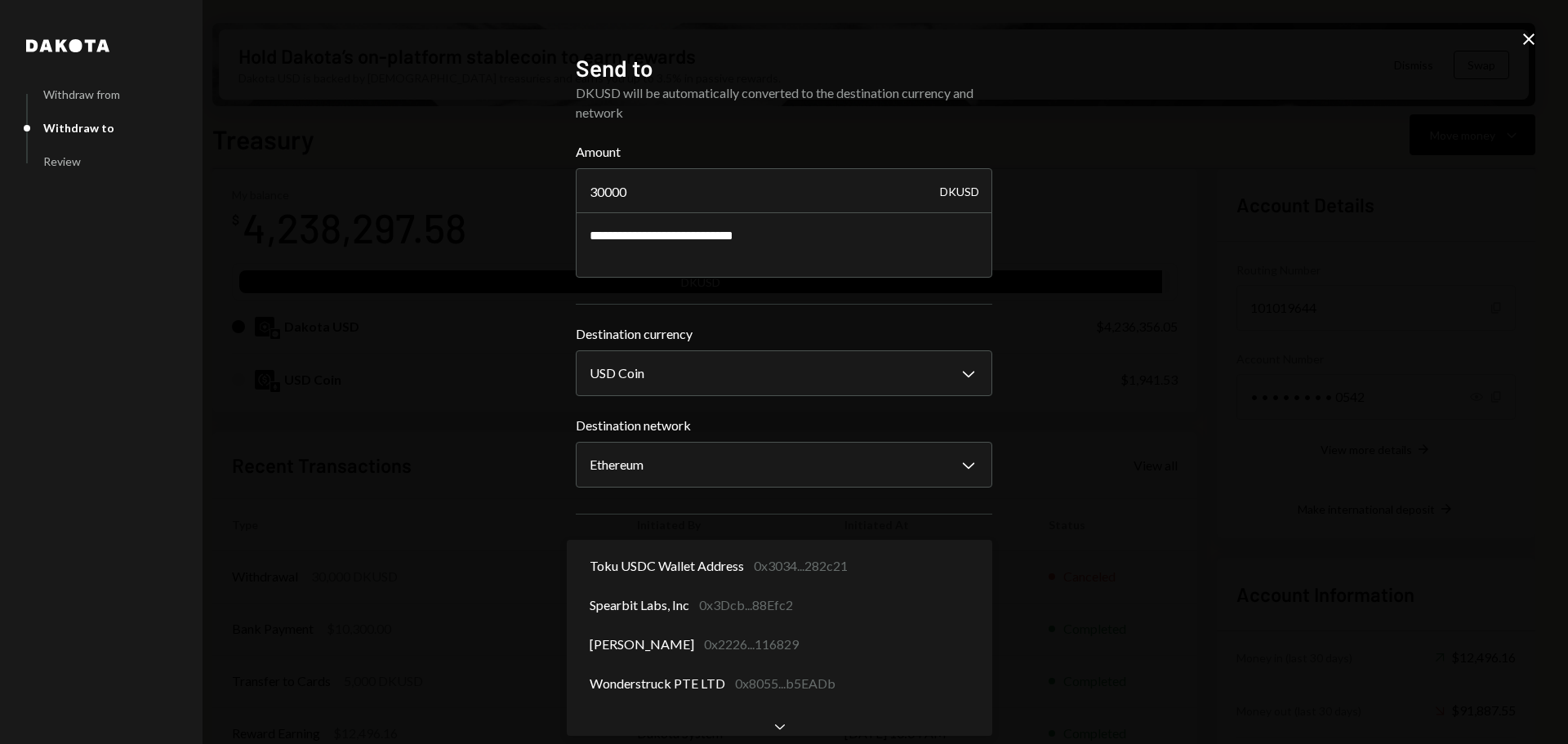
click at [614, 587] on body "O OpenSea Foundati... Caret Down Home Home Inbox Inbox Activities Transactions …" at bounding box center [784, 372] width 1568 height 744
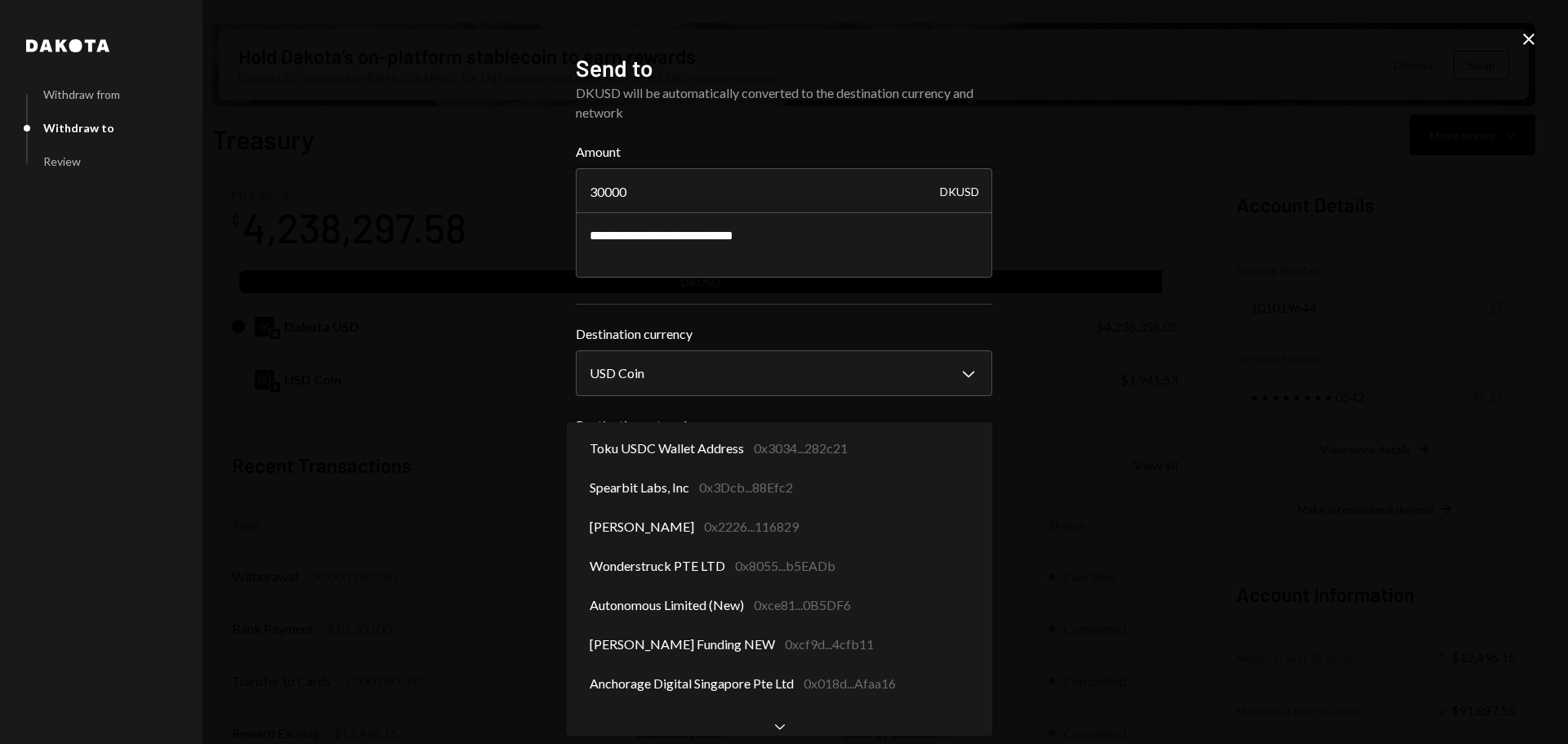
scroll to position [0, 0]
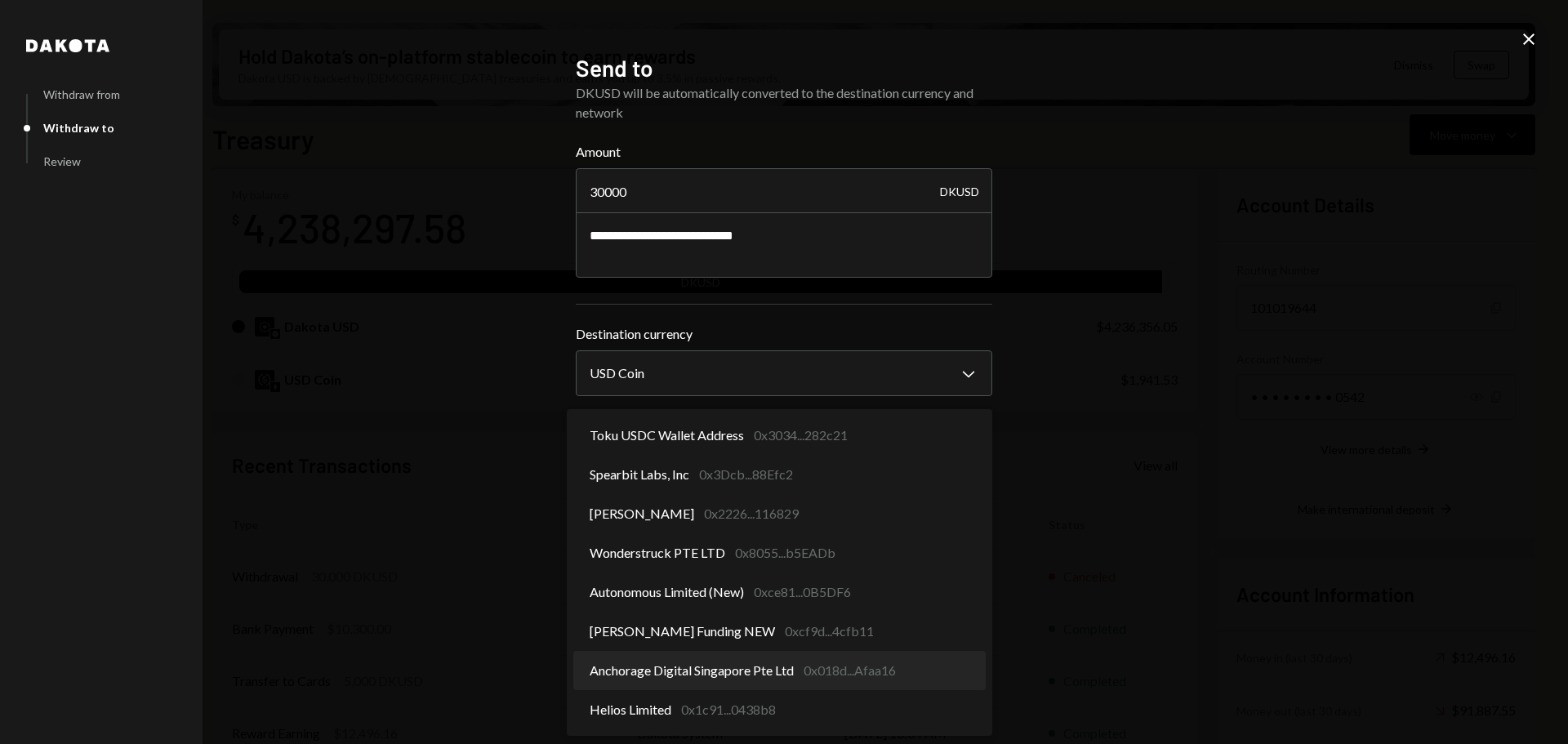
select select "**********"
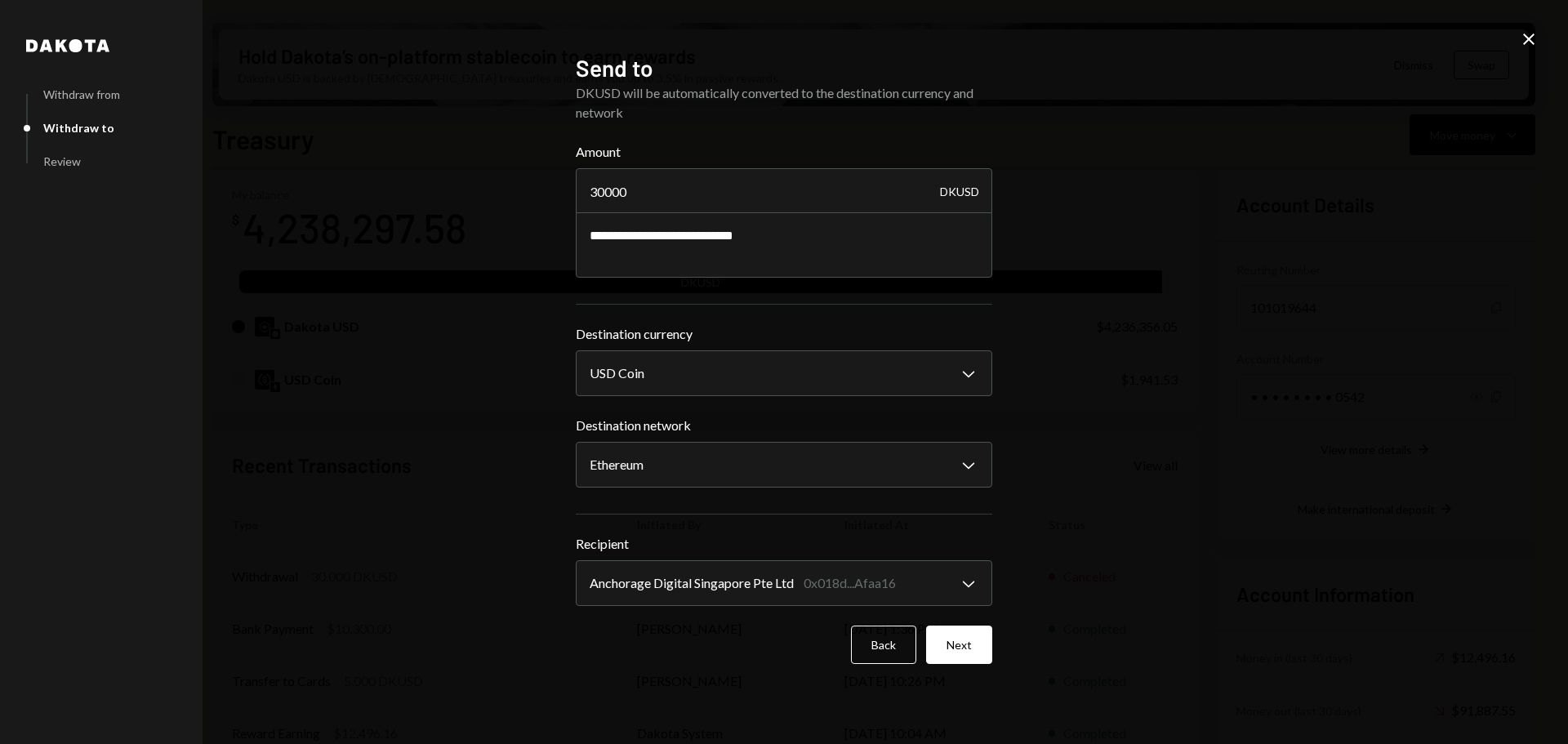
click at [939, 646] on button "Next" at bounding box center [959, 644] width 66 height 38
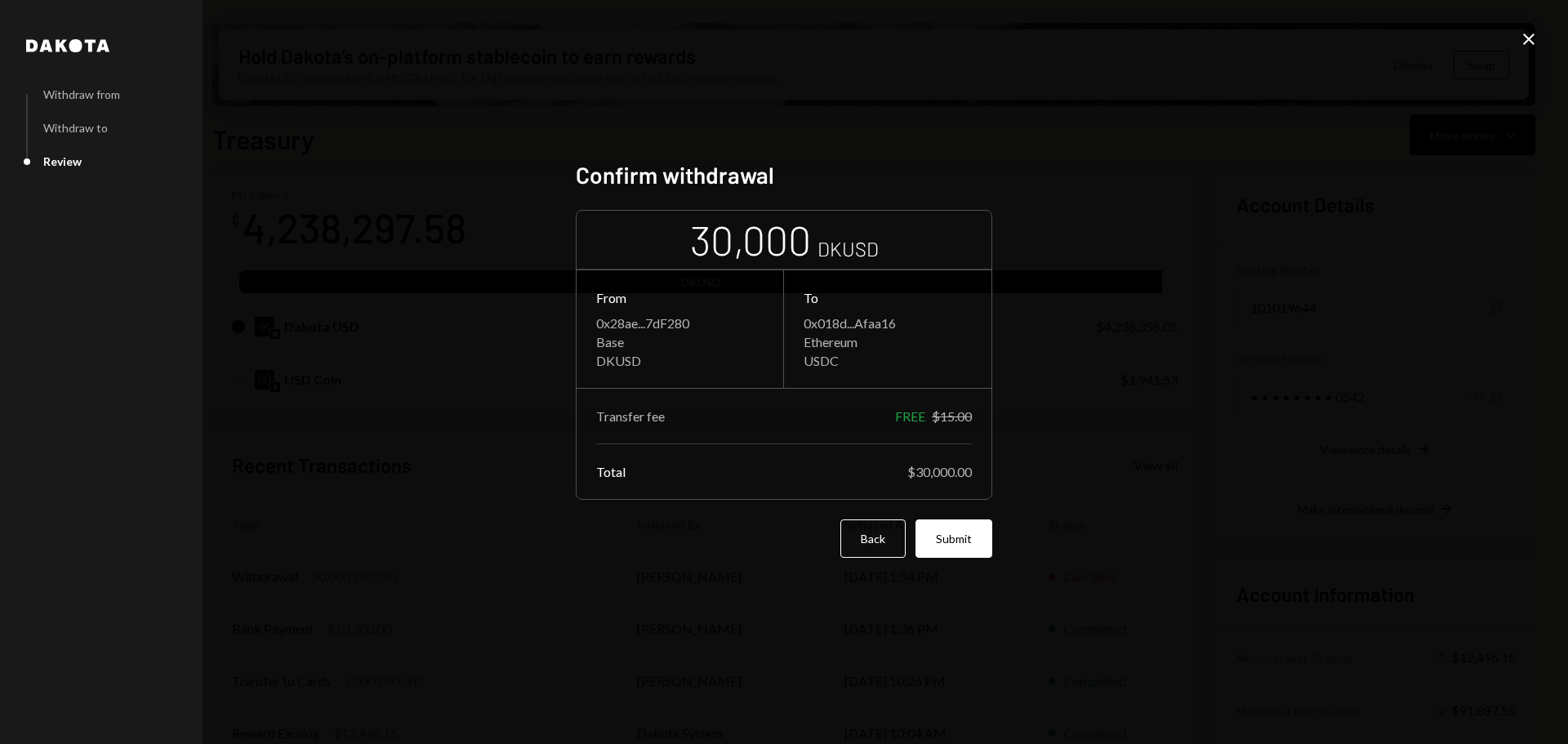
click at [951, 530] on button "Submit" at bounding box center [953, 538] width 77 height 38
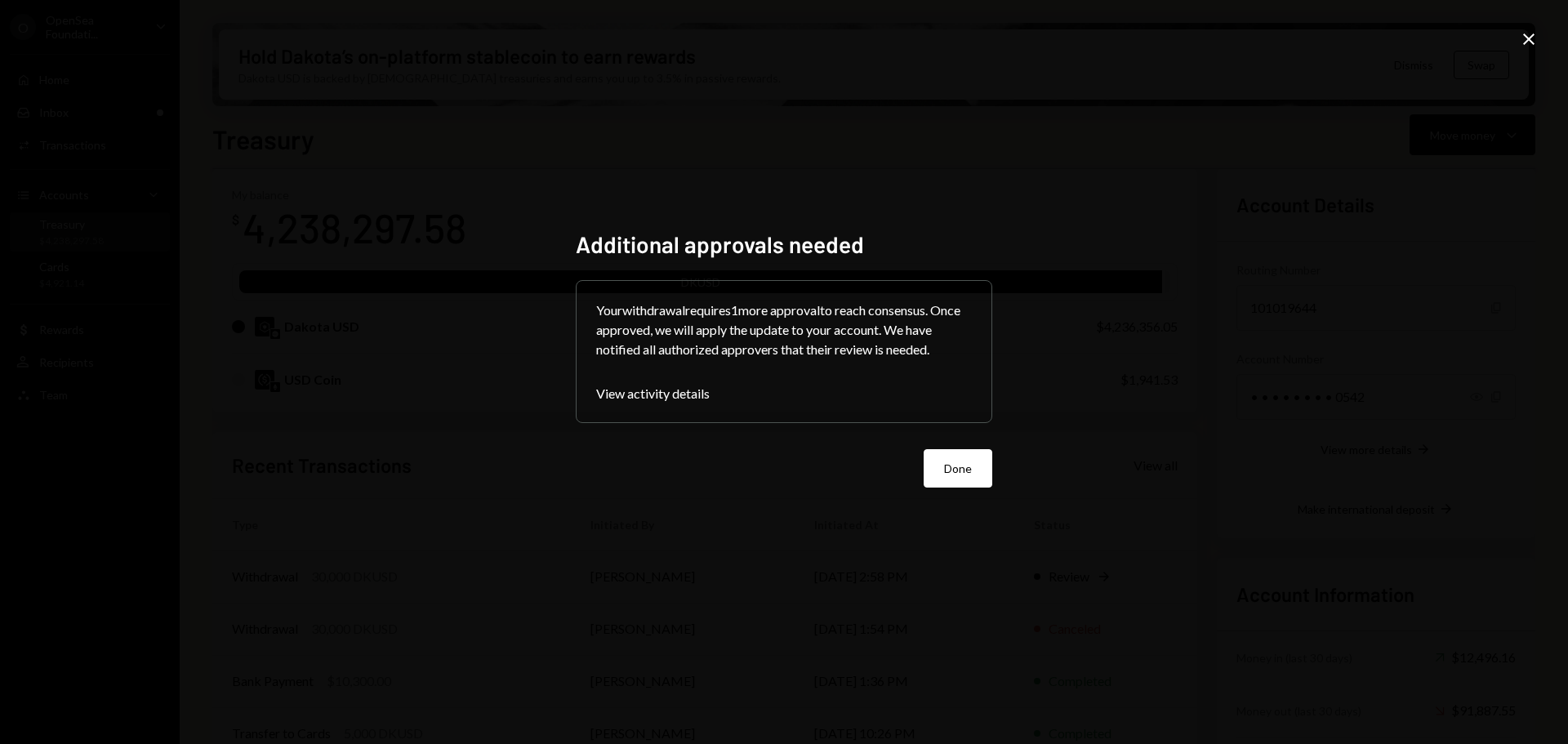
click at [982, 459] on button "Done" at bounding box center [958, 468] width 69 height 38
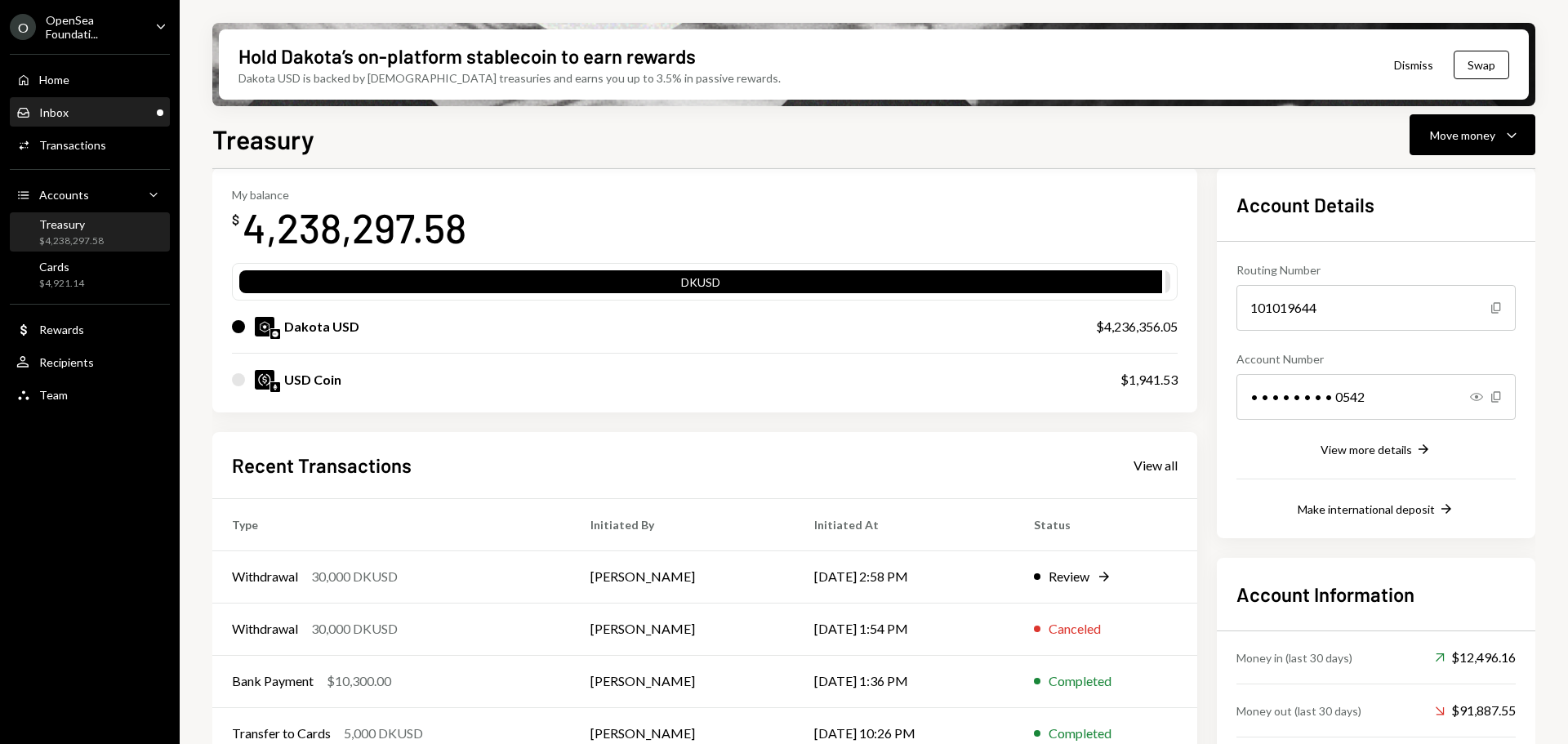
click at [82, 120] on div "Inbox Inbox" at bounding box center [90, 112] width 147 height 28
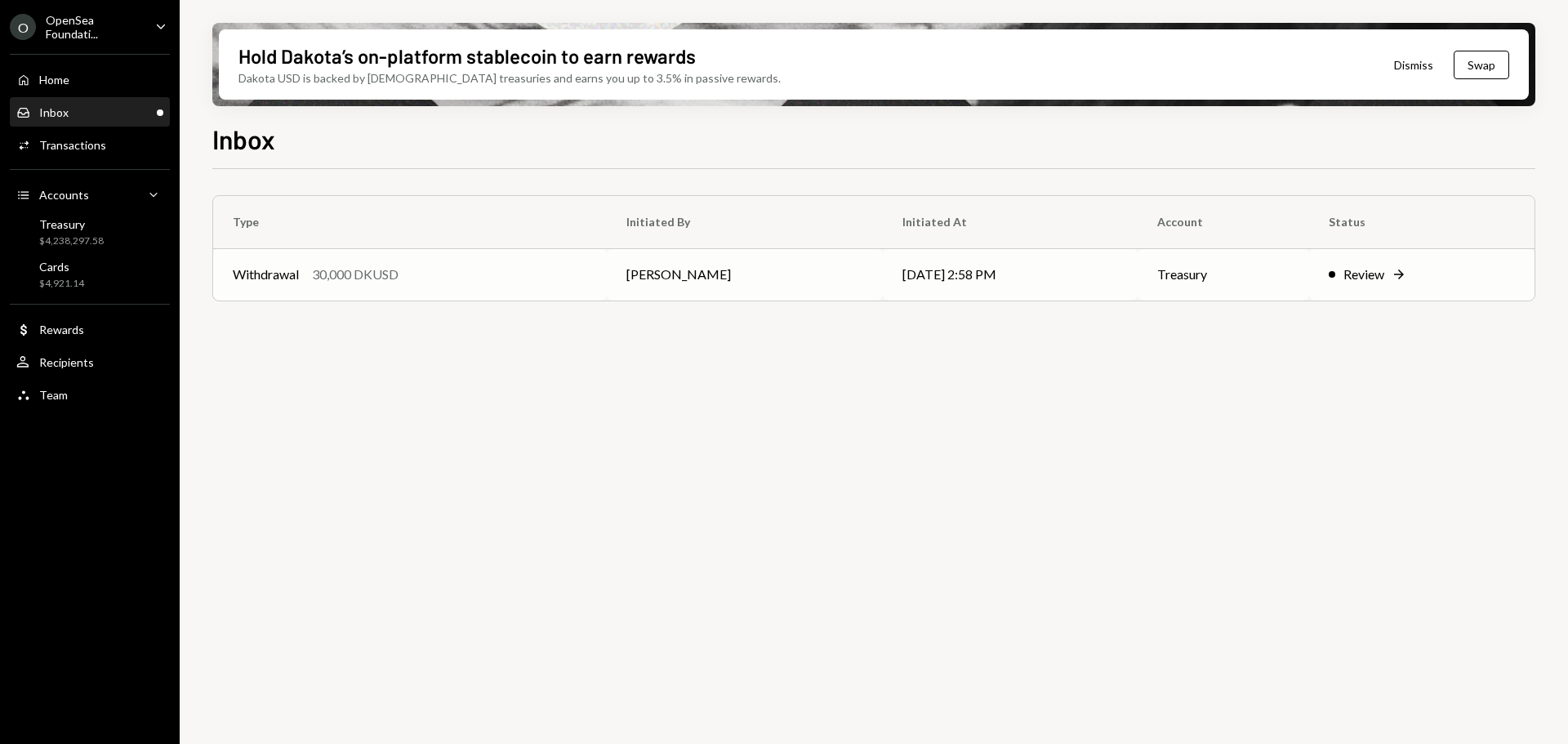
click at [409, 290] on td "Withdrawal 30,000 DKUSD" at bounding box center [410, 275] width 393 height 53
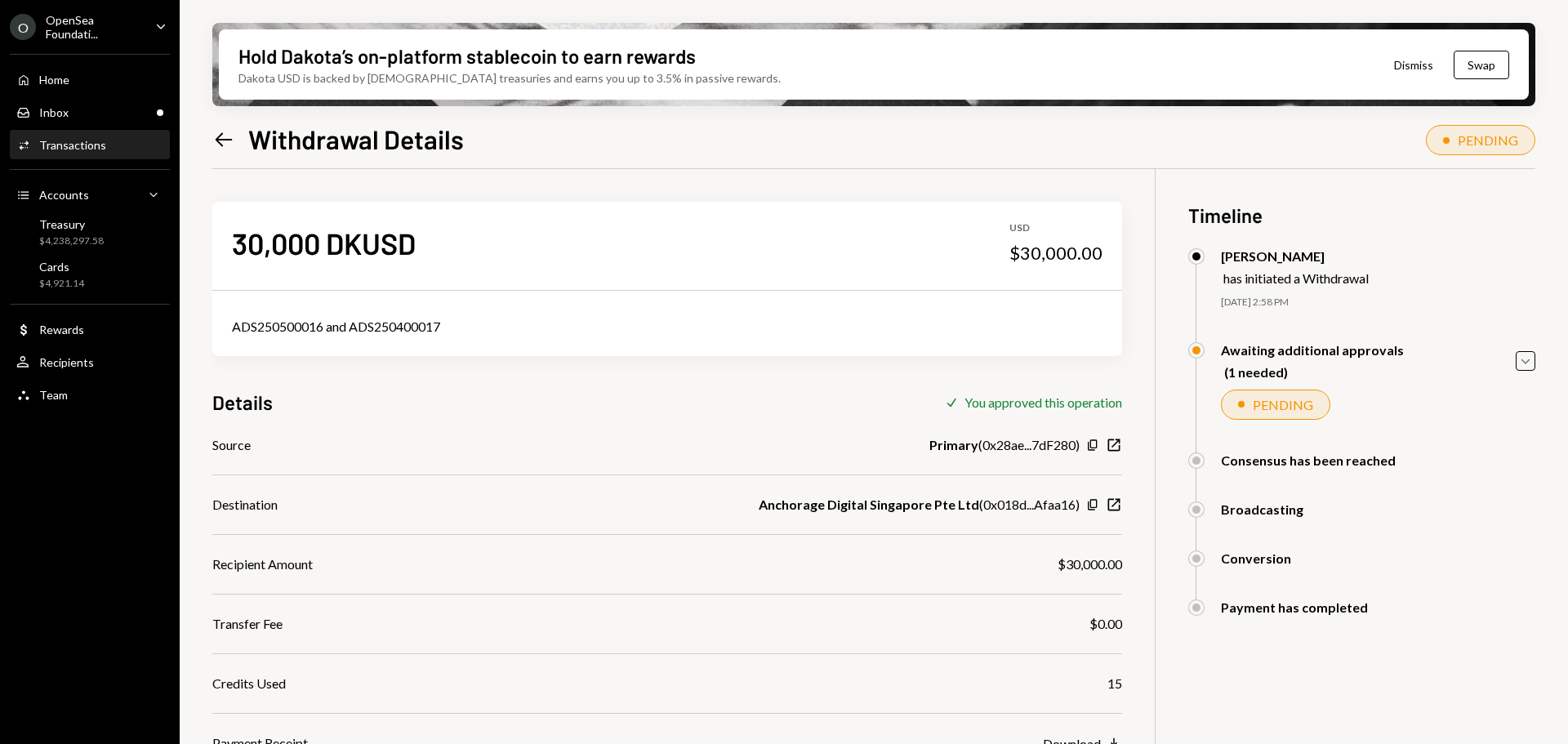
scroll to position [130, 0]
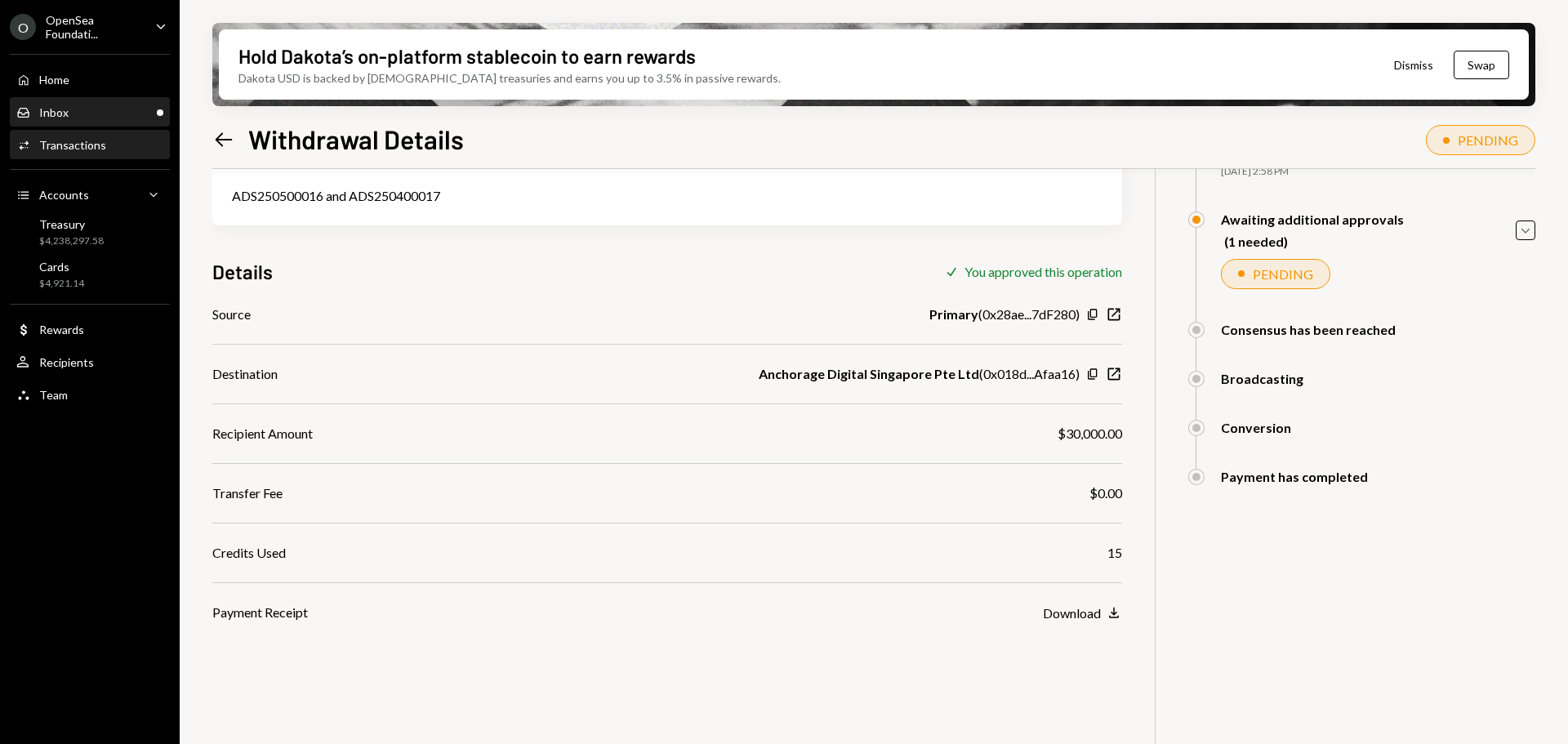
click at [69, 121] on div "Inbox Inbox" at bounding box center [90, 112] width 147 height 28
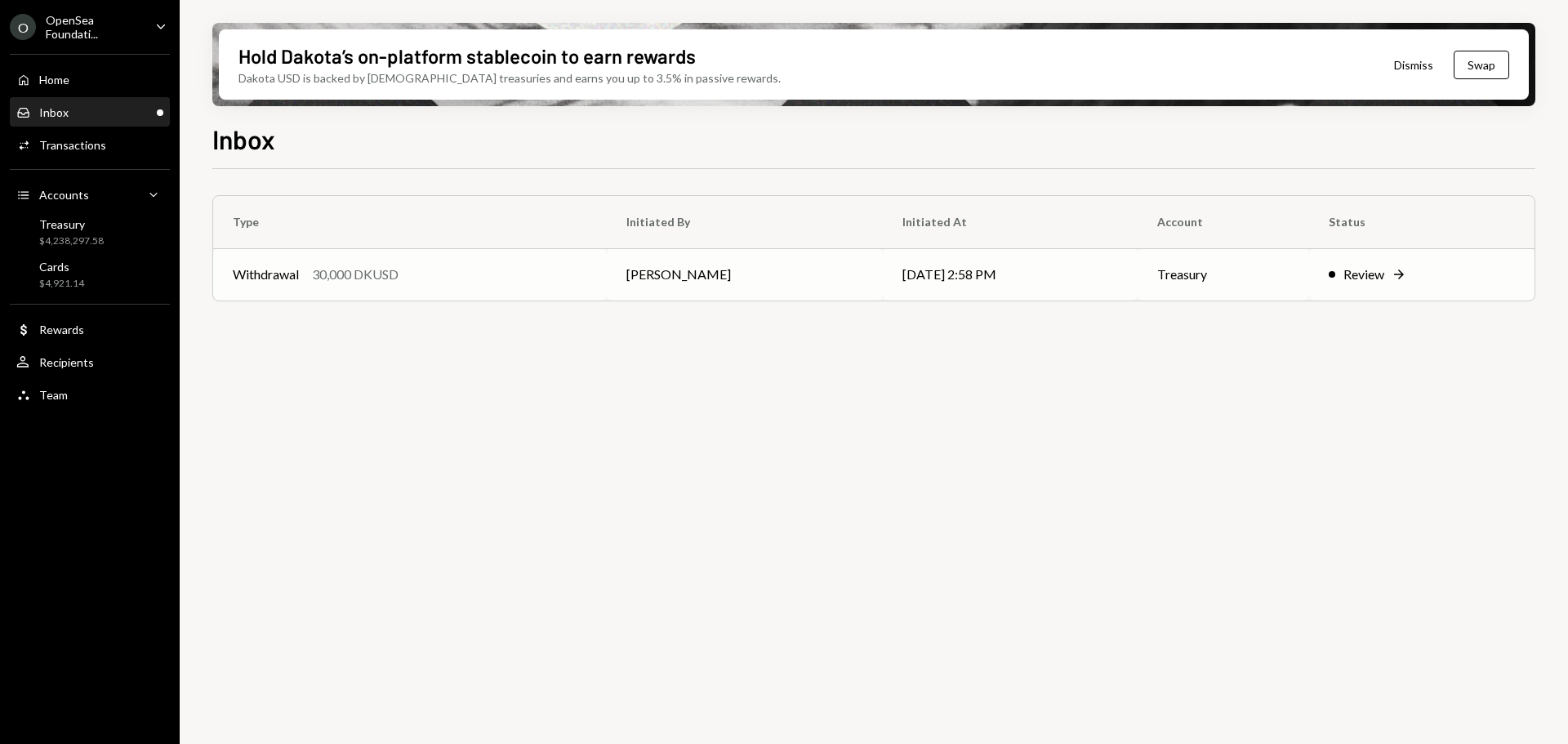
click at [522, 275] on div "Withdrawal 30,000 DKUSD" at bounding box center [410, 275] width 354 height 20
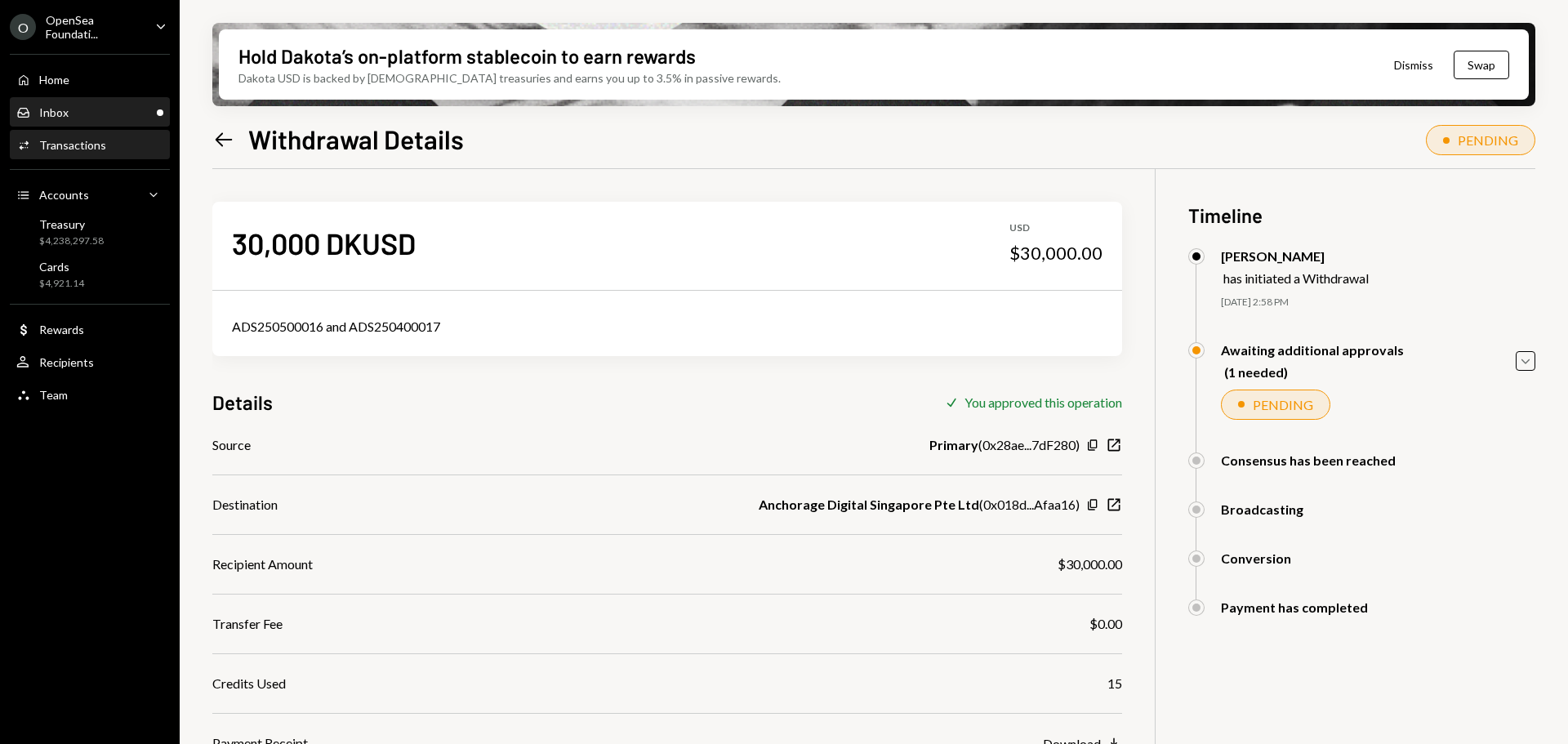
click at [73, 115] on div "Inbox Inbox" at bounding box center [90, 112] width 147 height 14
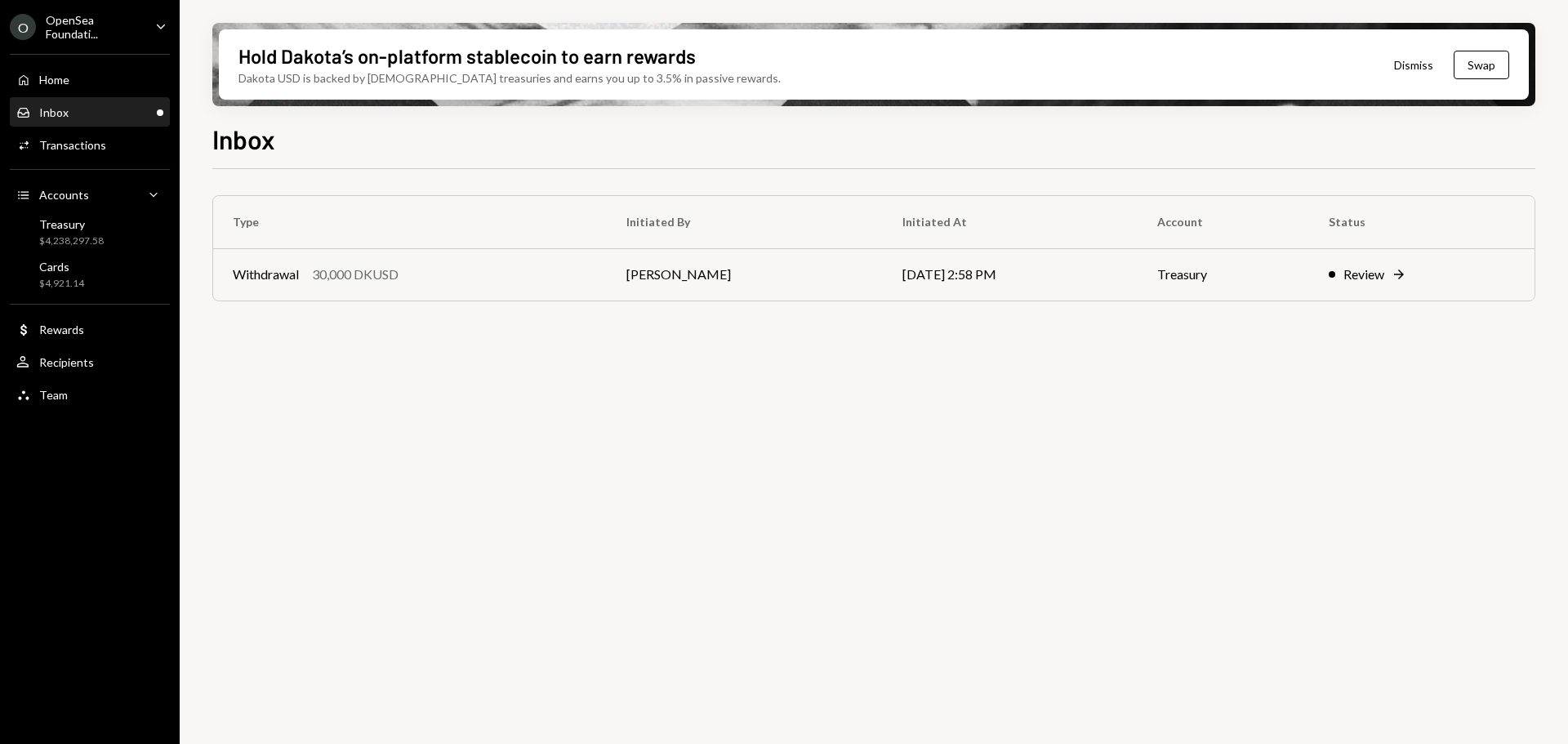
click at [287, 247] on th "Type" at bounding box center [410, 222] width 393 height 53
click at [292, 273] on div "Withdrawal" at bounding box center [266, 275] width 66 height 20
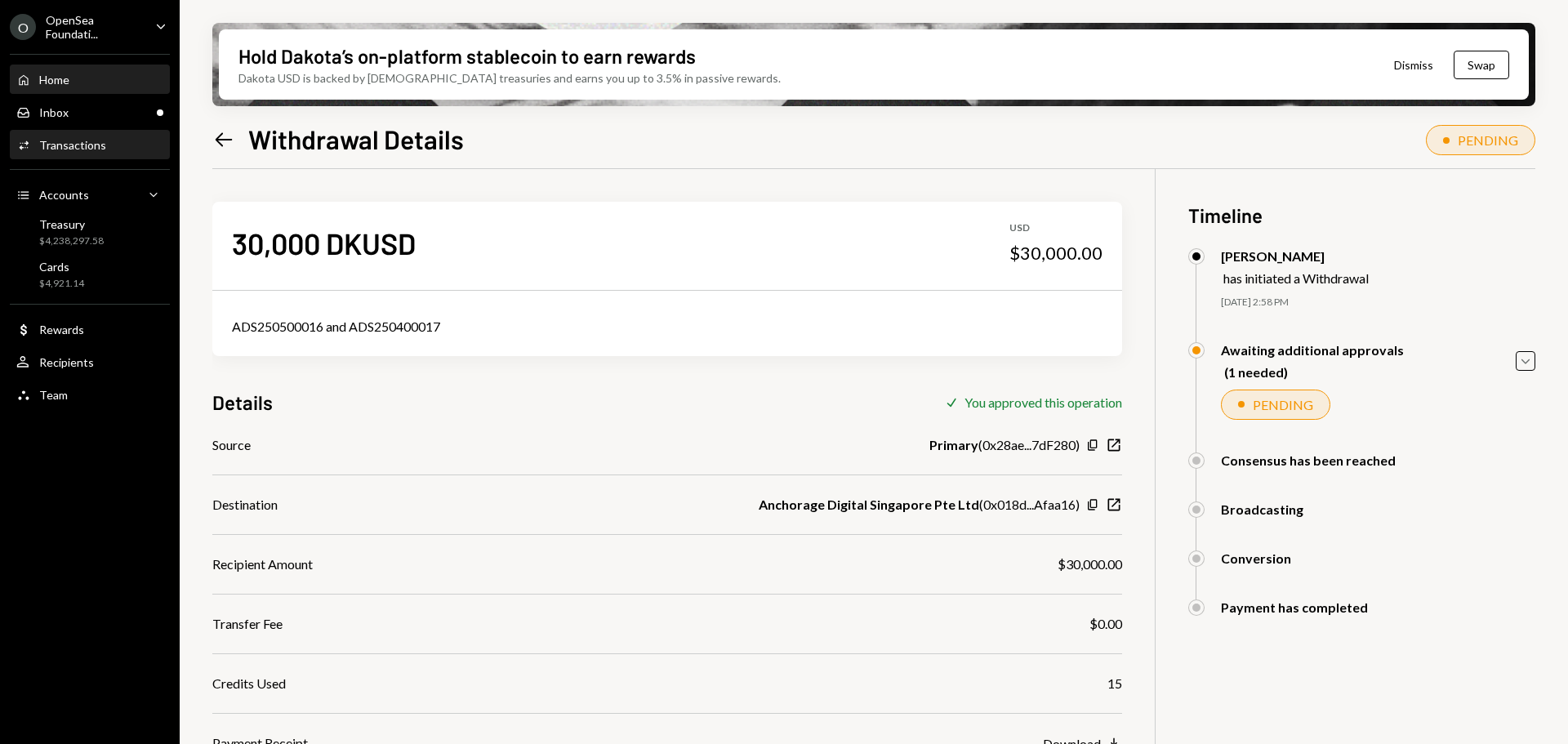
click at [27, 87] on div "Home Home" at bounding box center [90, 80] width 147 height 28
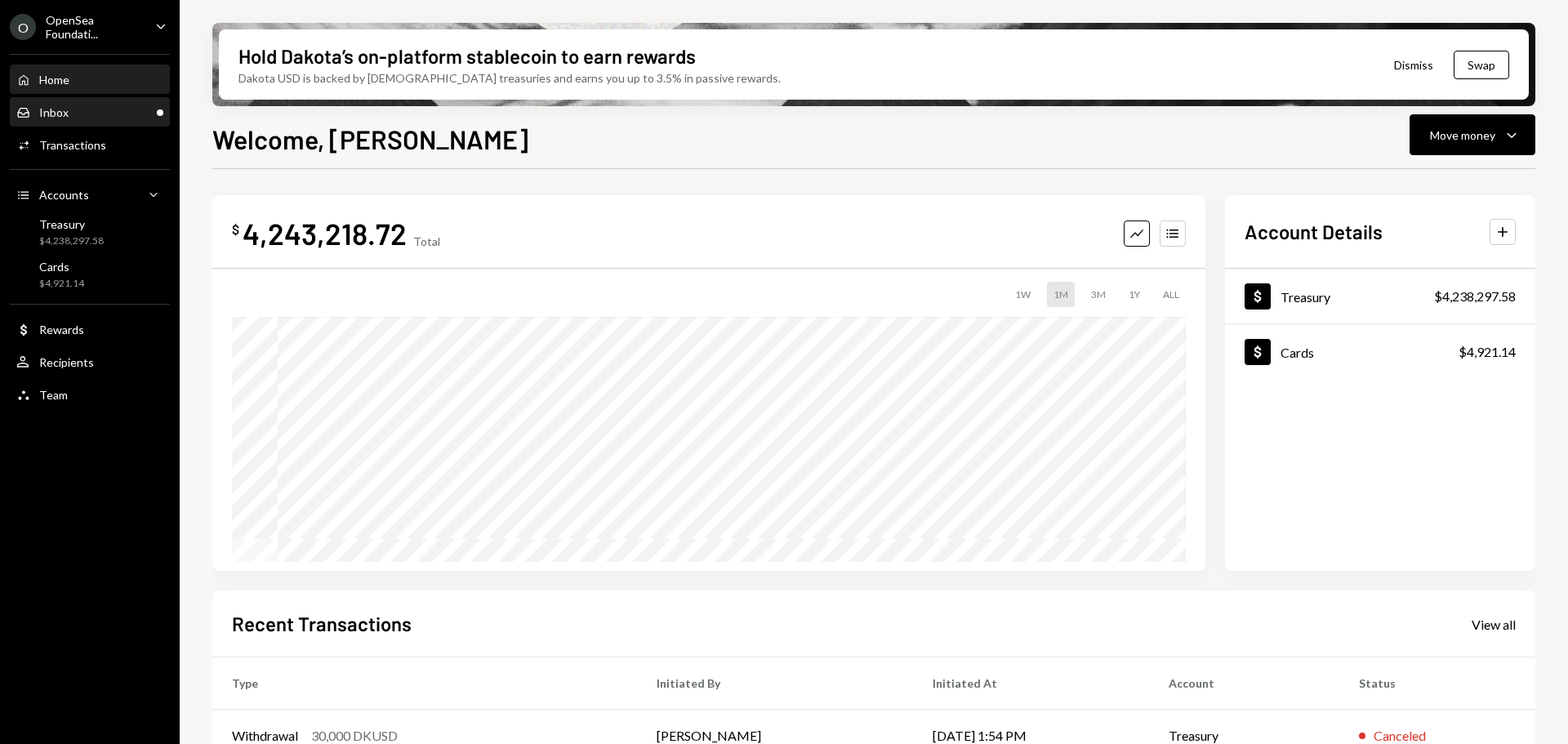
click at [45, 103] on div "Inbox Inbox" at bounding box center [90, 112] width 147 height 28
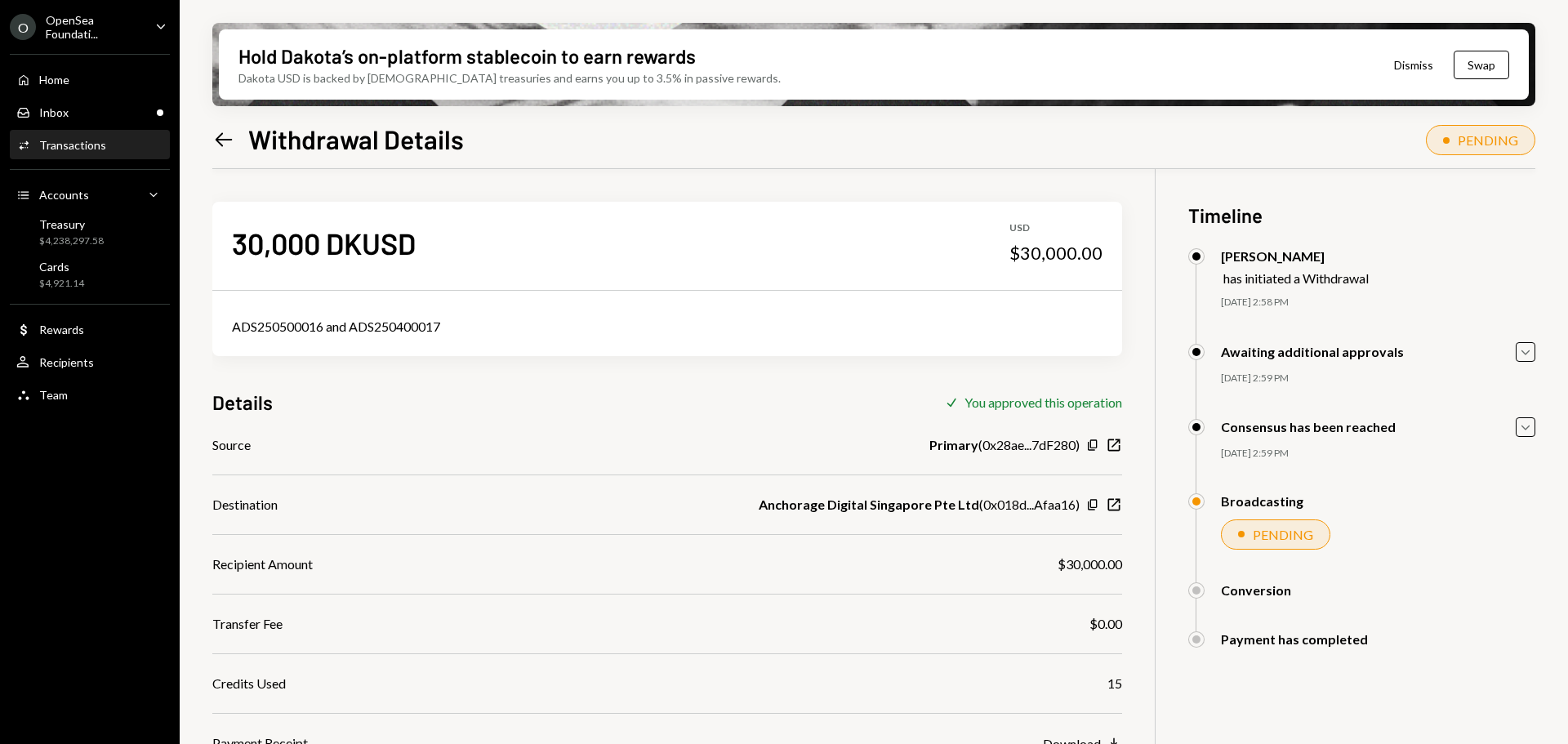
scroll to position [130, 0]
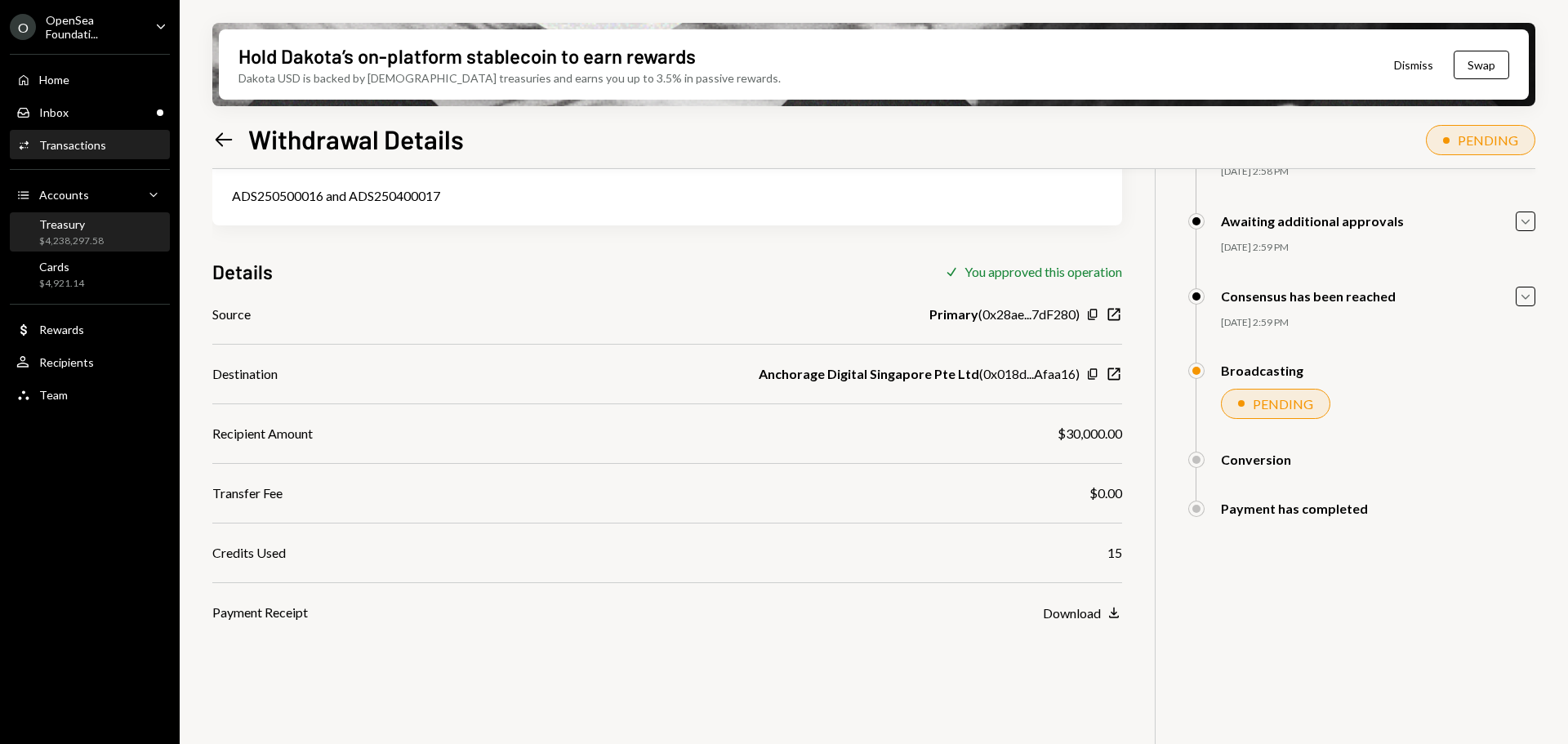
click at [88, 223] on div "Treasury" at bounding box center [71, 224] width 64 height 14
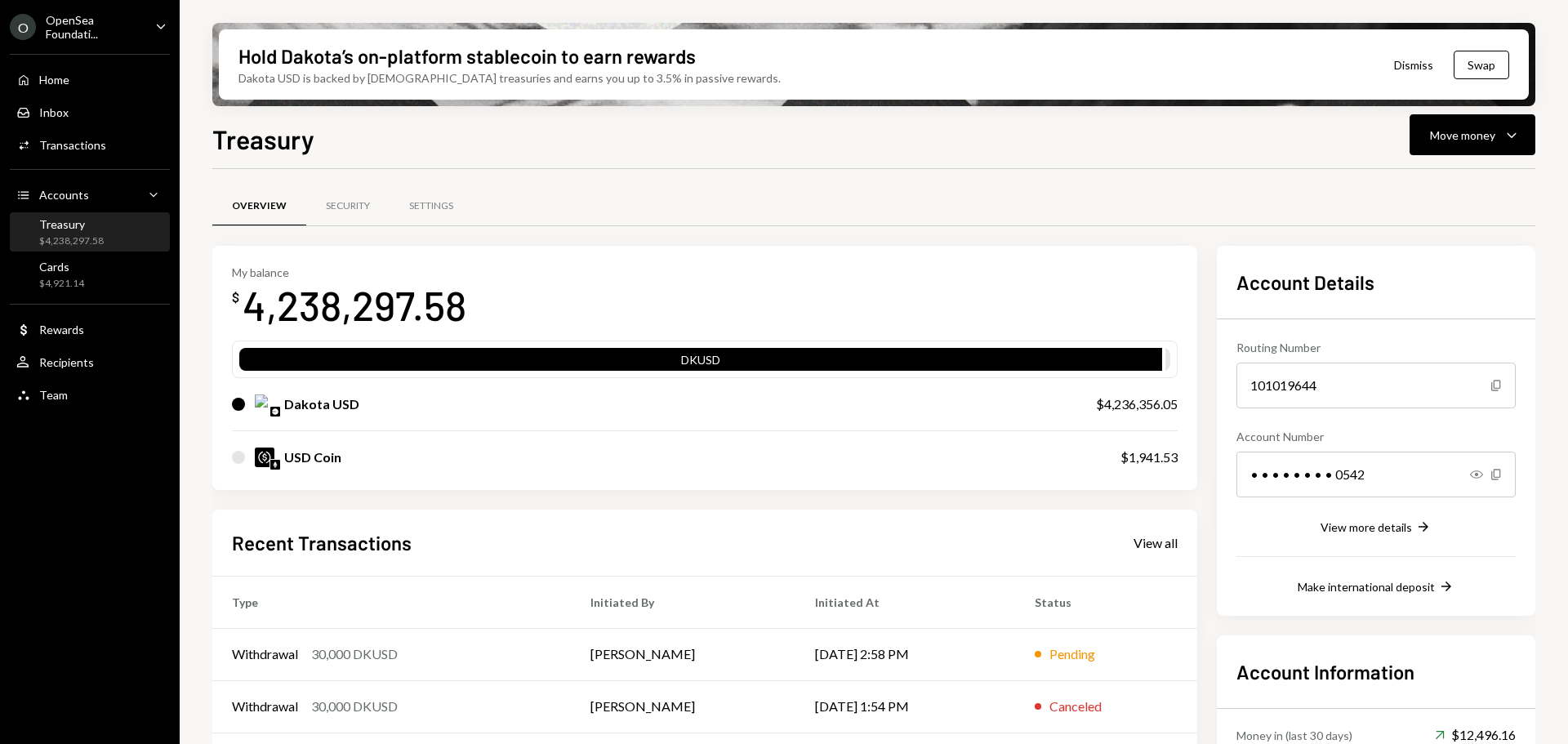
scroll to position [159, 0]
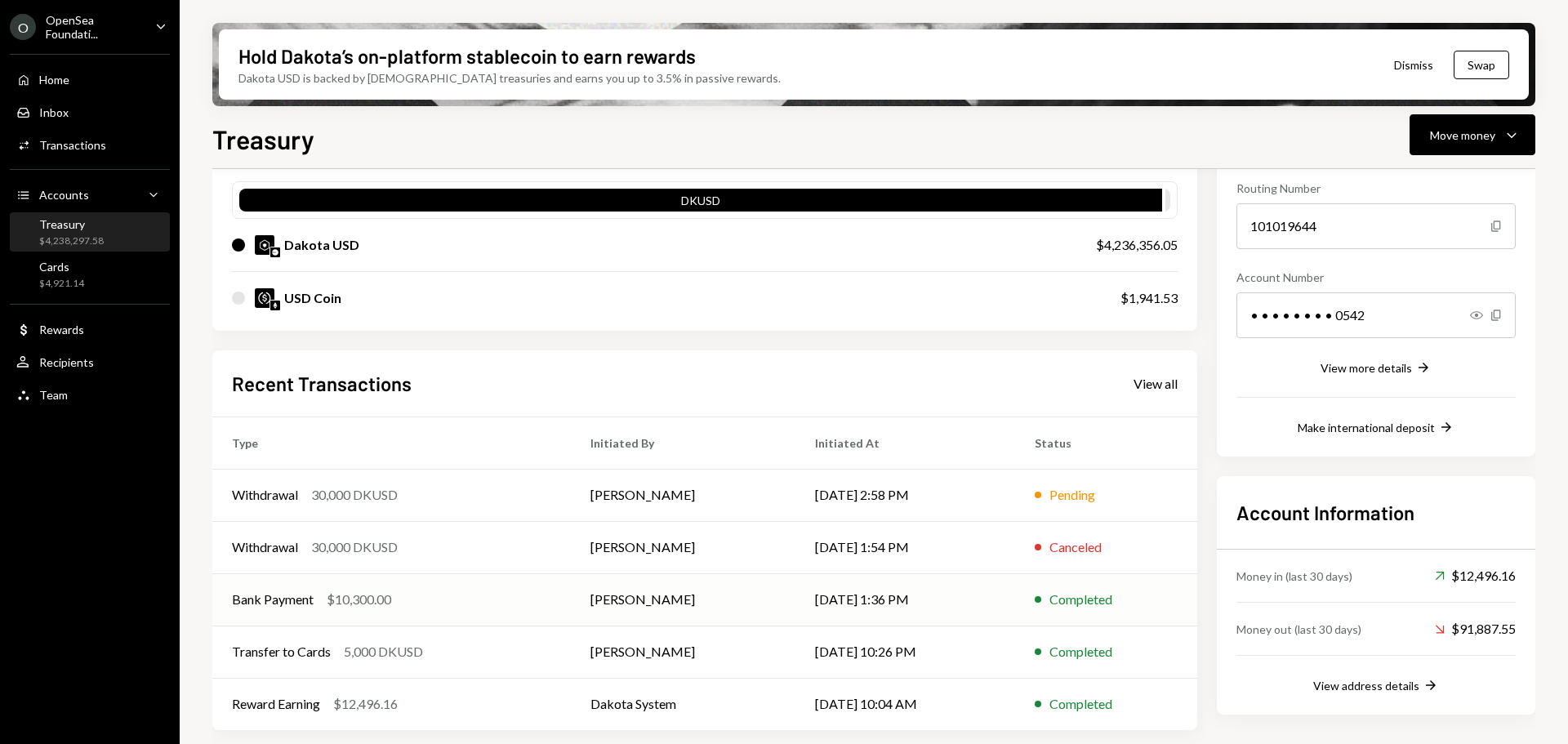
click at [437, 594] on div "Bank Payment $10,300.00" at bounding box center [392, 599] width 319 height 20
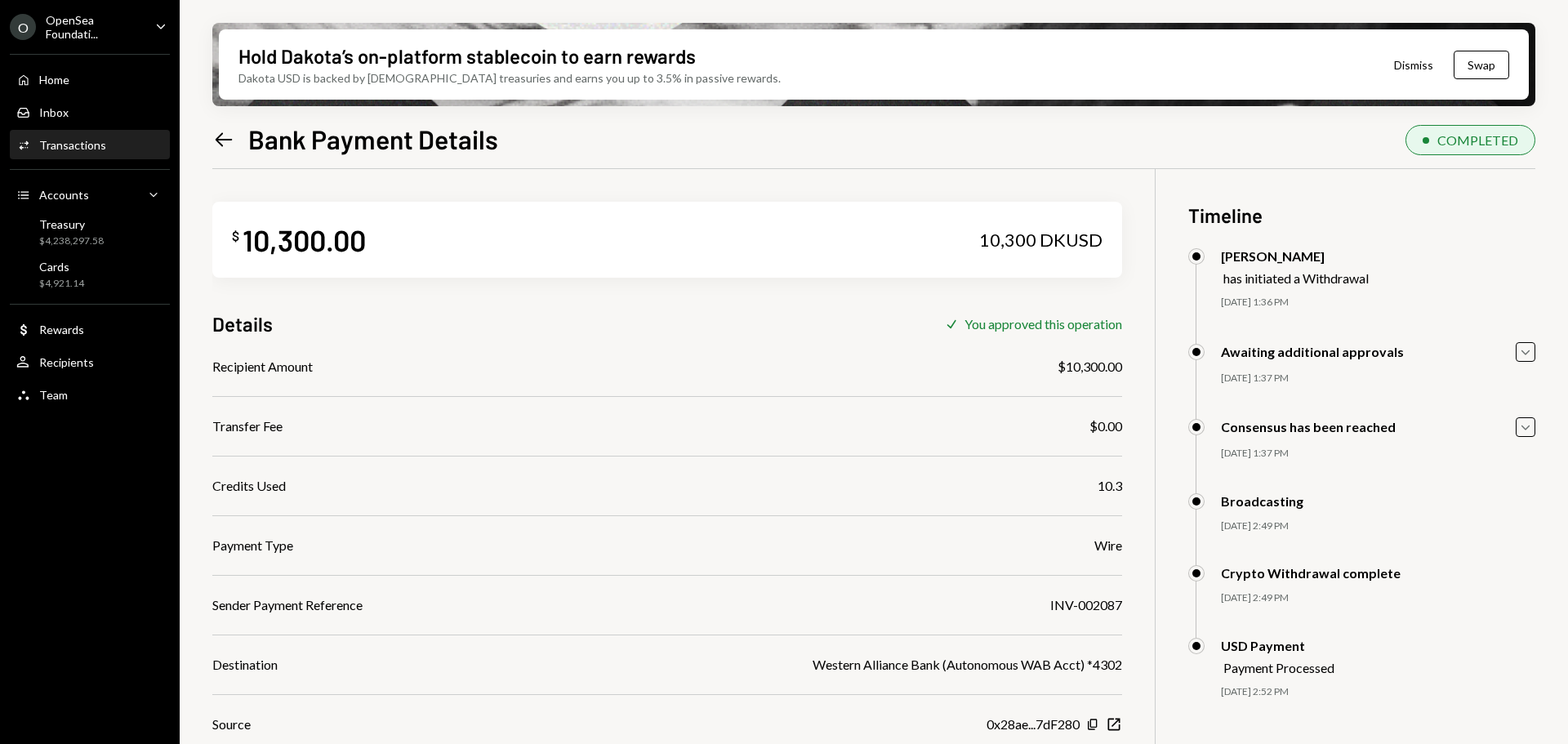
scroll to position [130, 0]
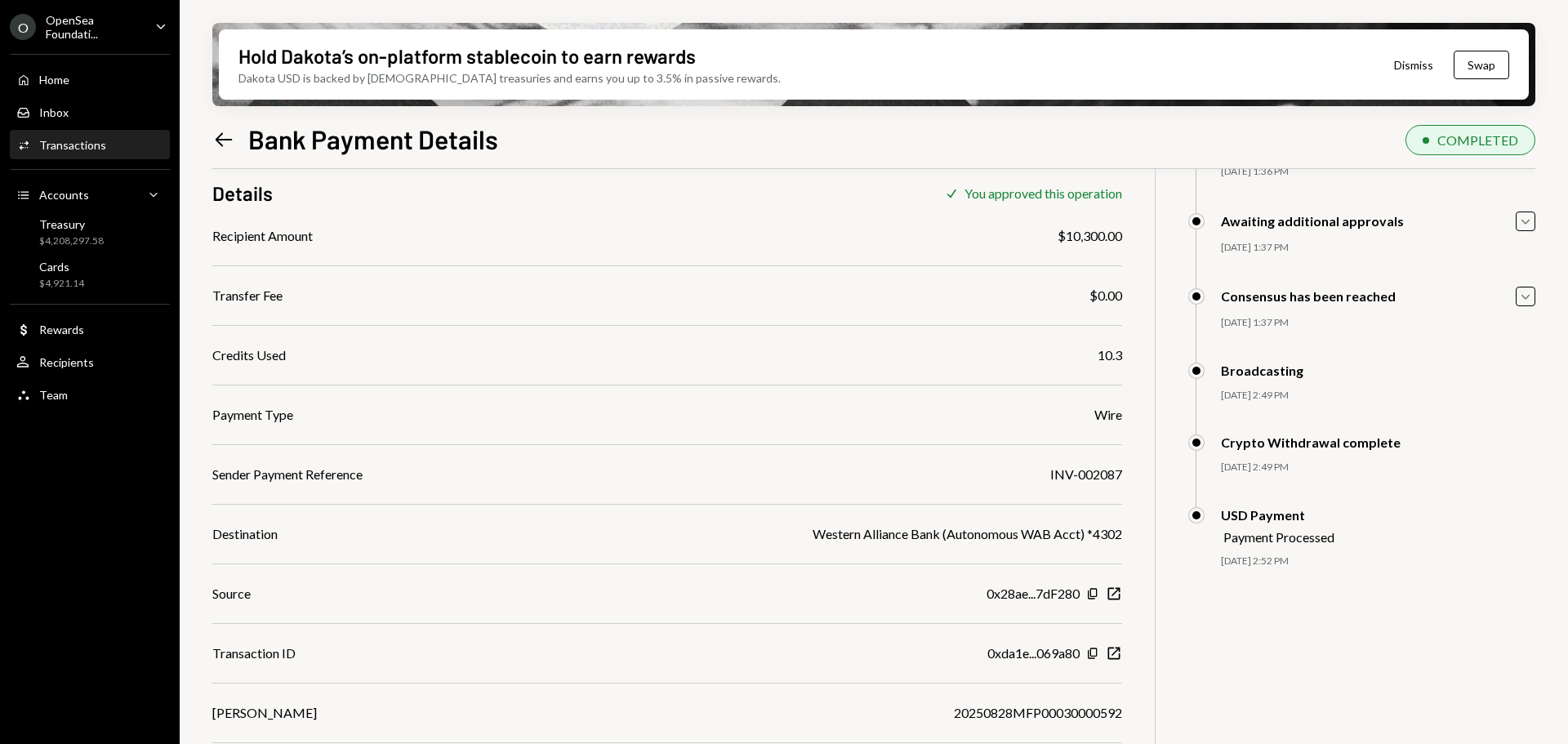
click at [223, 134] on icon "Left Arrow" at bounding box center [223, 139] width 23 height 23
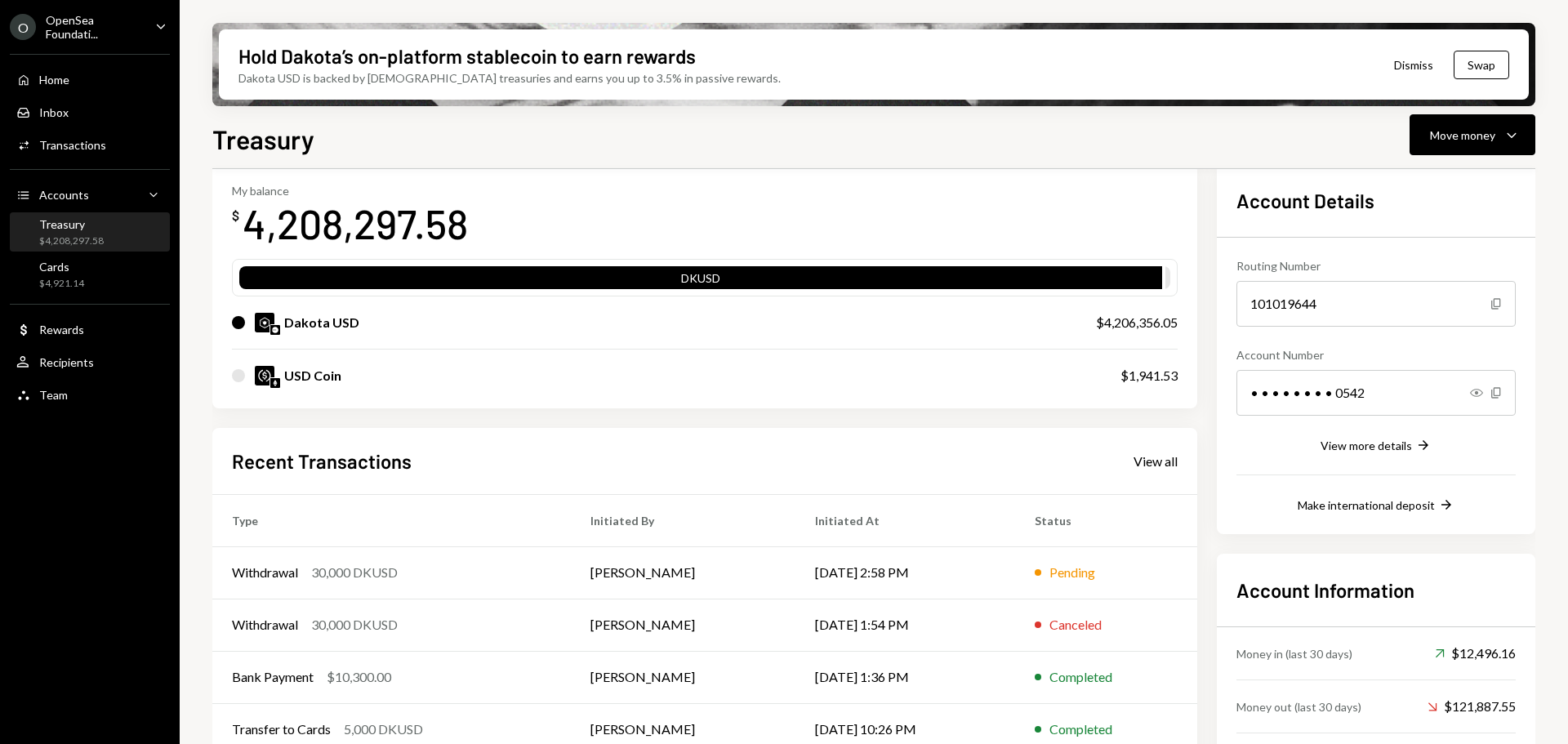
scroll to position [159, 0]
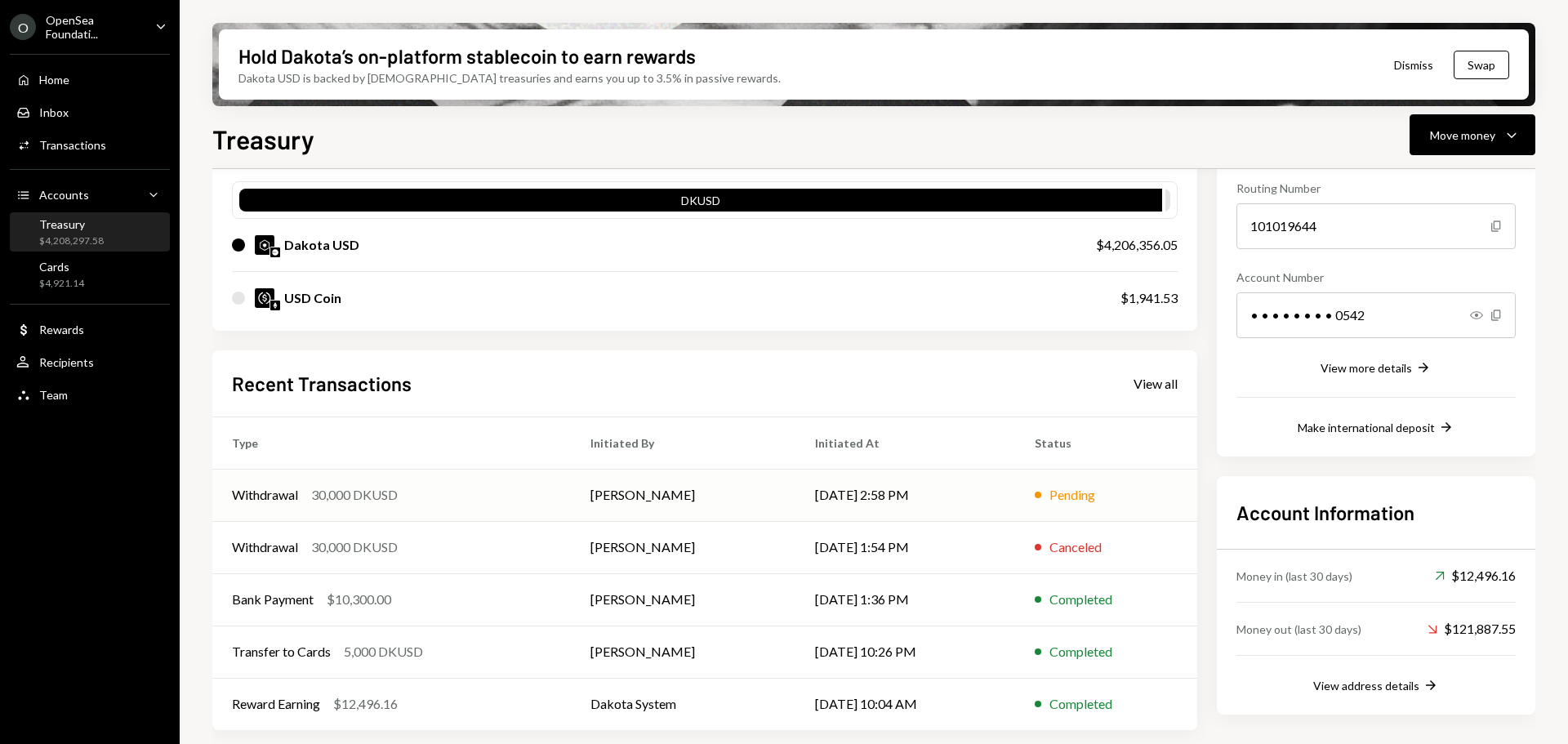
click at [464, 494] on div "Withdrawal 30,000 DKUSD" at bounding box center [392, 495] width 319 height 20
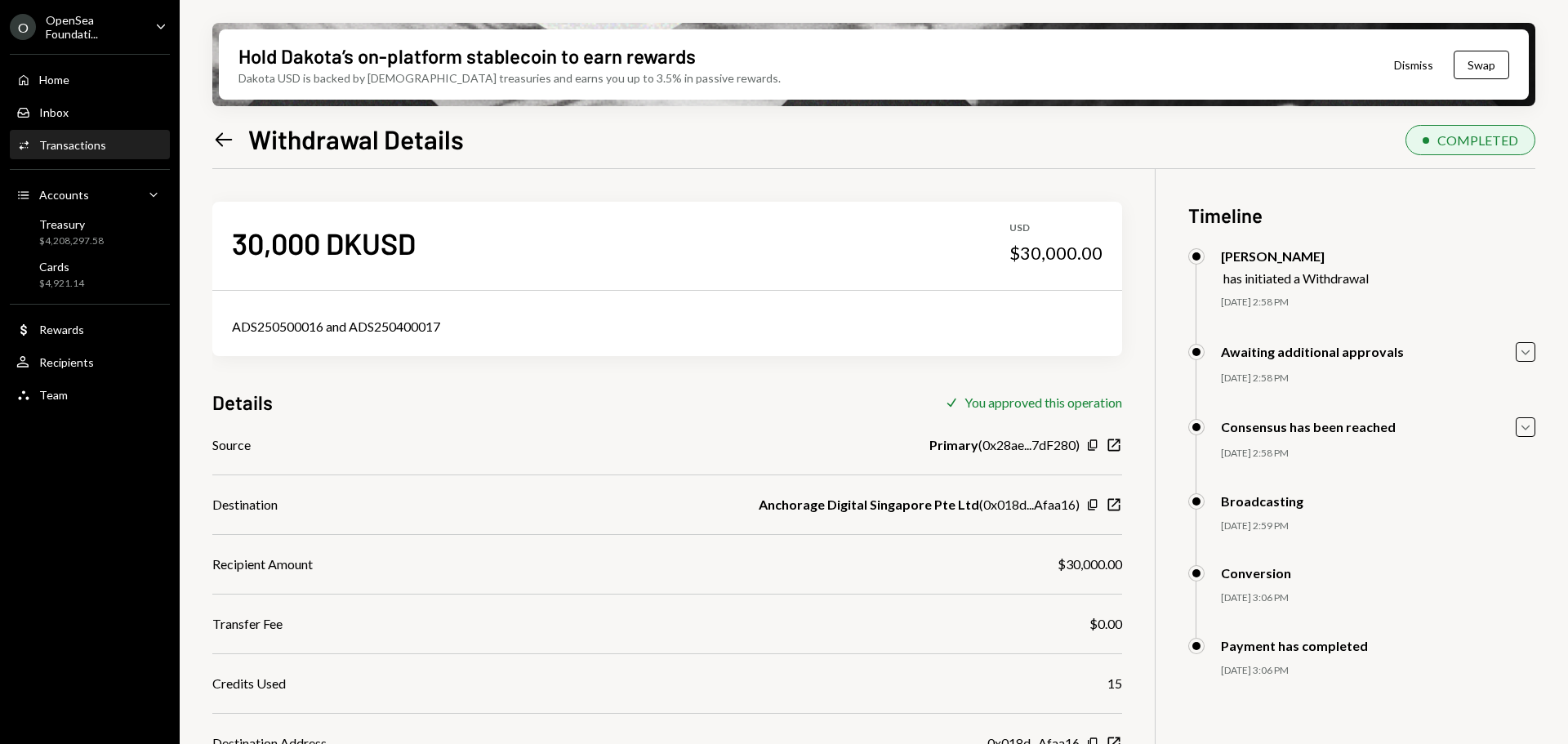
scroll to position [150, 0]
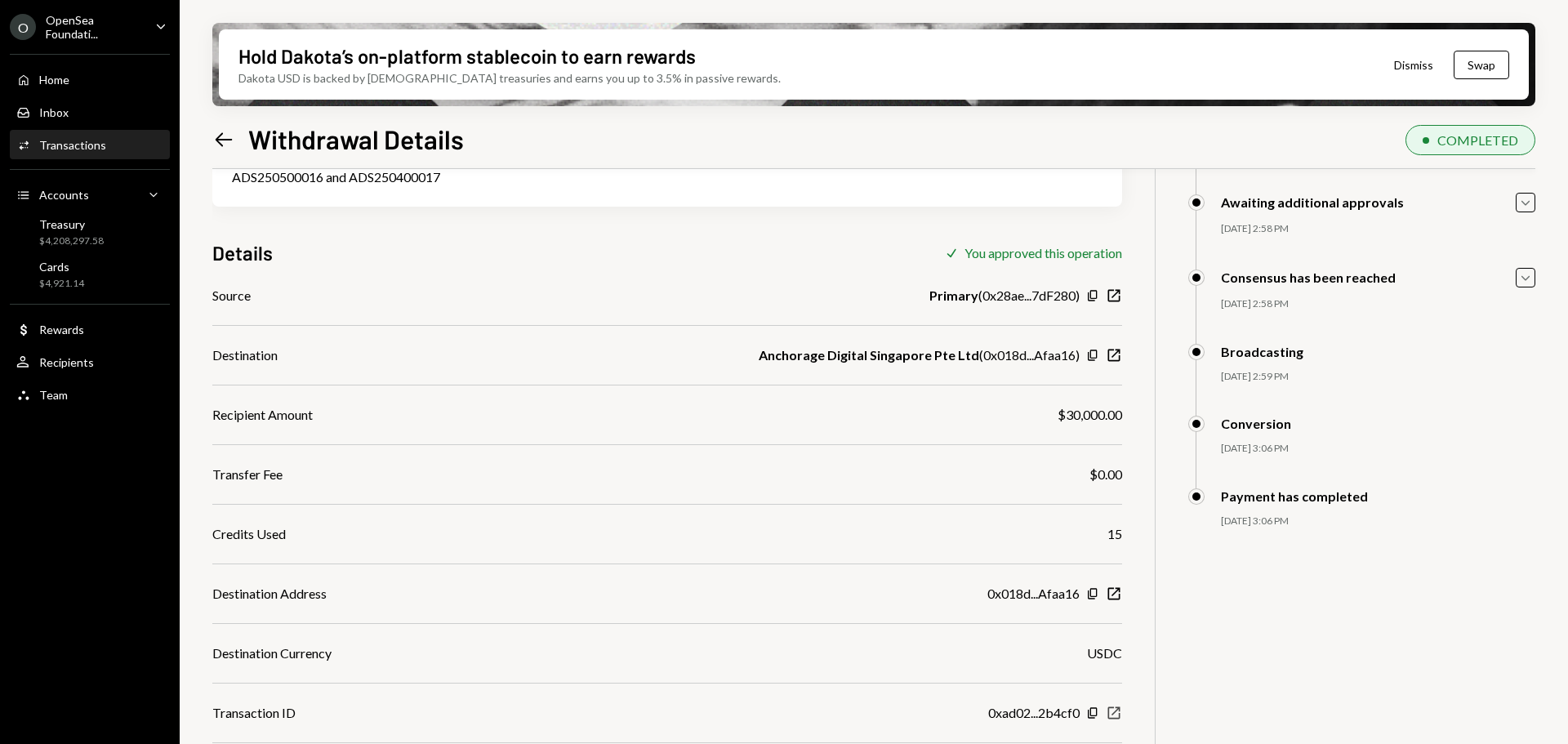
click at [1118, 716] on icon "button" at bounding box center [1114, 713] width 13 height 13
click at [1114, 715] on icon "New Window" at bounding box center [1114, 712] width 16 height 16
